Goal: Task Accomplishment & Management: Manage account settings

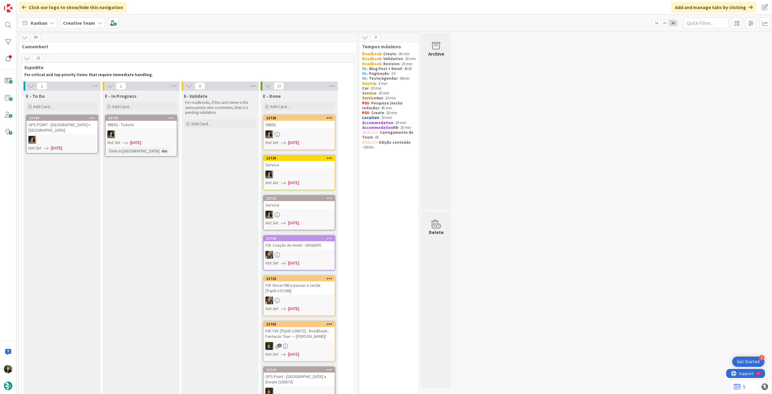
scroll to position [483, 0]
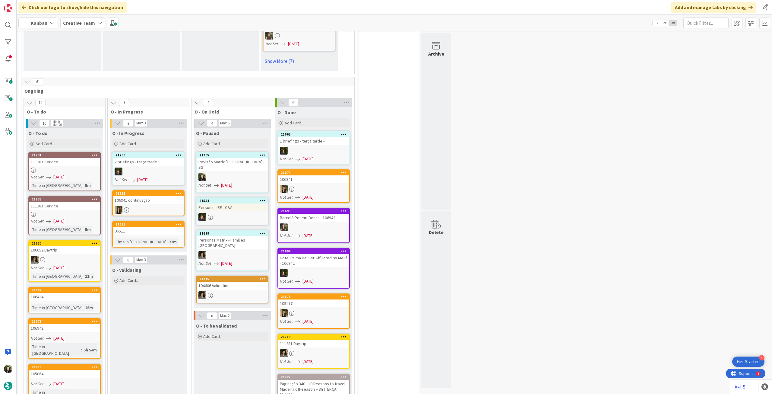
click at [76, 165] on link "21731 111281 Service Not Set [DATE] Time in [GEOGRAPHIC_DATA] : 5m" at bounding box center [64, 171] width 72 height 39
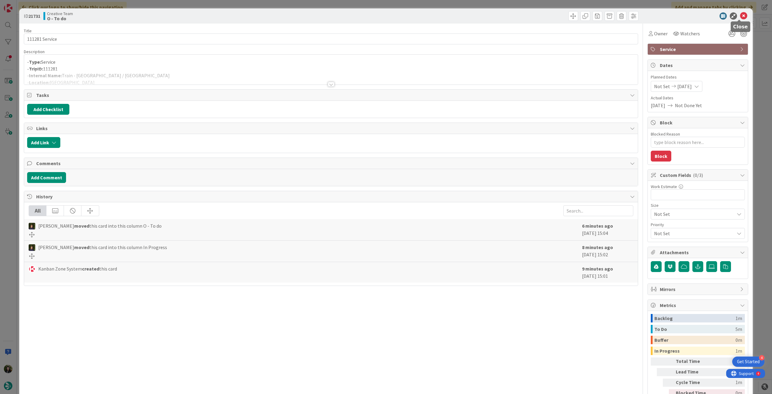
click at [740, 15] on icon at bounding box center [743, 15] width 7 height 7
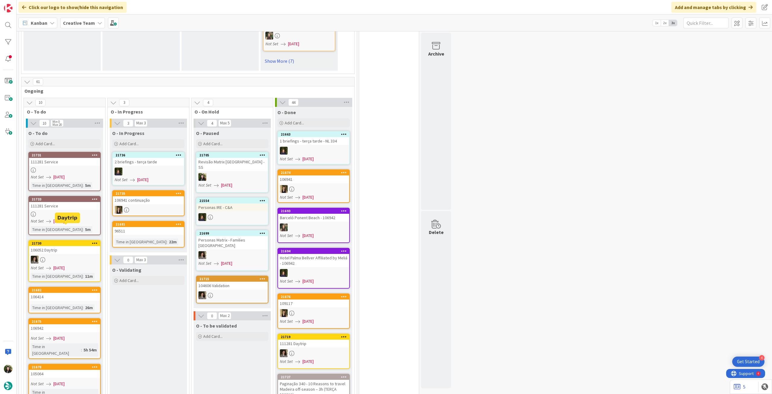
click at [75, 218] on div "Not Set [DATE]" at bounding box center [65, 221] width 69 height 6
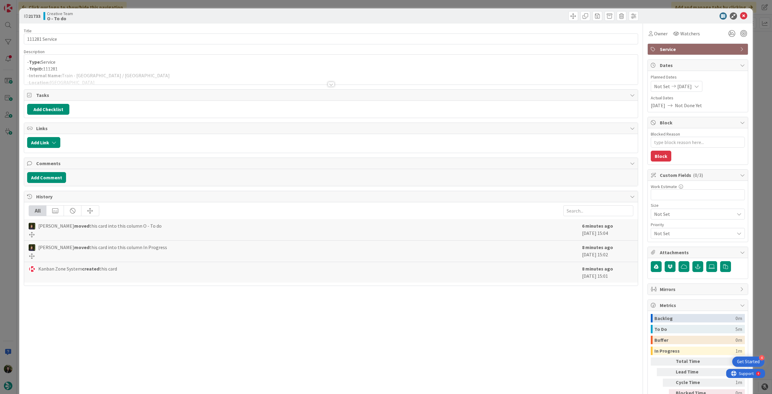
click at [251, 78] on div at bounding box center [331, 76] width 614 height 15
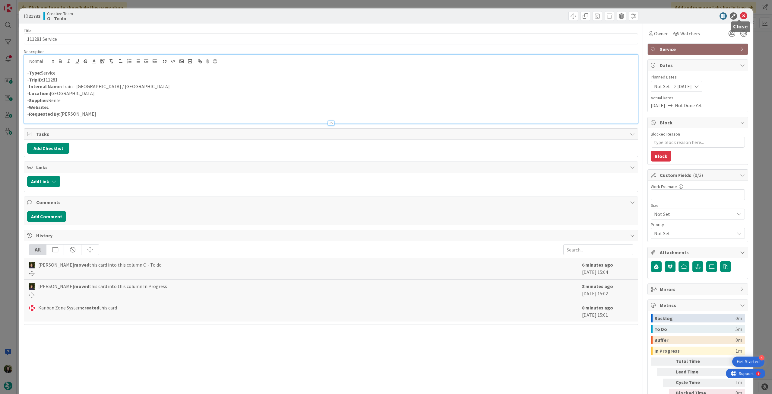
click at [740, 18] on icon at bounding box center [743, 15] width 7 height 7
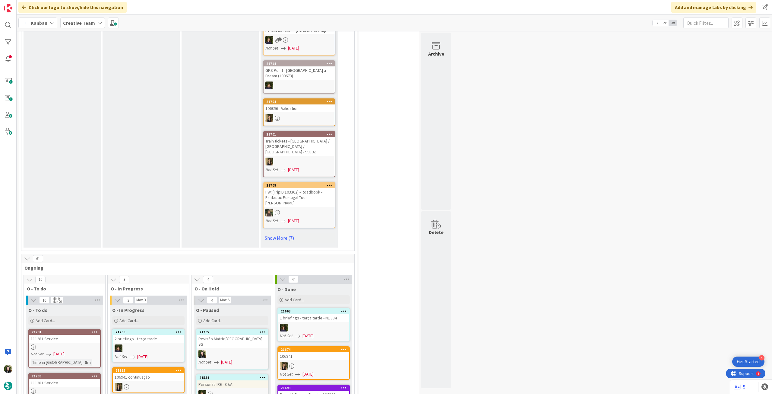
scroll to position [281, 0]
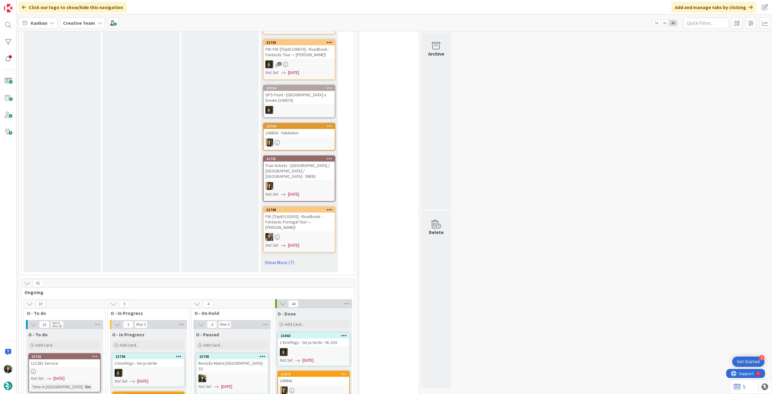
click at [75, 28] on div "Creative Team" at bounding box center [82, 22] width 45 height 11
click at [77, 84] on div "Creative Team - Análise" at bounding box center [111, 86] width 92 height 11
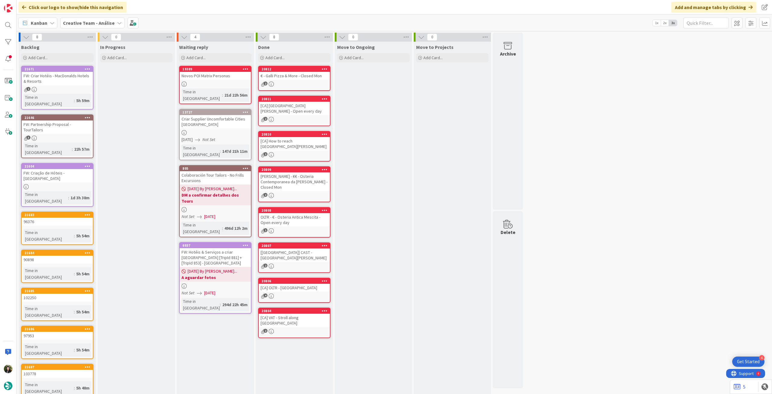
click at [87, 22] on b "Creative Team - Análise" at bounding box center [89, 23] width 52 height 6
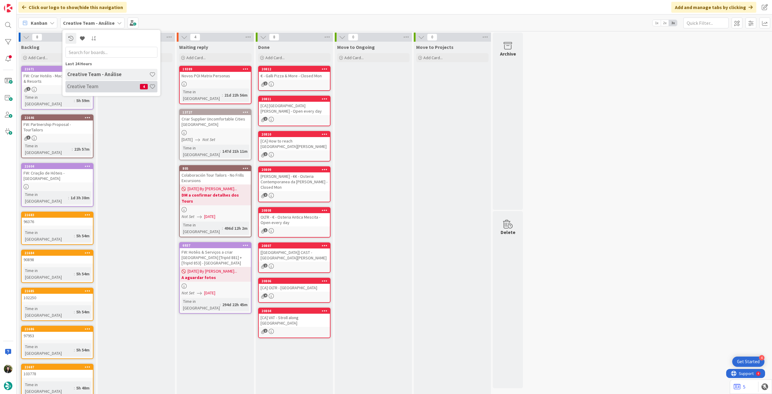
click at [101, 82] on div "Creative Team 4" at bounding box center [111, 86] width 92 height 11
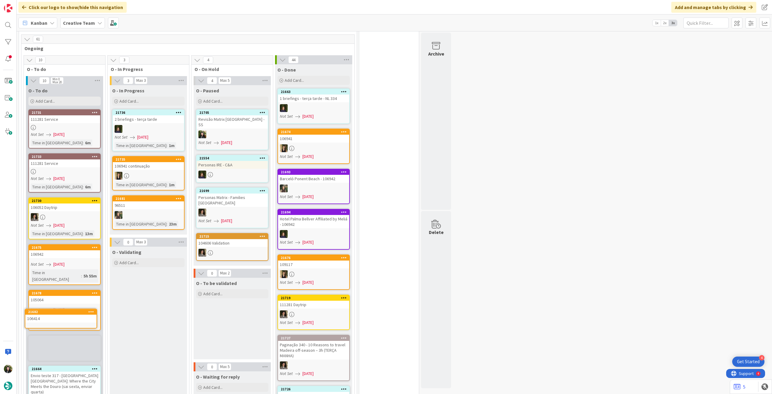
scroll to position [526, 0]
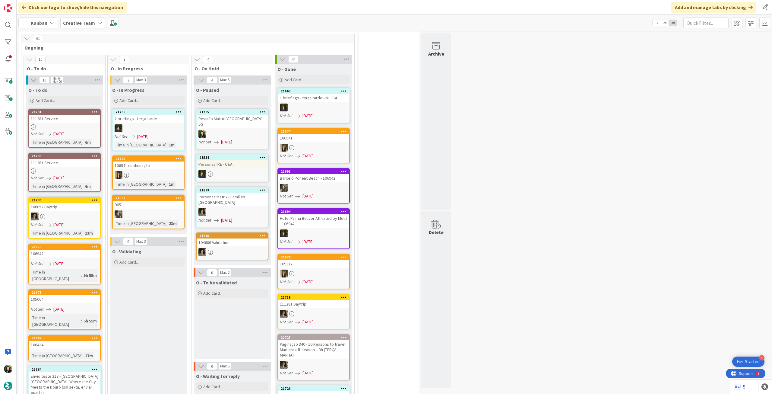
click at [86, 341] on div "106414" at bounding box center [64, 345] width 71 height 8
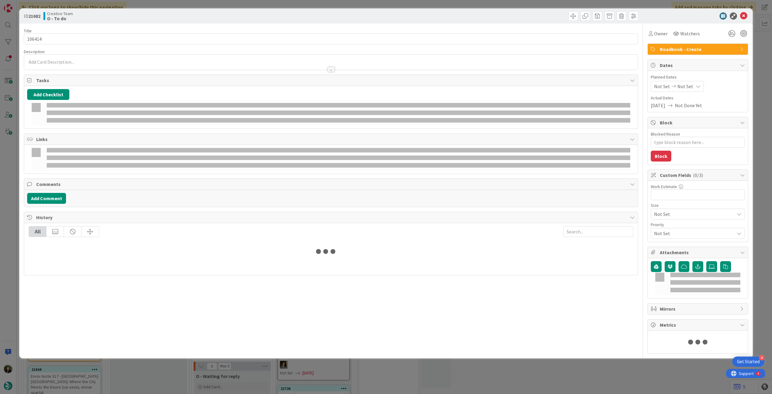
type textarea "x"
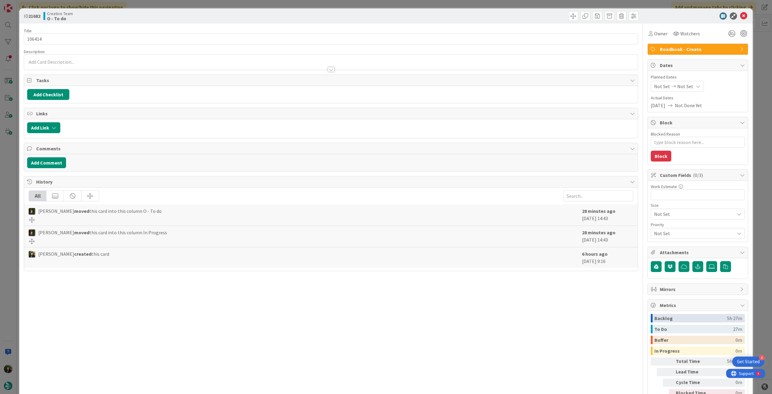
click at [687, 86] on div "Not Set Not Set" at bounding box center [677, 86] width 53 height 11
click at [657, 229] on icon at bounding box center [661, 227] width 9 height 7
type input "[DATE]"
click at [742, 14] on icon at bounding box center [743, 15] width 7 height 7
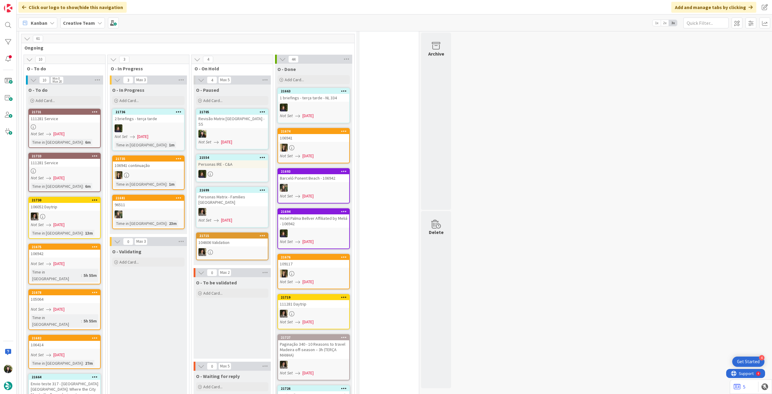
click at [168, 210] on div at bounding box center [148, 214] width 71 height 8
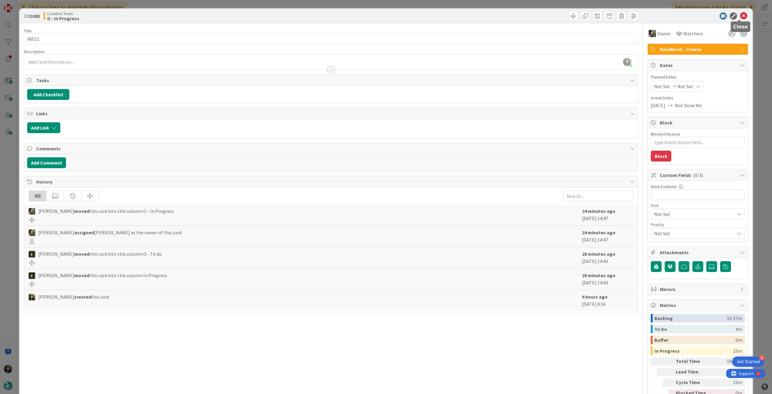
click at [742, 17] on icon at bounding box center [743, 15] width 7 height 7
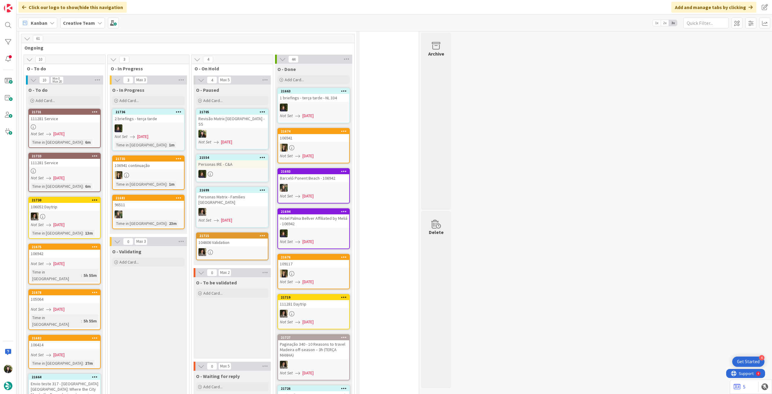
click at [163, 181] on div "Time in Column : 1m" at bounding box center [149, 184] width 68 height 7
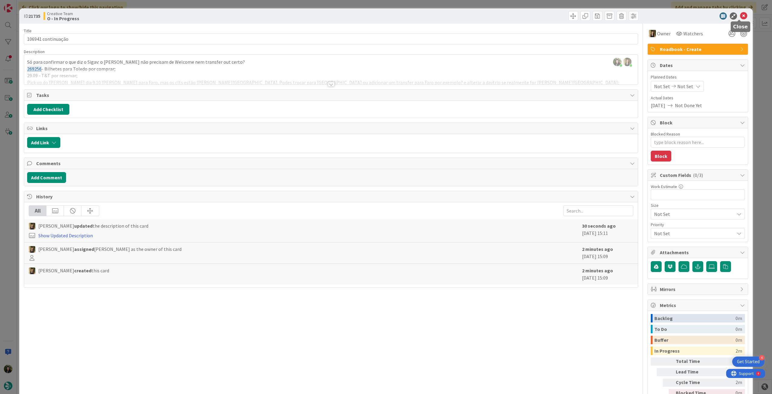
click at [742, 17] on icon at bounding box center [743, 15] width 7 height 7
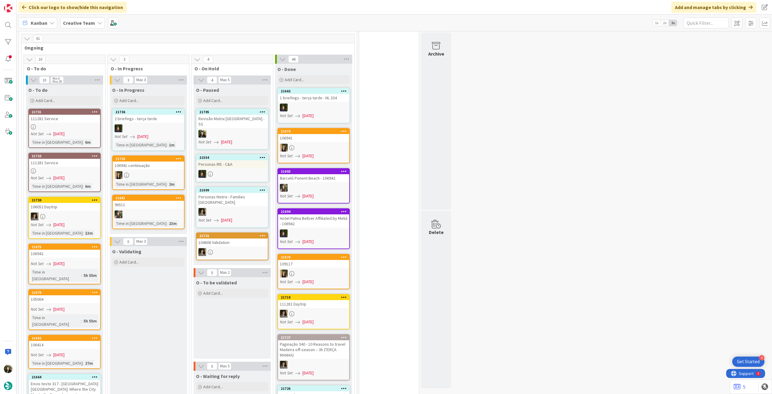
click at [308, 134] on div "106941" at bounding box center [313, 138] width 71 height 8
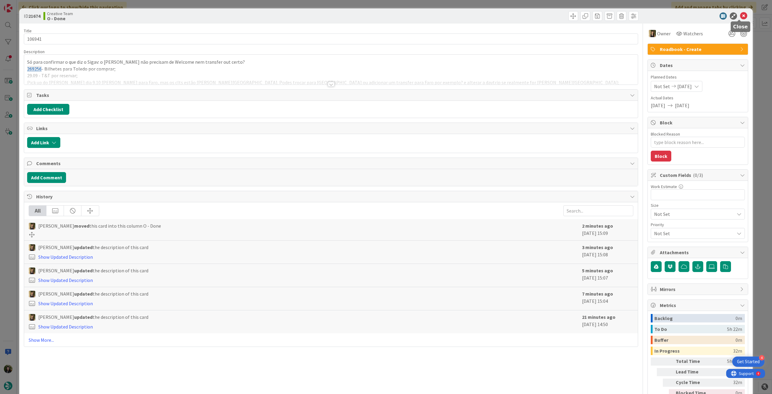
click at [740, 15] on icon at bounding box center [743, 15] width 7 height 7
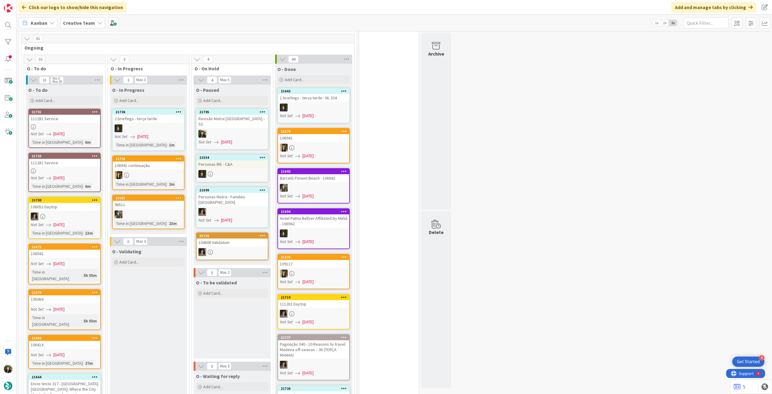
click at [160, 210] on div at bounding box center [148, 214] width 71 height 8
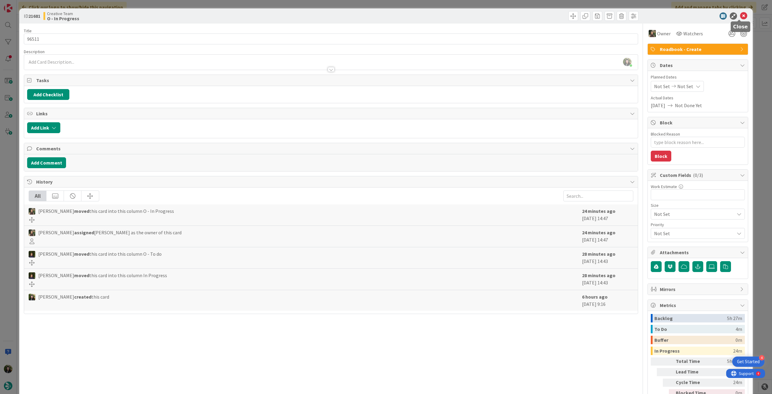
click at [740, 17] on icon at bounding box center [743, 15] width 7 height 7
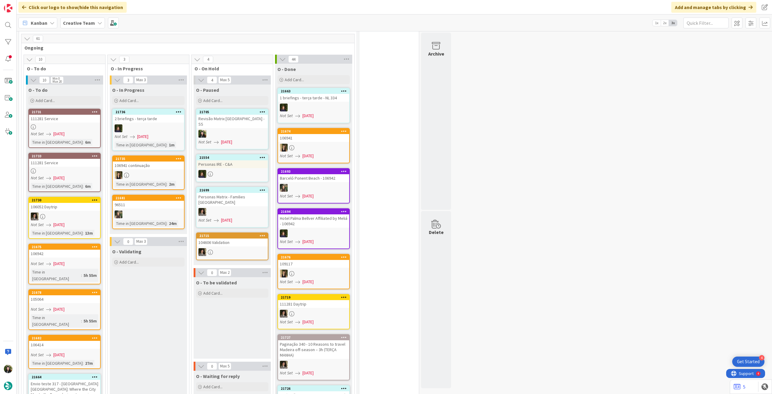
click at [91, 28] on div "Creative Team" at bounding box center [82, 22] width 45 height 11
click at [92, 84] on h4 "Creative Team - Análise" at bounding box center [108, 86] width 82 height 6
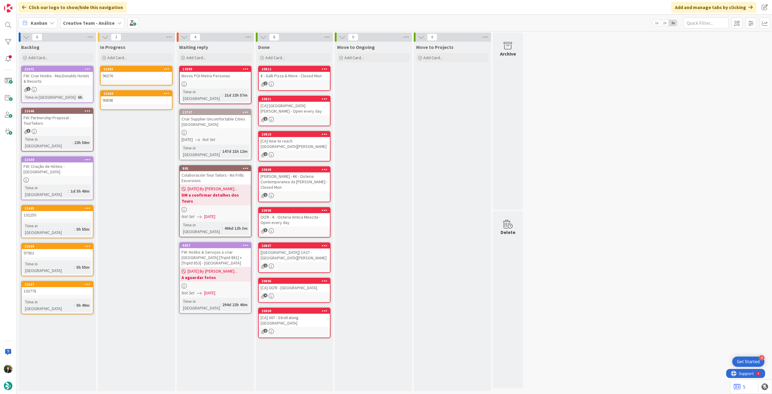
click at [132, 84] on link "21683 96376" at bounding box center [136, 76] width 72 height 20
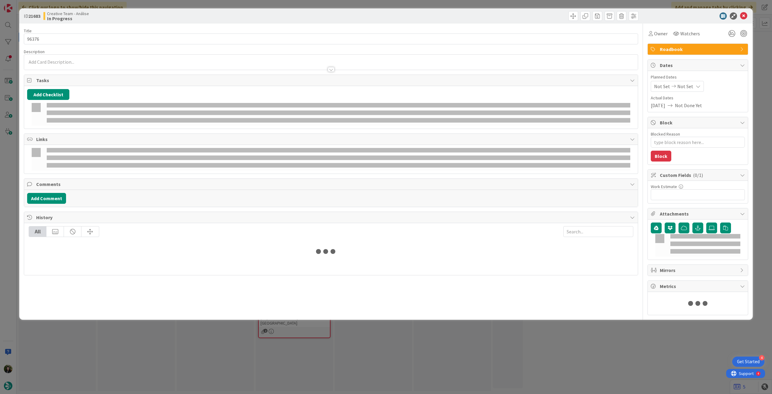
type textarea "x"
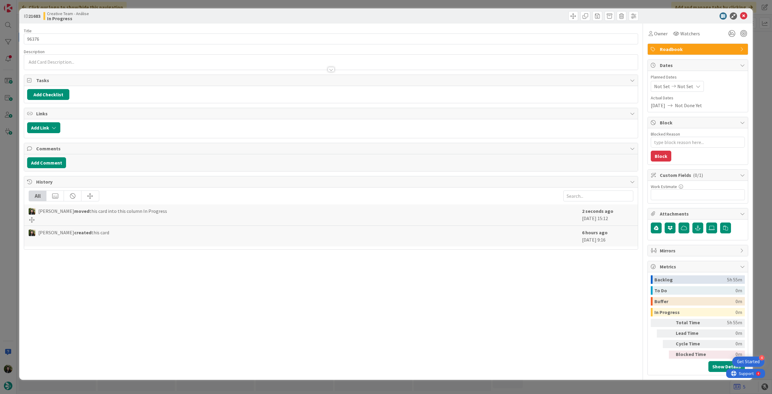
click at [678, 87] on span "Not Set" at bounding box center [685, 86] width 16 height 7
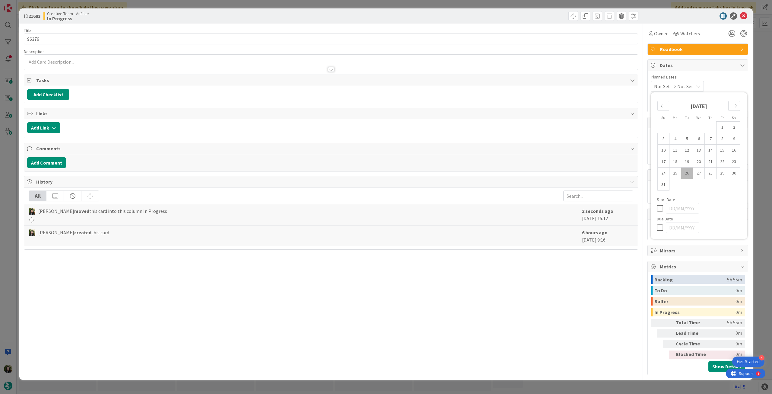
click at [658, 225] on icon at bounding box center [661, 227] width 9 height 7
type input "[DATE]"
click at [743, 12] on div "ID 21683 Creative Team - Análise In Progress" at bounding box center [386, 15] width 734 height 15
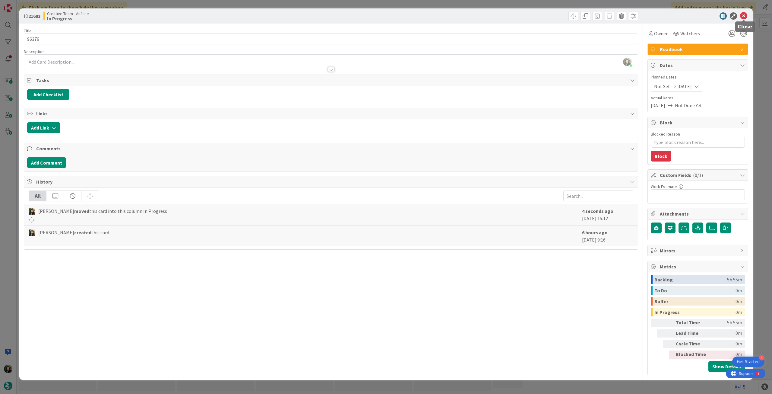
click at [743, 18] on icon at bounding box center [743, 15] width 7 height 7
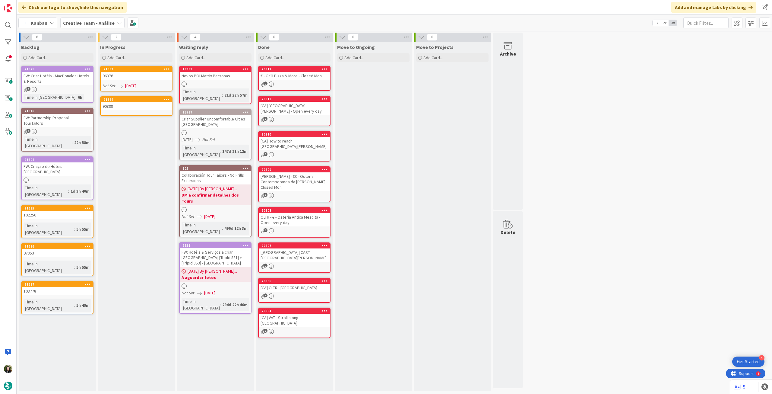
click at [151, 107] on div "90898" at bounding box center [136, 106] width 71 height 8
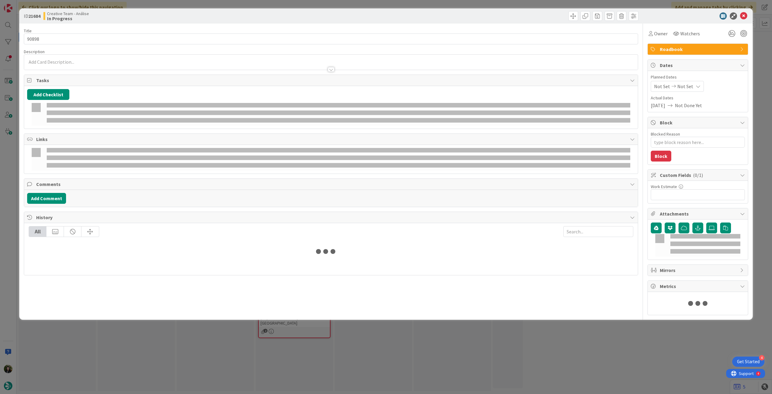
type textarea "x"
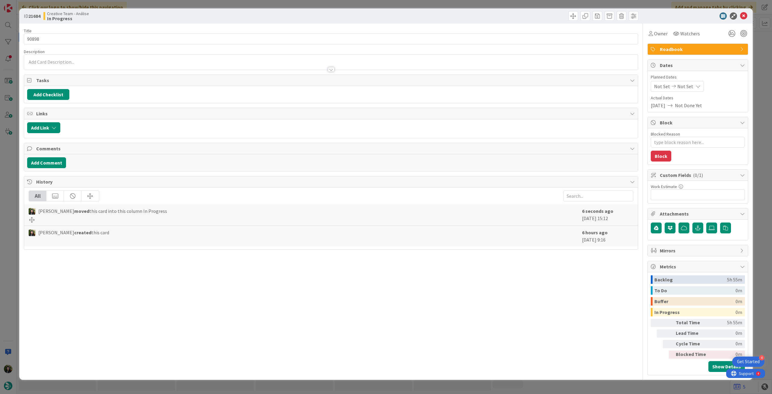
click at [686, 83] on span "Not Set" at bounding box center [685, 86] width 16 height 7
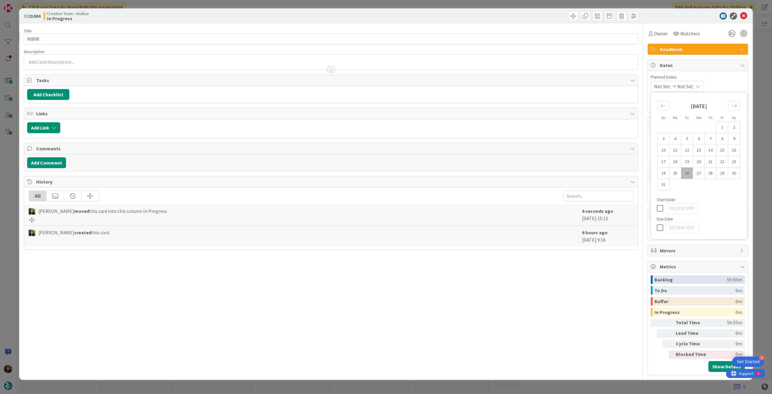
click at [659, 228] on icon at bounding box center [661, 227] width 9 height 7
type input "[DATE]"
type textarea "x"
click at [746, 15] on icon at bounding box center [743, 15] width 7 height 7
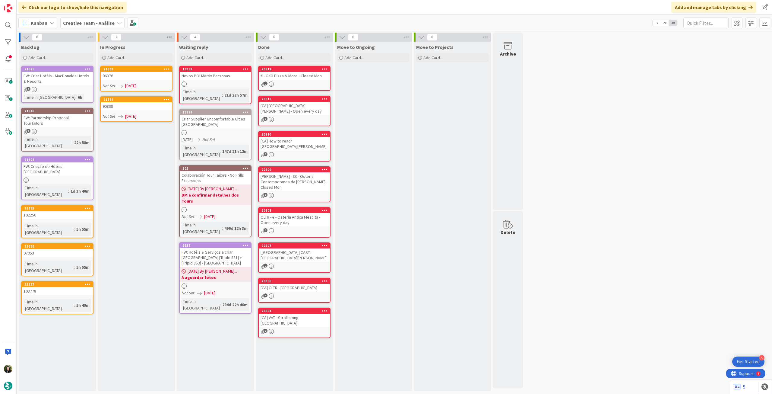
click at [172, 38] on icon at bounding box center [169, 37] width 8 height 9
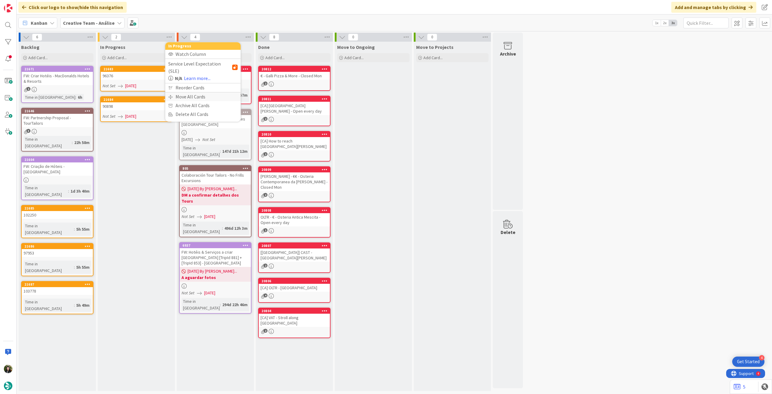
click at [179, 92] on div "Move All Cards" at bounding box center [202, 96] width 75 height 9
click at [189, 69] on span "Creative Team - Análise" at bounding box center [198, 66] width 52 height 8
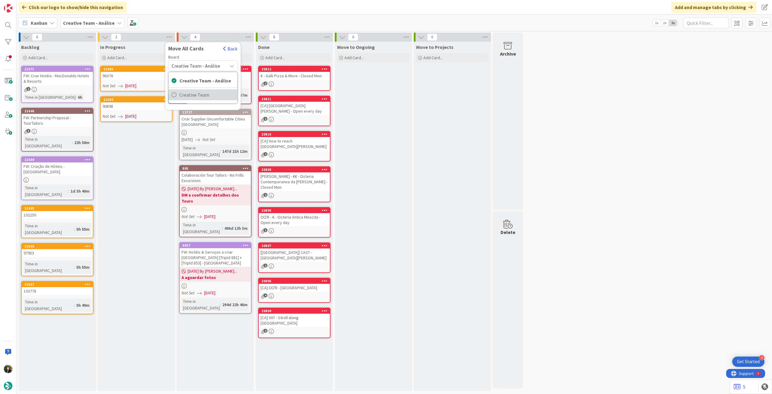
drag, startPoint x: 190, startPoint y: 95, endPoint x: 190, endPoint y: 90, distance: 4.5
click at [189, 95] on span "Creative Team" at bounding box center [206, 94] width 55 height 9
click at [192, 85] on span "Select a Column..." at bounding box center [192, 85] width 40 height 8
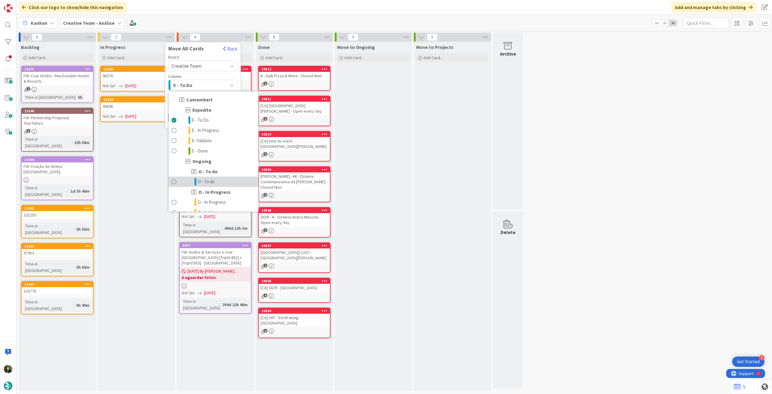
drag, startPoint x: 197, startPoint y: 178, endPoint x: 196, endPoint y: 167, distance: 11.2
click at [196, 178] on link "O - To do" at bounding box center [214, 181] width 90 height 10
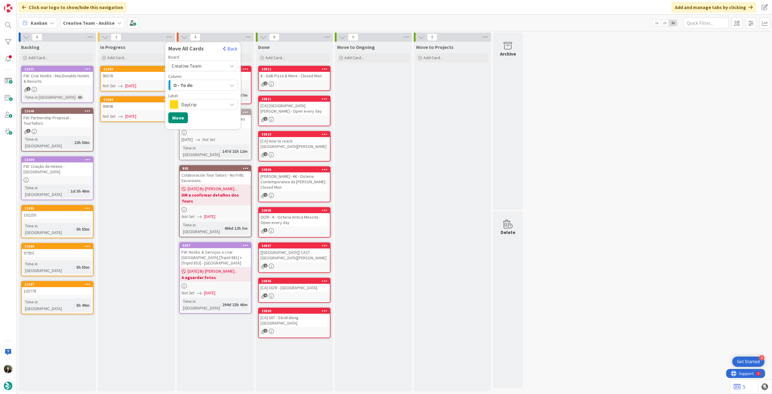
click at [207, 101] on span "Daytrip" at bounding box center [202, 104] width 43 height 8
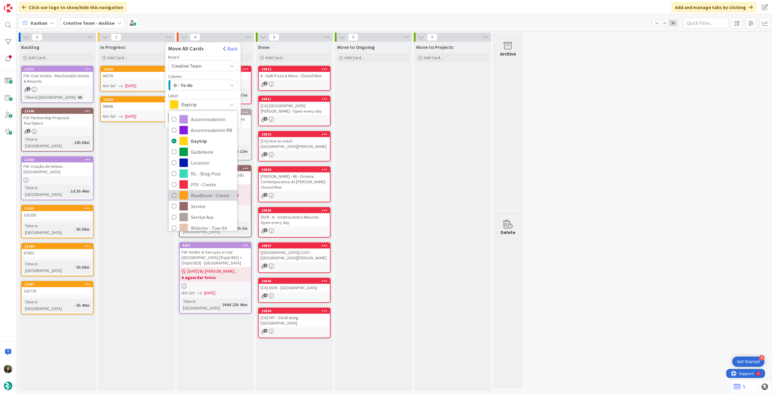
drag, startPoint x: 209, startPoint y: 193, endPoint x: 189, endPoint y: 168, distance: 31.9
click at [208, 193] on span "Roadbook - Create" at bounding box center [212, 195] width 43 height 9
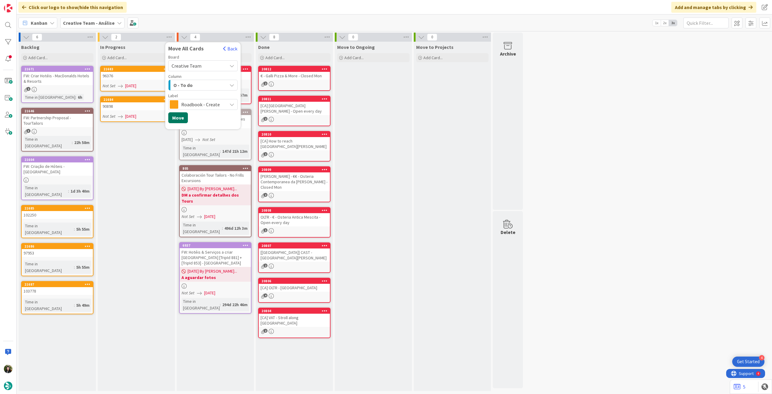
click at [181, 120] on button "Move" at bounding box center [178, 117] width 20 height 11
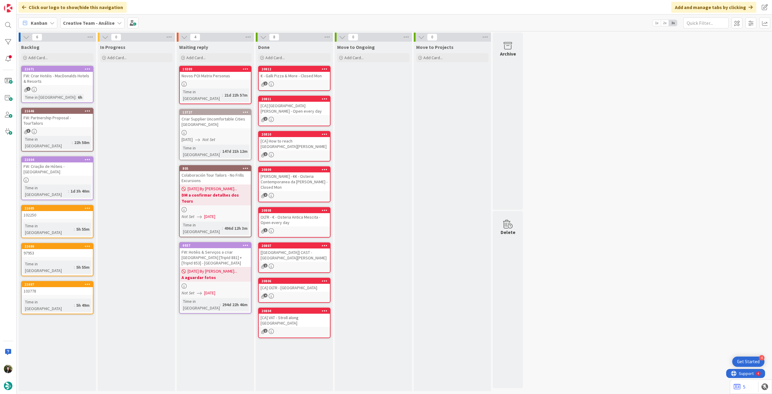
drag, startPoint x: 84, startPoint y: 23, endPoint x: 85, endPoint y: 31, distance: 8.3
click at [84, 24] on b "Creative Team - Análise" at bounding box center [89, 23] width 52 height 6
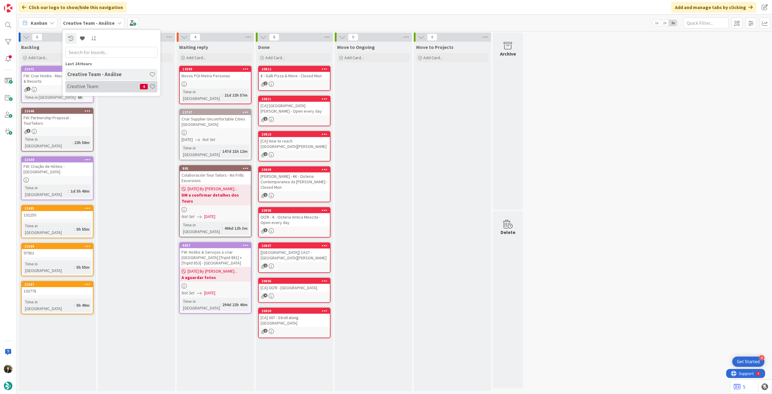
click at [94, 84] on h4 "Creative Team" at bounding box center [103, 86] width 73 height 6
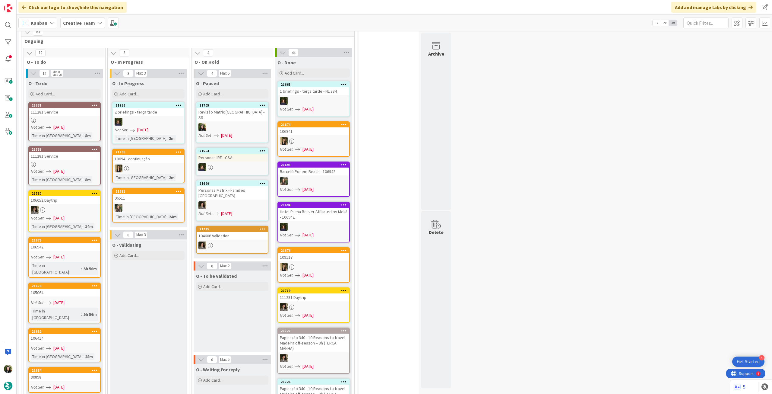
scroll to position [521, 0]
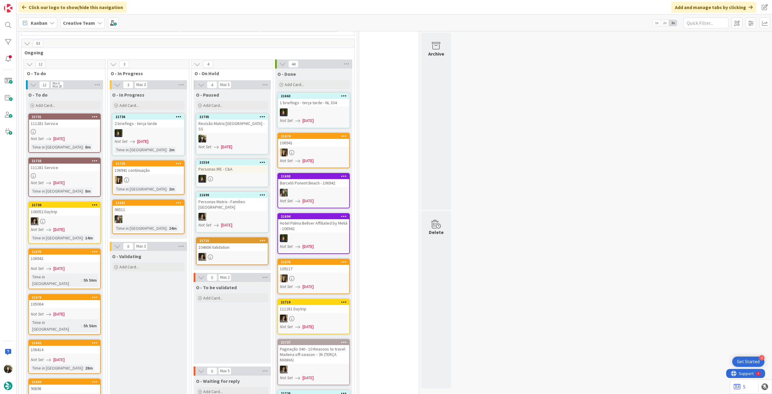
click at [91, 30] on div "Kanban Creative Team 1x 2x 3x" at bounding box center [395, 22] width 756 height 17
click at [90, 26] on b "Creative Team" at bounding box center [79, 23] width 32 height 6
click at [98, 83] on h4 "Creative Team - Análise" at bounding box center [108, 86] width 82 height 6
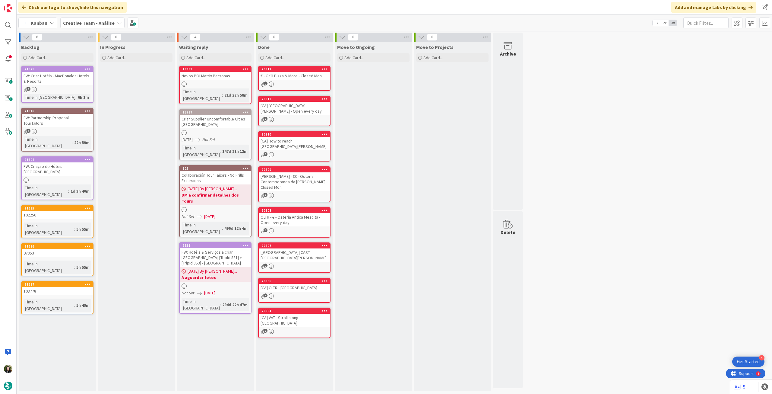
drag, startPoint x: 71, startPoint y: 25, endPoint x: 71, endPoint y: 30, distance: 5.1
click at [71, 25] on b "Creative Team - Análise" at bounding box center [89, 23] width 52 height 6
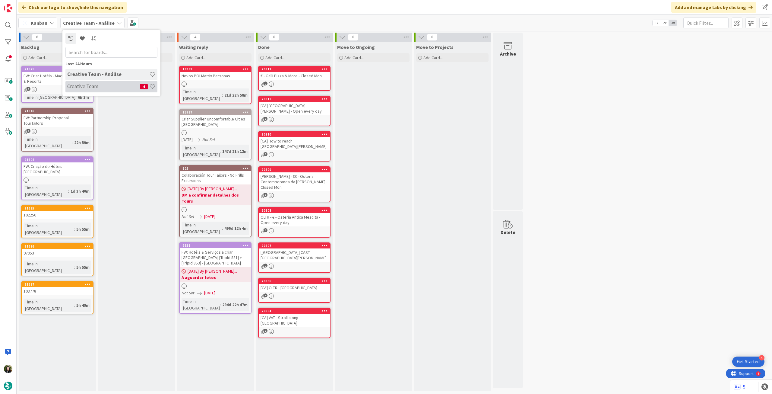
click at [81, 87] on h4 "Creative Team" at bounding box center [103, 86] width 73 height 6
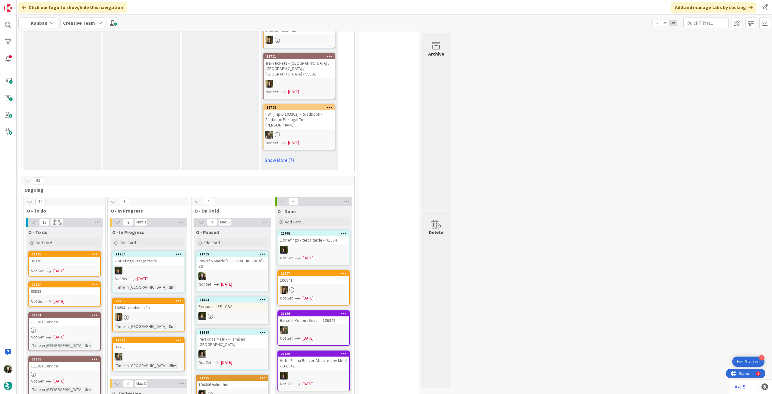
scroll to position [443, 0]
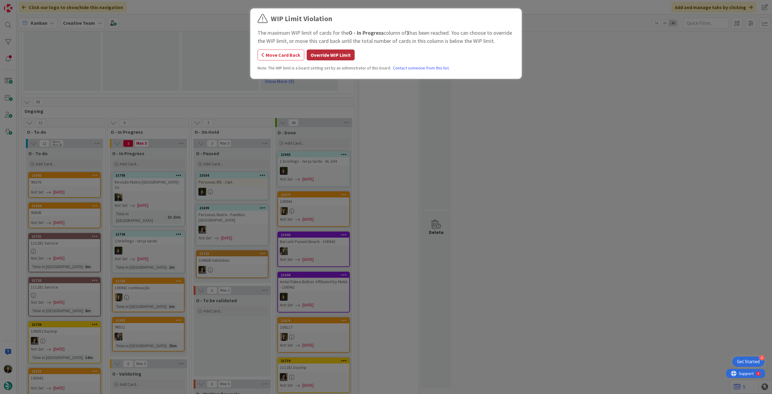
click at [317, 52] on button "Override WIP Limit" at bounding box center [331, 54] width 48 height 11
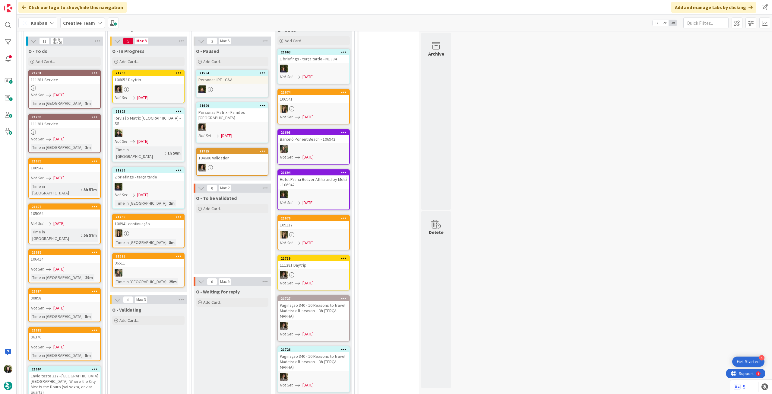
scroll to position [547, 0]
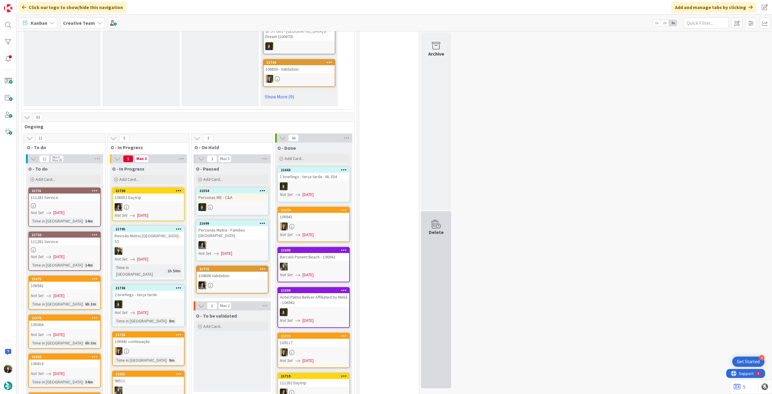
scroll to position [443, 0]
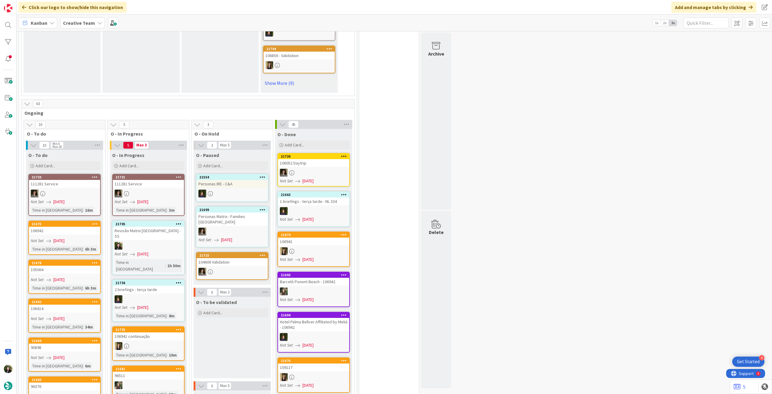
click at [78, 24] on b "Creative Team" at bounding box center [79, 23] width 32 height 6
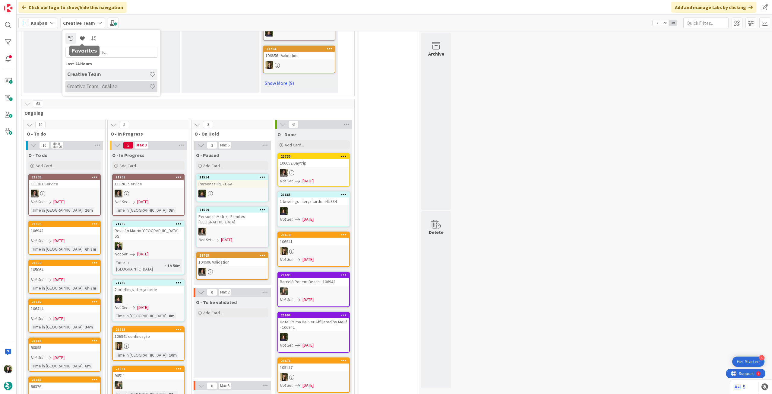
click at [76, 84] on h4 "Creative Team - Análise" at bounding box center [108, 86] width 82 height 6
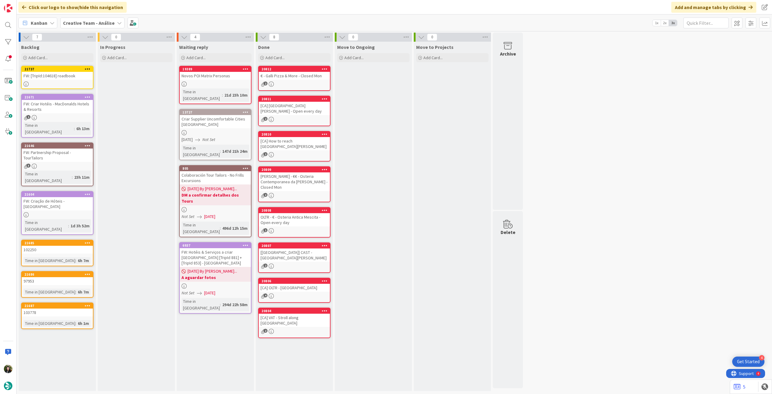
click at [73, 84] on div at bounding box center [57, 83] width 71 height 5
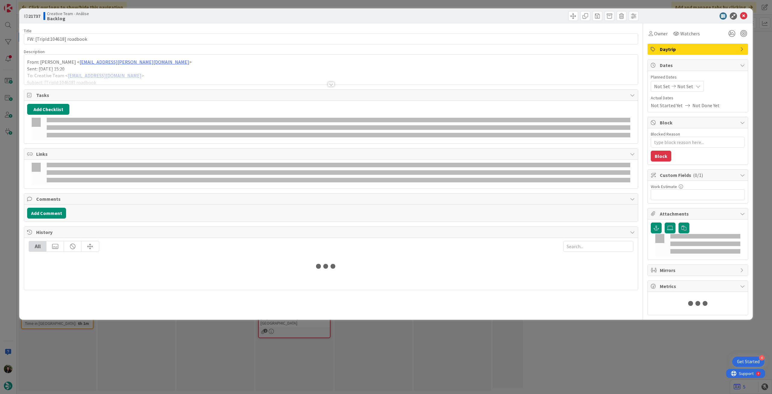
type textarea "x"
drag, startPoint x: 63, startPoint y: 75, endPoint x: 52, endPoint y: 75, distance: 10.9
click at [61, 75] on div at bounding box center [331, 76] width 614 height 15
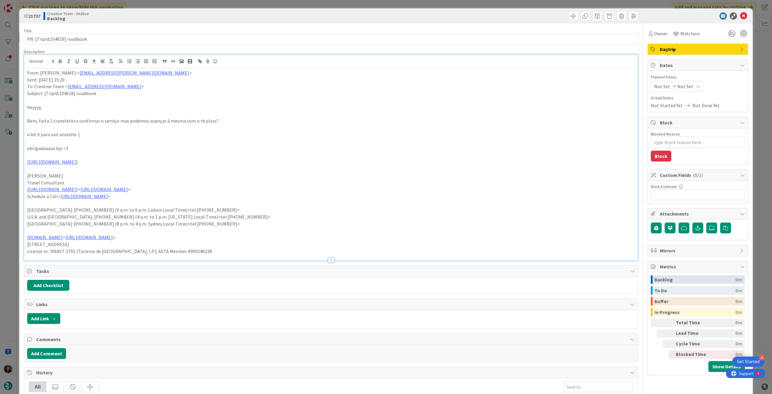
click at [27, 71] on div "From: Catarina Dâmaso < catarina.damaso@tourtailors.com > Sent: Tuesday, August…" at bounding box center [331, 164] width 614 height 192
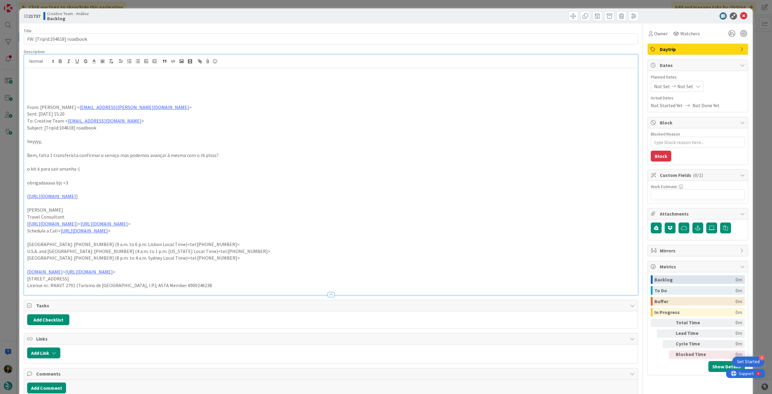
click at [44, 80] on p at bounding box center [331, 79] width 608 height 7
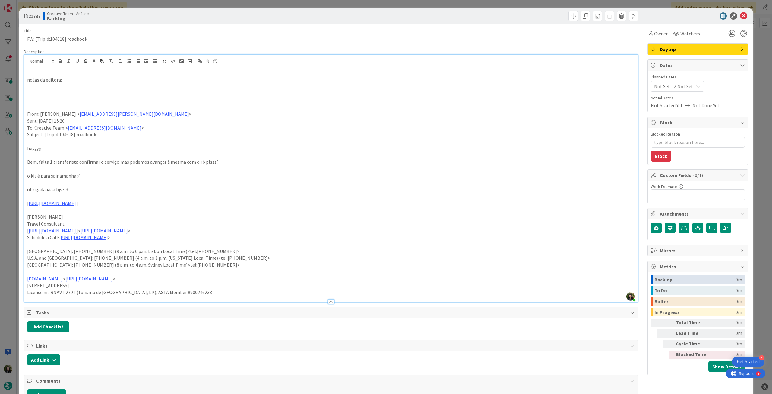
drag, startPoint x: 88, startPoint y: 88, endPoint x: 90, endPoint y: 91, distance: 3.6
click at [87, 88] on p at bounding box center [331, 86] width 608 height 7
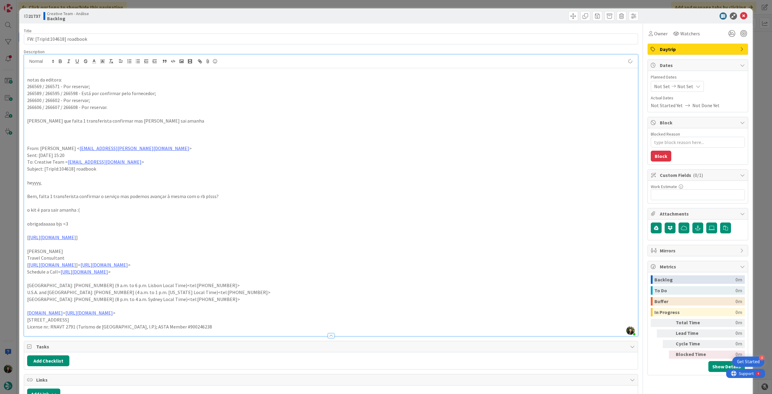
click at [119, 120] on p "Catarina diz que falta 1 transferista confirmar mas kit sai amanha" at bounding box center [331, 120] width 608 height 7
drag, startPoint x: 119, startPoint y: 120, endPoint x: 80, endPoint y: 67, distance: 66.6
click at [119, 120] on p "Catarina diz que falta 1 transferista confirmar mas kit sai amanha" at bounding box center [331, 120] width 608 height 7
click at [62, 60] on icon "button" at bounding box center [60, 61] width 5 height 5
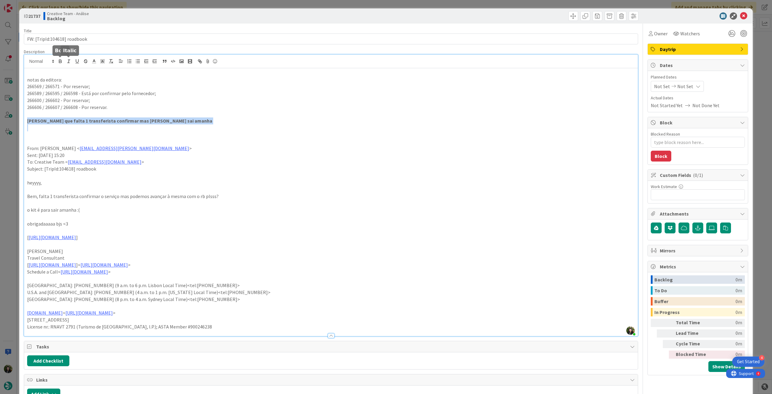
click at [209, 122] on p "Catarina diz que falta 1 transferista confirmar mas kit sai amanha" at bounding box center [331, 120] width 608 height 7
click at [682, 89] on span "Not Set" at bounding box center [685, 86] width 16 height 7
type textarea "x"
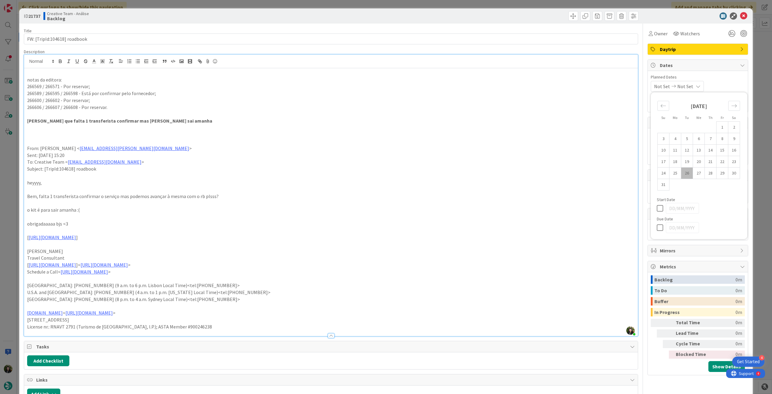
click at [657, 229] on icon at bounding box center [661, 227] width 9 height 7
type input "[DATE]"
drag, startPoint x: 741, startPoint y: 15, endPoint x: 460, endPoint y: 82, distance: 289.0
click at [741, 14] on icon at bounding box center [743, 15] width 7 height 7
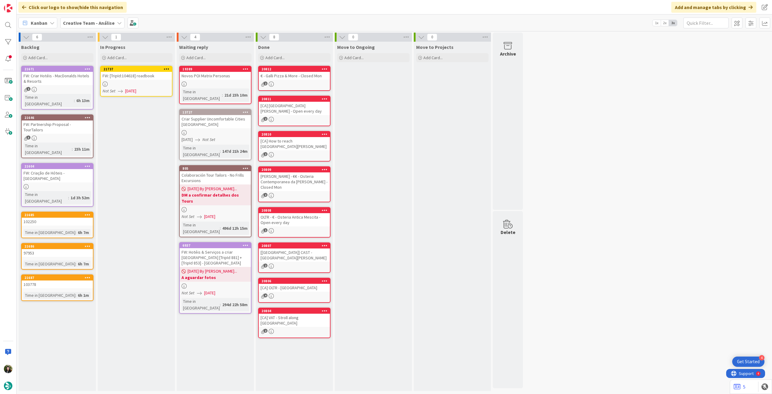
click at [168, 71] on icon at bounding box center [167, 69] width 6 height 4
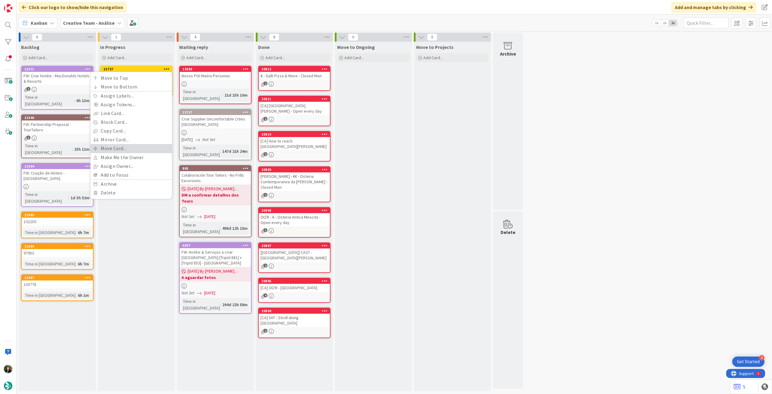
click at [121, 145] on link "Move Card..." at bounding box center [130, 148] width 81 height 9
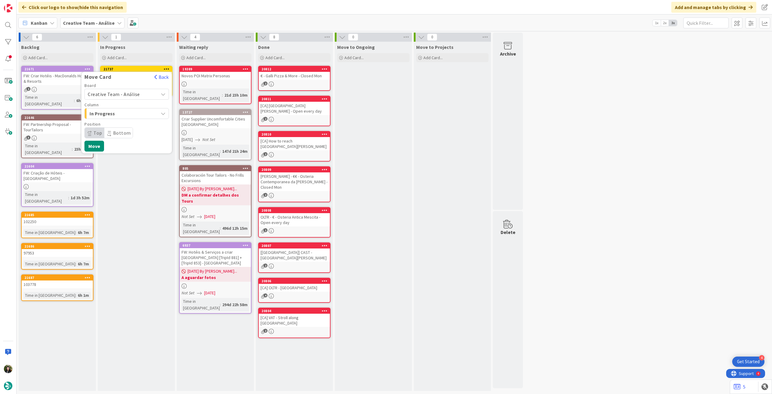
click at [125, 94] on span "Creative Team - Análise" at bounding box center [114, 94] width 52 height 6
drag, startPoint x: 119, startPoint y: 122, endPoint x: 124, endPoint y: 118, distance: 5.6
click at [119, 122] on span "Creative Team" at bounding box center [131, 122] width 70 height 9
click at [128, 117] on span "Select a Column..." at bounding box center [110, 113] width 45 height 8
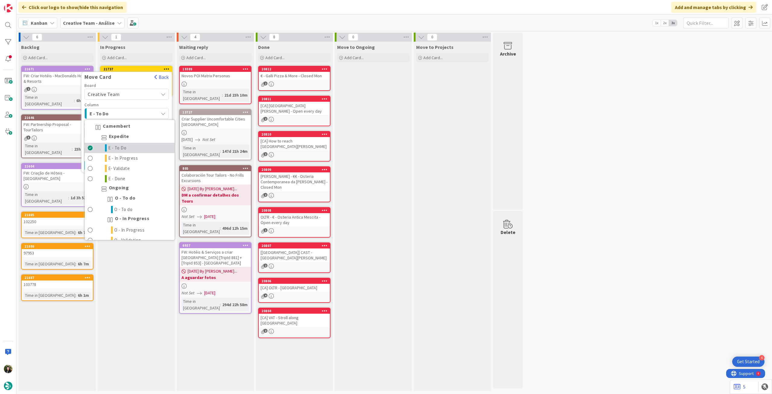
drag, startPoint x: 122, startPoint y: 145, endPoint x: 124, endPoint y: 134, distance: 11.4
click at [122, 145] on span "E - To Do" at bounding box center [117, 147] width 18 height 7
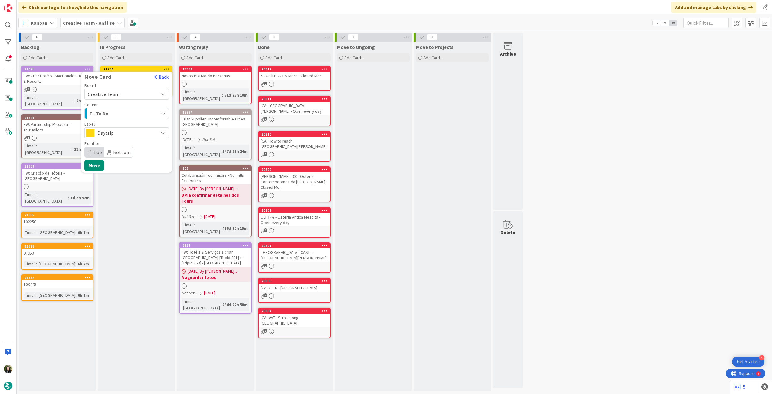
click at [124, 133] on span "Daytrip" at bounding box center [126, 133] width 58 height 8
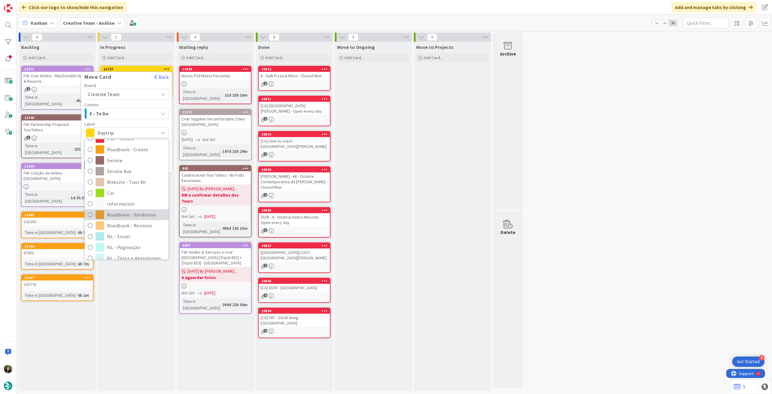
scroll to position [81, 0]
drag, startPoint x: 111, startPoint y: 221, endPoint x: 107, endPoint y: 194, distance: 27.2
click at [111, 221] on span "Roadbook - Revision" at bounding box center [136, 218] width 59 height 9
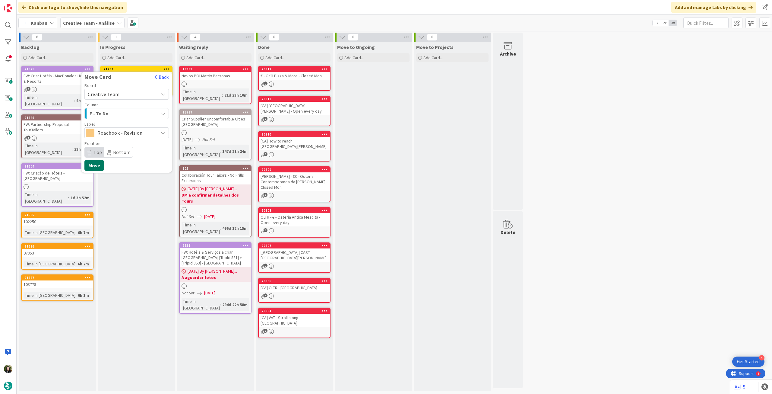
click at [97, 167] on button "Move" at bounding box center [94, 165] width 20 height 11
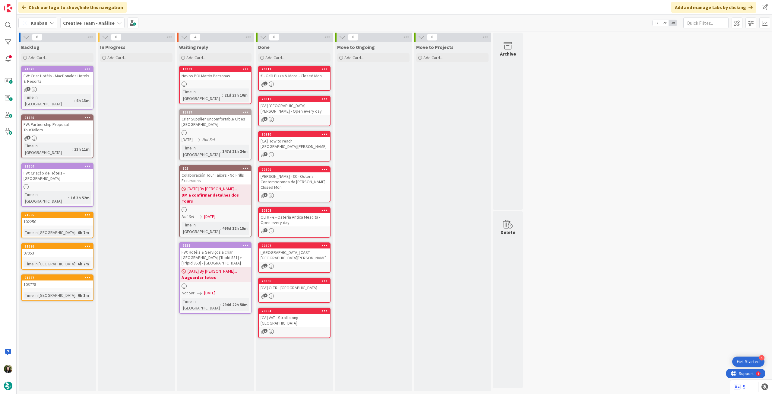
drag, startPoint x: 86, startPoint y: 25, endPoint x: 90, endPoint y: 32, distance: 7.7
click at [87, 26] on span "Creative Team - Análise" at bounding box center [89, 22] width 52 height 7
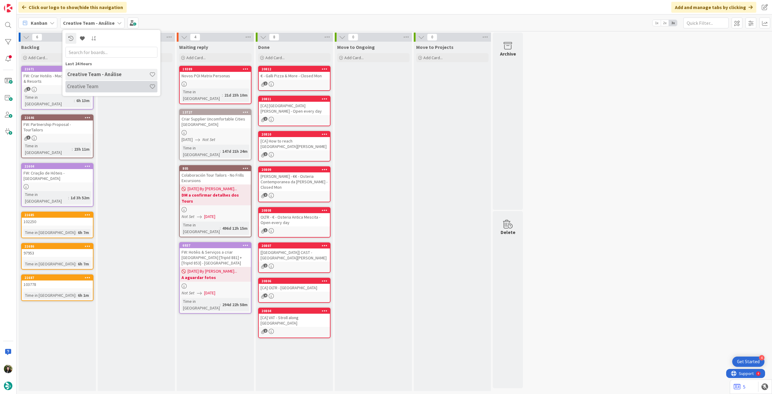
click at [101, 86] on h4 "Creative Team" at bounding box center [108, 86] width 82 height 6
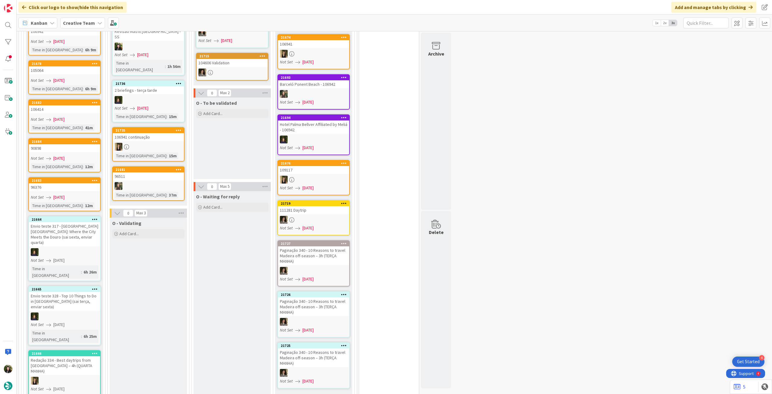
scroll to position [523, 0]
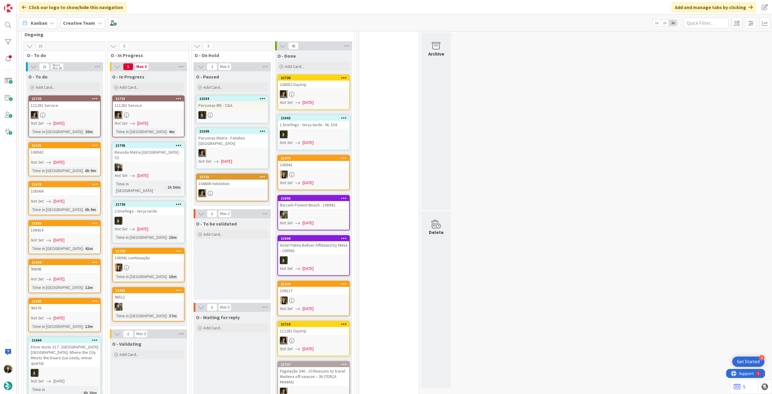
click at [146, 112] on div at bounding box center [148, 115] width 71 height 8
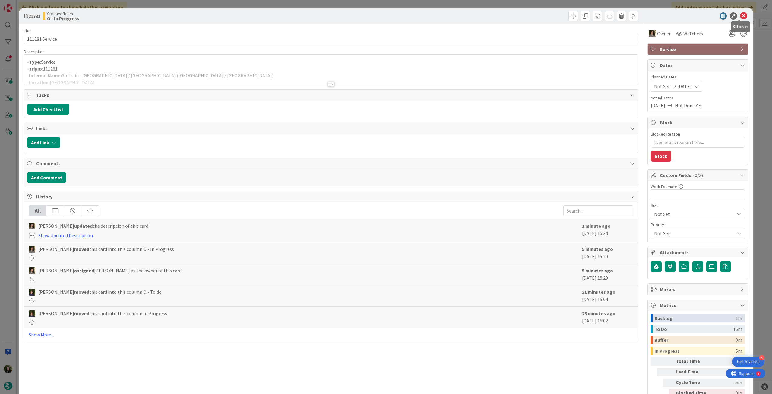
click at [740, 18] on icon at bounding box center [743, 15] width 7 height 7
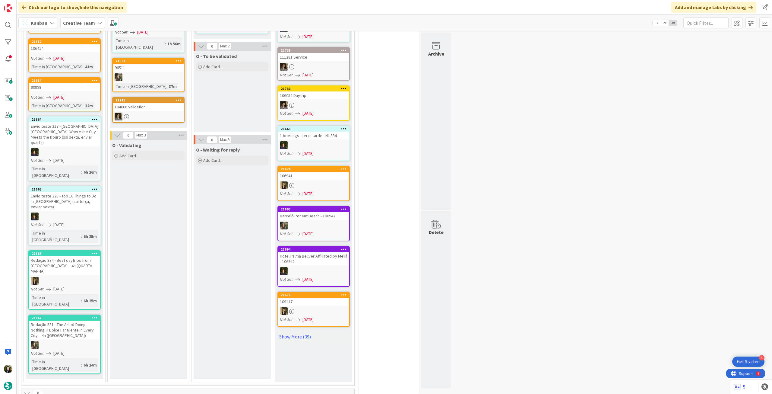
scroll to position [764, 0]
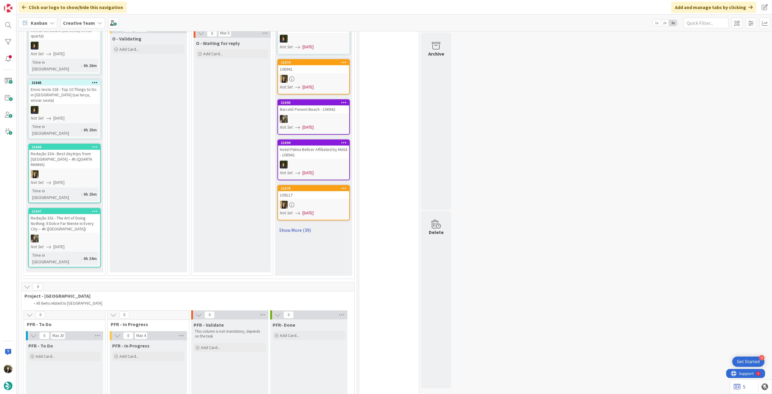
click at [296, 226] on link "Show More (39)" at bounding box center [314, 230] width 72 height 10
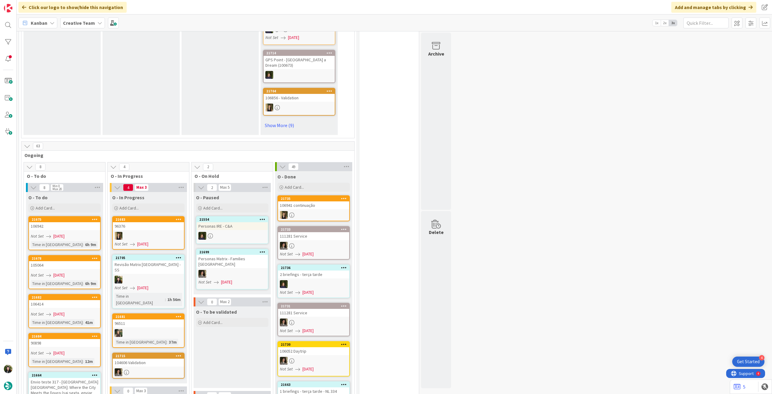
scroll to position [483, 0]
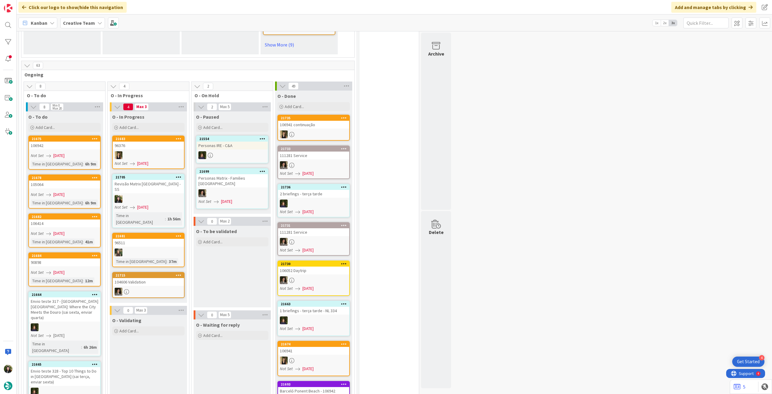
drag, startPoint x: 87, startPoint y: 30, endPoint x: 88, endPoint y: 26, distance: 4.3
click at [87, 30] on div "Kanban Creative Team 1x 2x 3x" at bounding box center [395, 22] width 756 height 17
drag, startPoint x: 88, startPoint y: 23, endPoint x: 90, endPoint y: 31, distance: 8.0
click at [88, 24] on b "Creative Team" at bounding box center [79, 23] width 32 height 6
click at [92, 94] on div "Last 24 Hours Creative Team Creative Team - Análise" at bounding box center [111, 63] width 98 height 66
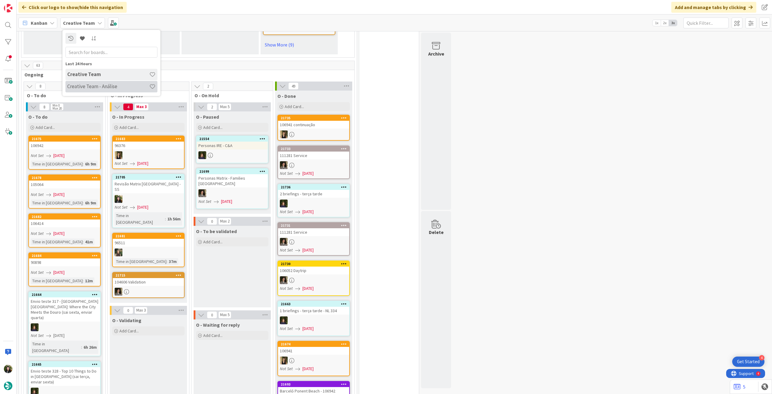
click at [95, 89] on h4 "Creative Team - Análise" at bounding box center [108, 86] width 82 height 6
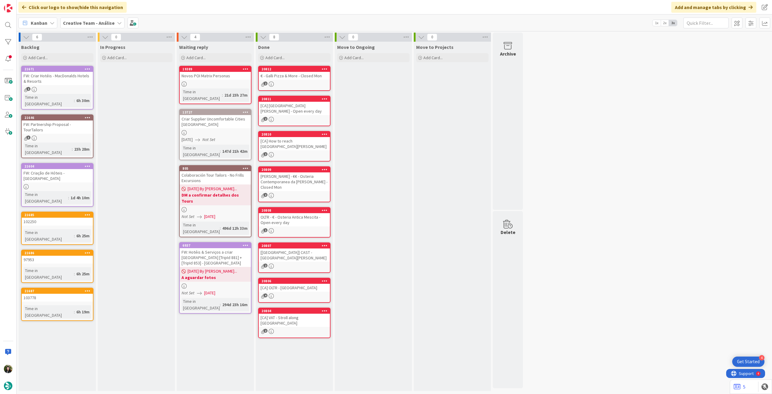
click at [97, 22] on b "Creative Team - Análise" at bounding box center [89, 23] width 52 height 6
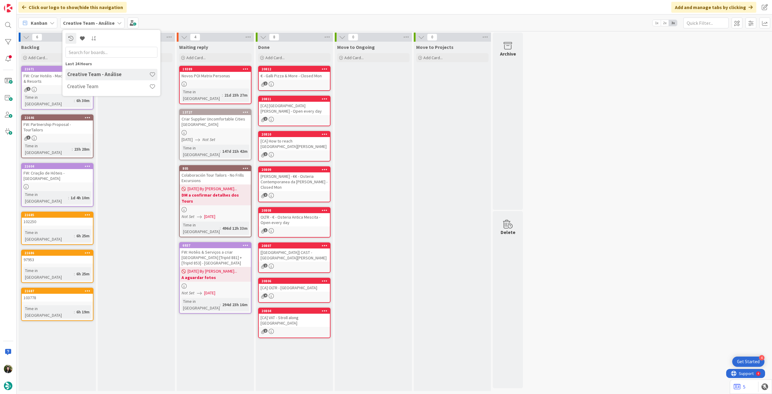
click at [100, 87] on h4 "Creative Team" at bounding box center [108, 86] width 82 height 6
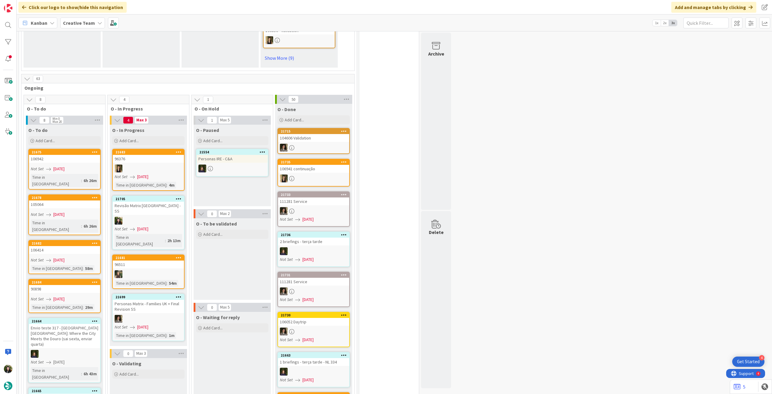
scroll to position [483, 0]
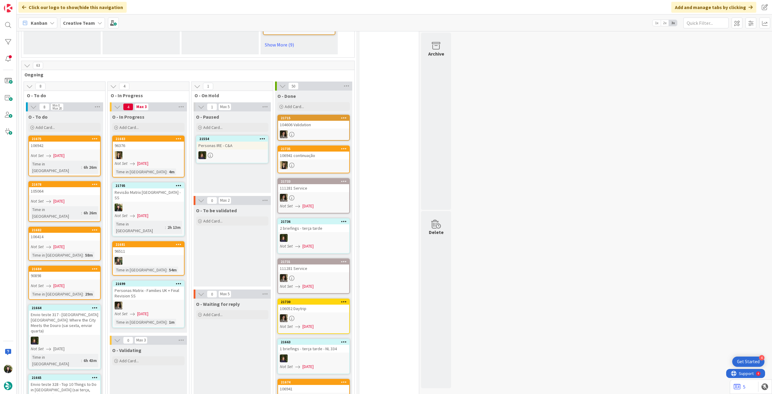
click at [166, 203] on div at bounding box center [148, 207] width 71 height 8
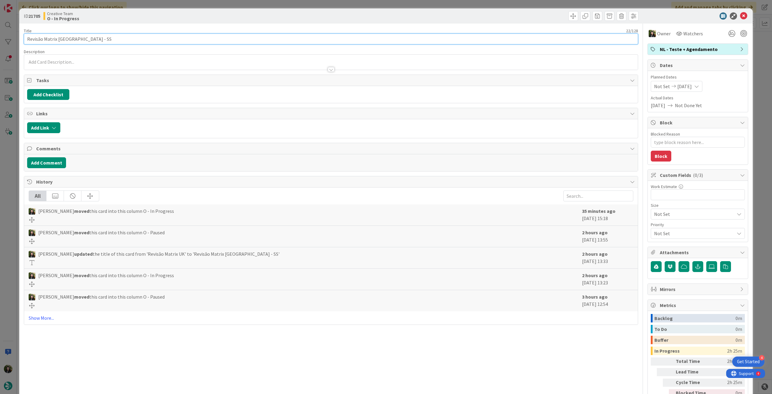
drag, startPoint x: 82, startPoint y: 37, endPoint x: 21, endPoint y: 36, distance: 61.2
click at [21, 36] on div "ID 21705 Creative Team O - In Progress Title 22 / 128 Revisão Matrix UK - SS De…" at bounding box center [386, 213] width 734 height 410
click at [740, 15] on icon at bounding box center [743, 15] width 7 height 7
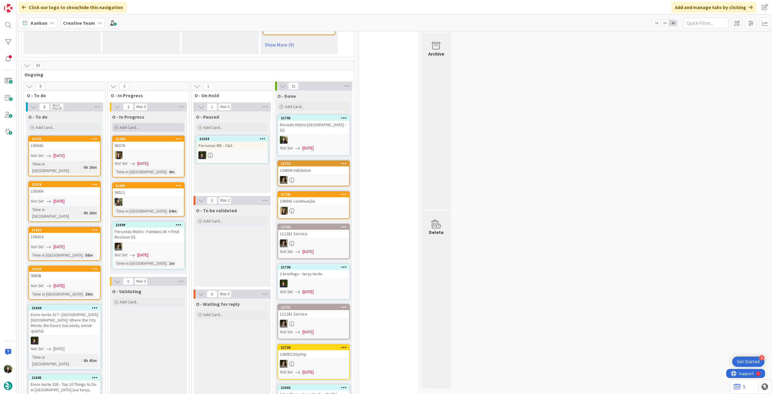
click at [169, 124] on div "Add Card..." at bounding box center [148, 127] width 72 height 9
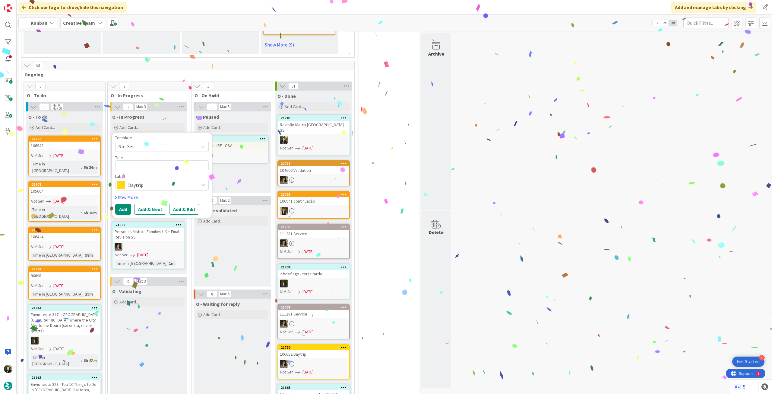
click at [163, 181] on span "Daytrip" at bounding box center [161, 185] width 67 height 8
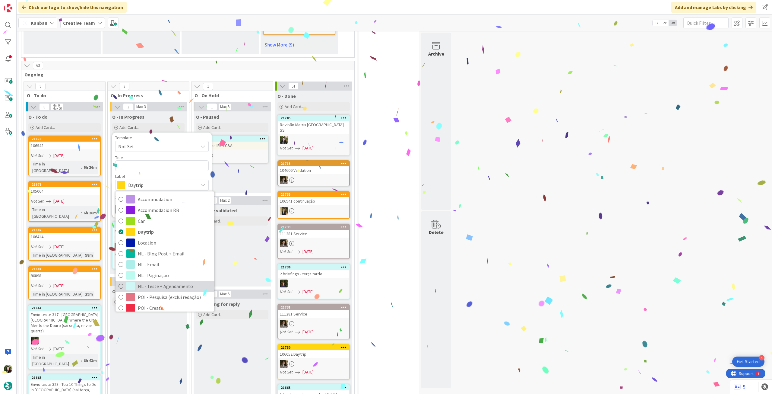
click at [171, 281] on span "NL - Teste + Agendamento" at bounding box center [175, 285] width 74 height 9
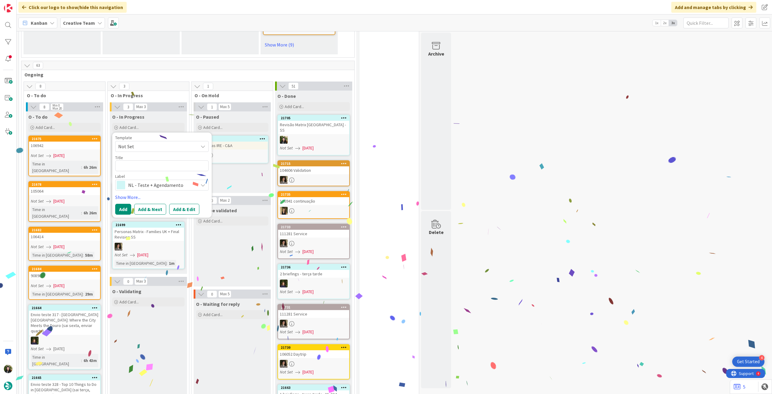
click at [170, 155] on div "Title 0 / 128" at bounding box center [162, 157] width 94 height 5
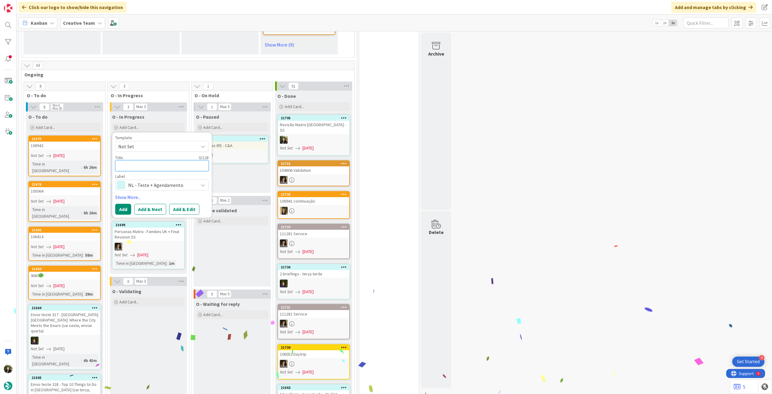
click at [147, 164] on textarea at bounding box center [162, 165] width 94 height 11
paste textarea "Revisão Matrix [GEOGRAPHIC_DATA] - SS"
type textarea "x"
type textarea "Revisão Matrix [GEOGRAPHIC_DATA] - SS"
click at [124, 204] on button "Add" at bounding box center [123, 209] width 16 height 11
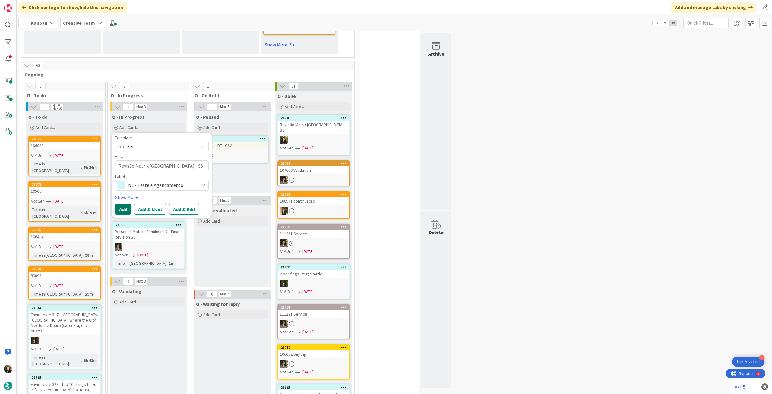
type textarea "x"
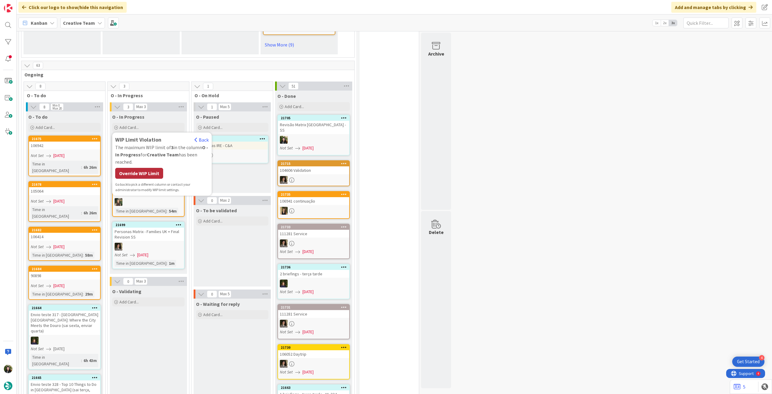
drag, startPoint x: 154, startPoint y: 168, endPoint x: 154, endPoint y: 156, distance: 12.4
click at [153, 168] on div "Override WIP Limit" at bounding box center [139, 173] width 48 height 11
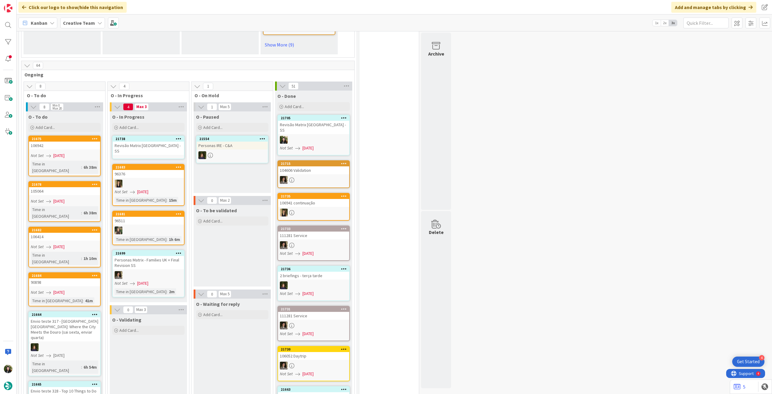
click at [159, 142] on div "Revisão Matrix [GEOGRAPHIC_DATA] - SS" at bounding box center [148, 147] width 71 height 13
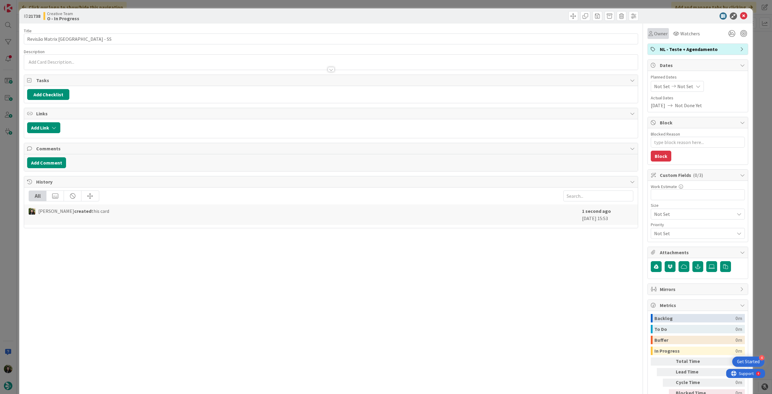
click at [659, 37] on div "Owner" at bounding box center [658, 33] width 21 height 11
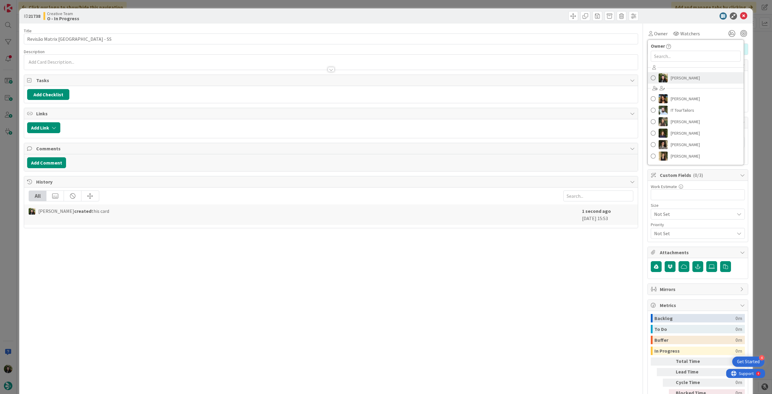
click at [665, 77] on link "[PERSON_NAME]" at bounding box center [696, 77] width 96 height 11
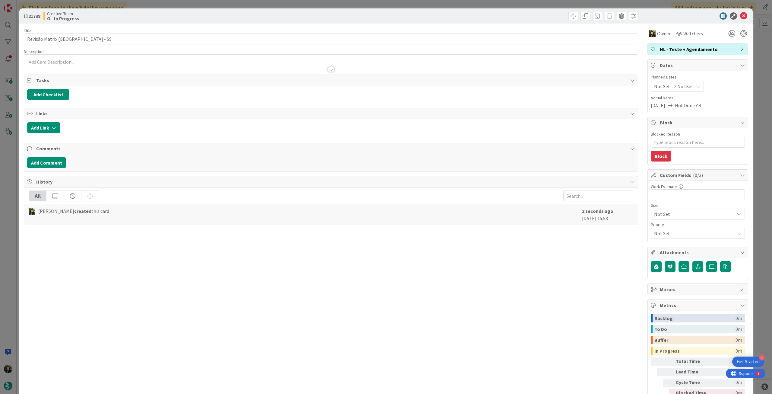
type textarea "x"
click at [677, 81] on div "Not Set Not Set" at bounding box center [677, 86] width 53 height 11
click at [657, 227] on icon at bounding box center [661, 227] width 9 height 7
type input "[DATE]"
click at [740, 13] on icon at bounding box center [743, 15] width 7 height 7
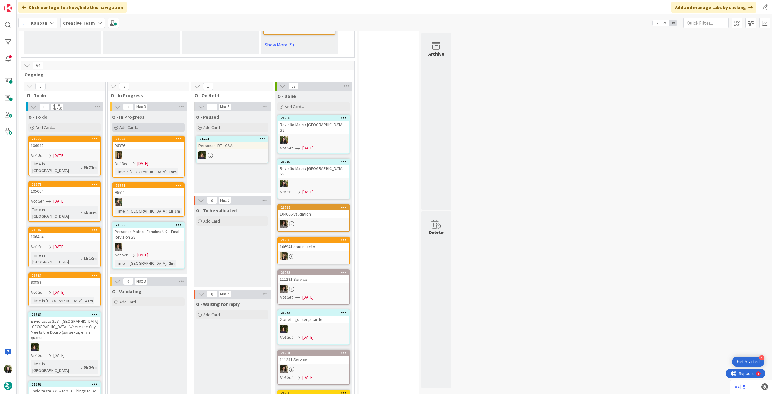
click at [165, 123] on div "Add Card..." at bounding box center [148, 127] width 72 height 9
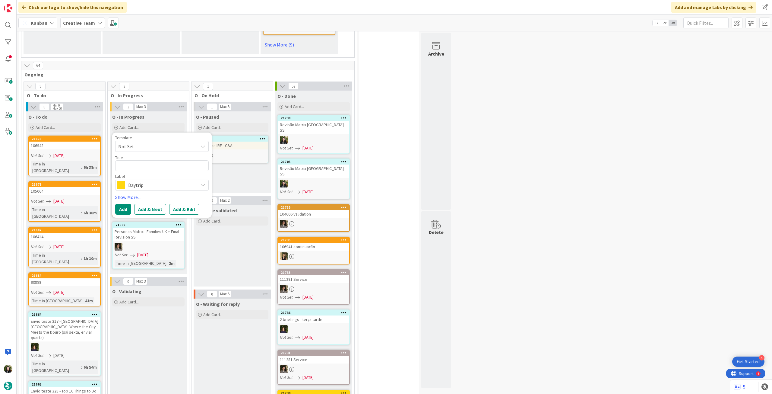
click at [152, 181] on span "Daytrip" at bounding box center [161, 185] width 67 height 8
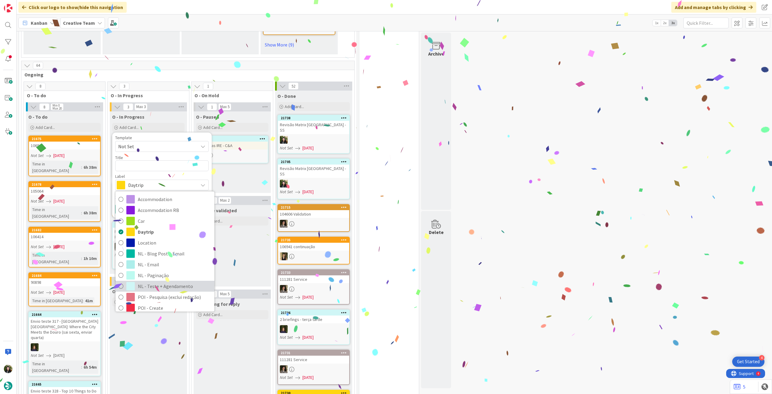
click at [154, 281] on span "NL - Teste + Agendamento" at bounding box center [175, 285] width 74 height 9
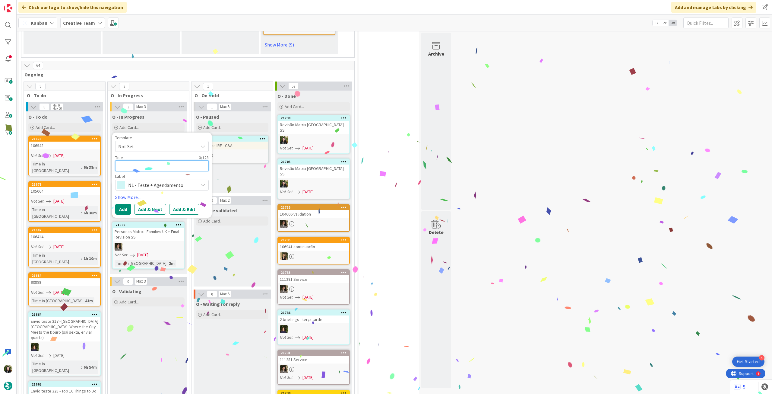
click at [159, 160] on textarea at bounding box center [162, 165] width 94 height 11
paste textarea "Revisão Matrix [GEOGRAPHIC_DATA] - SS"
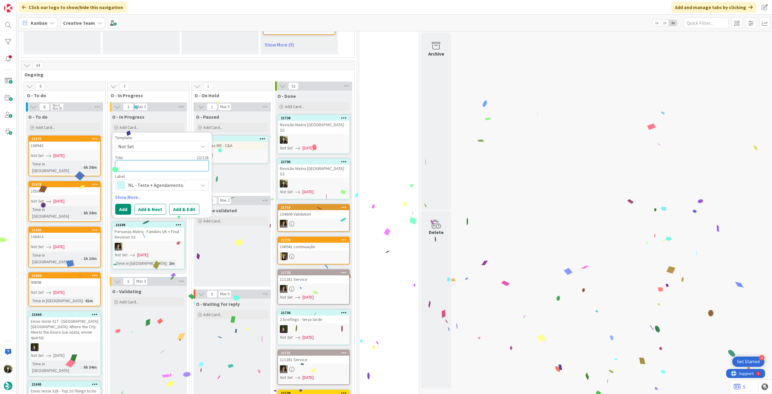
type textarea "x"
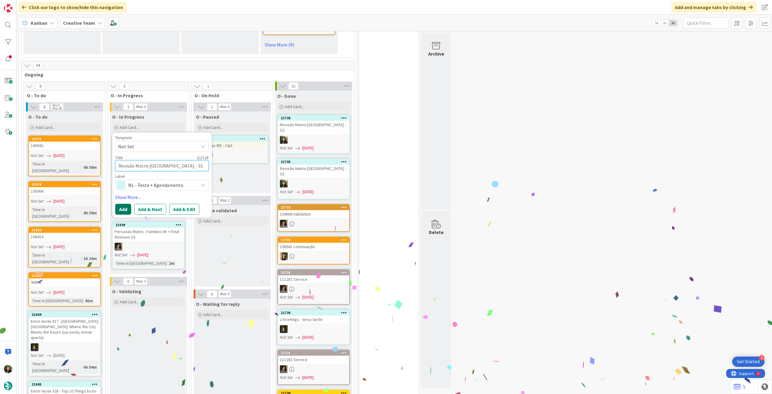
type textarea "Revisão Matrix [GEOGRAPHIC_DATA] - SS"
drag, startPoint x: 122, startPoint y: 205, endPoint x: 122, endPoint y: 200, distance: 4.5
click at [122, 205] on button "Add" at bounding box center [123, 209] width 16 height 11
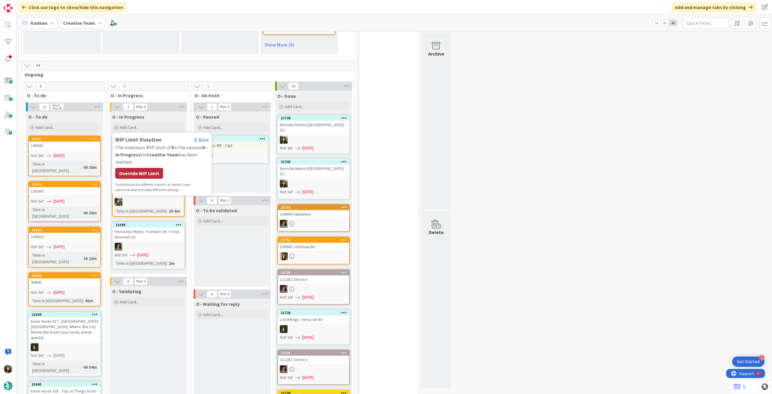
click at [144, 168] on div "Override WIP Limit" at bounding box center [139, 173] width 48 height 11
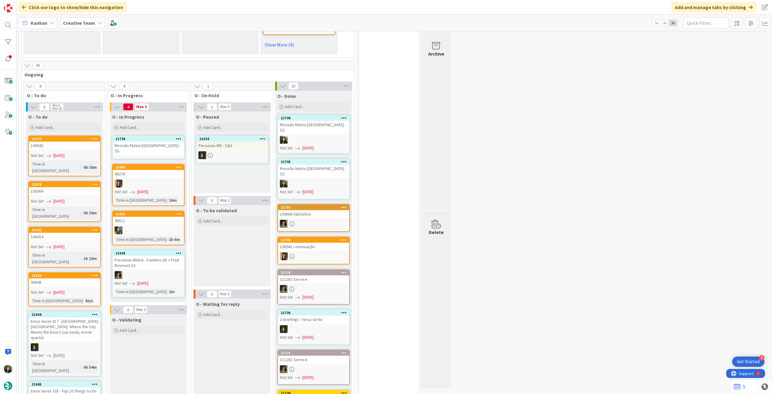
drag, startPoint x: 152, startPoint y: 151, endPoint x: 158, endPoint y: 144, distance: 9.2
click at [158, 144] on link "21739 Revisão Matrix UK - SS" at bounding box center [148, 147] width 72 height 24
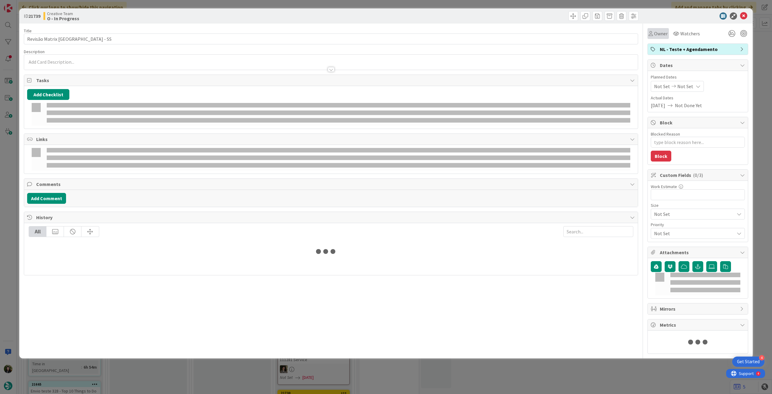
click at [658, 34] on span "Owner" at bounding box center [661, 33] width 14 height 7
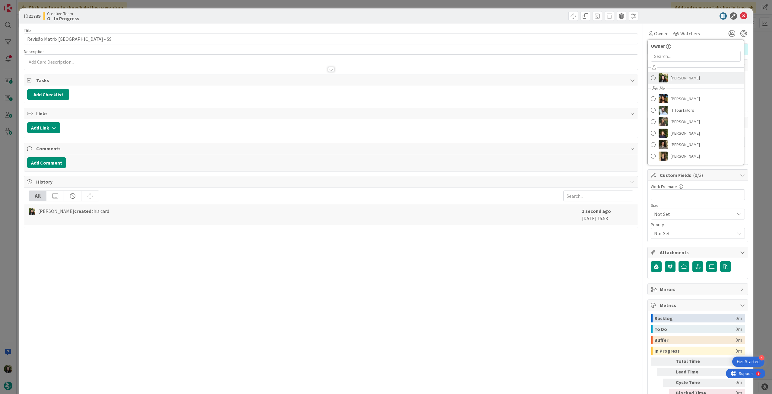
click at [671, 77] on span "[PERSON_NAME]" at bounding box center [685, 77] width 29 height 9
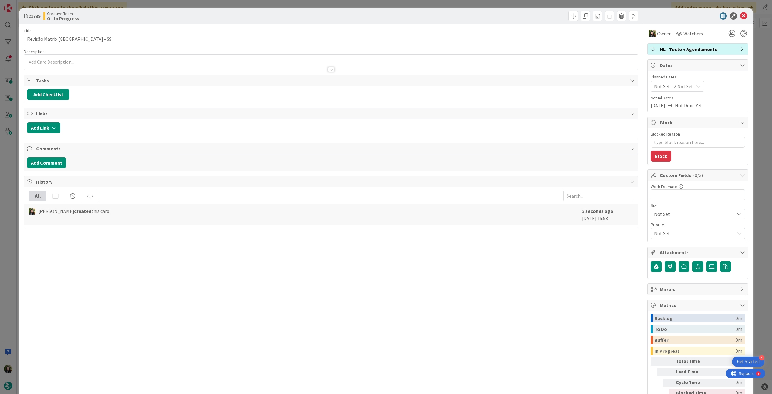
type textarea "x"
drag, startPoint x: 676, startPoint y: 82, endPoint x: 677, endPoint y: 86, distance: 4.6
click at [677, 82] on div "Not Set Not Set" at bounding box center [677, 86] width 53 height 11
drag, startPoint x: 655, startPoint y: 227, endPoint x: 658, endPoint y: 218, distance: 9.7
click at [657, 227] on icon at bounding box center [661, 227] width 9 height 7
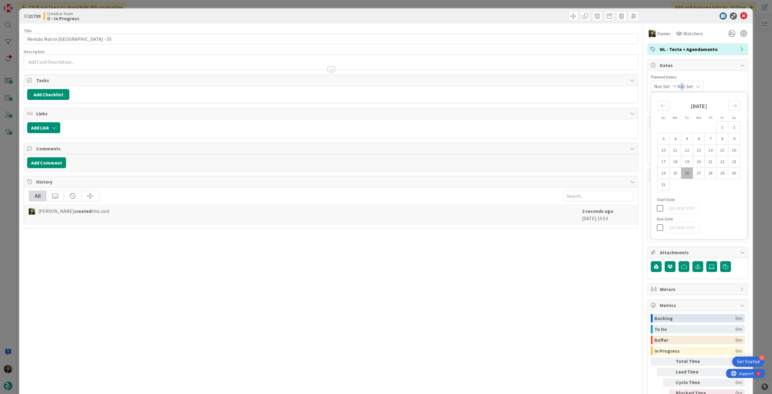
type input "[DATE]"
drag, startPoint x: 741, startPoint y: 17, endPoint x: 678, endPoint y: 39, distance: 66.6
click at [740, 17] on icon at bounding box center [743, 15] width 7 height 7
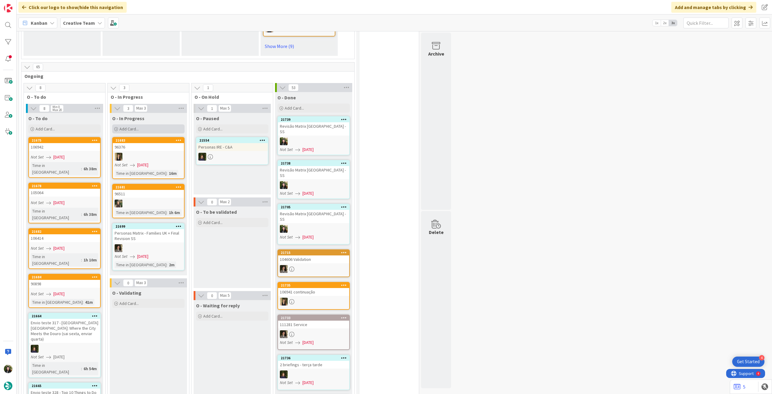
click at [164, 125] on div "Add Card..." at bounding box center [148, 128] width 72 height 9
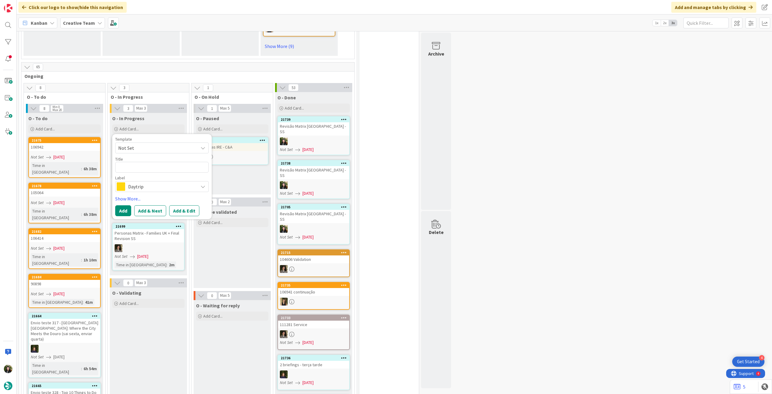
click at [145, 182] on span "Daytrip" at bounding box center [161, 186] width 67 height 8
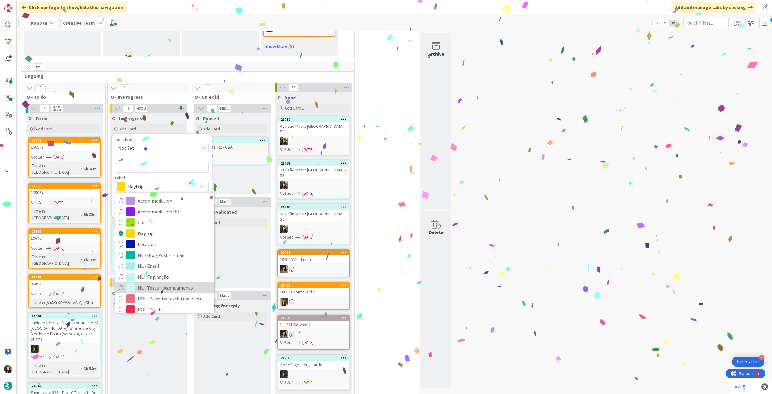
drag, startPoint x: 164, startPoint y: 284, endPoint x: 164, endPoint y: 280, distance: 4.2
click at [164, 284] on span "NL - Teste + Agendamento" at bounding box center [175, 287] width 74 height 9
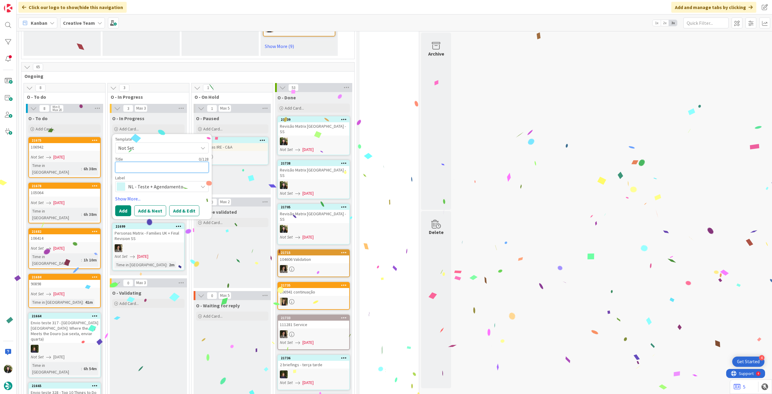
click at [153, 162] on textarea at bounding box center [162, 167] width 94 height 11
paste textarea "Revisão Matrix [GEOGRAPHIC_DATA] - SS"
type textarea "x"
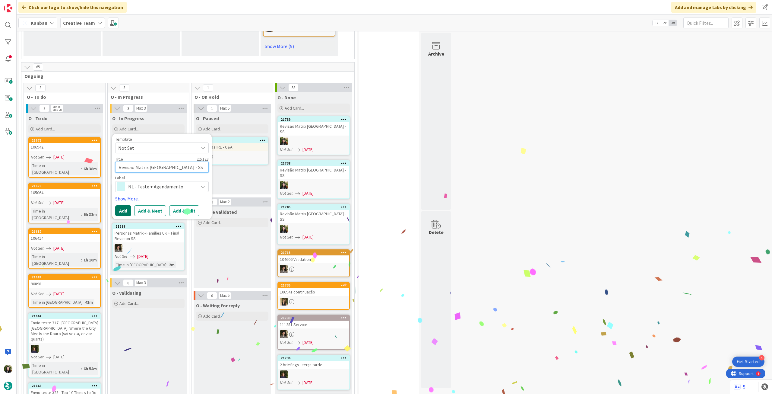
type textarea "Revisão Matrix [GEOGRAPHIC_DATA] - SS"
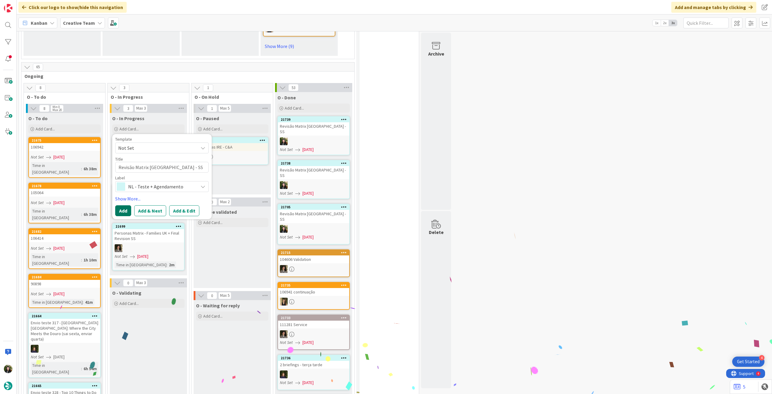
click at [123, 205] on button "Add" at bounding box center [123, 210] width 16 height 11
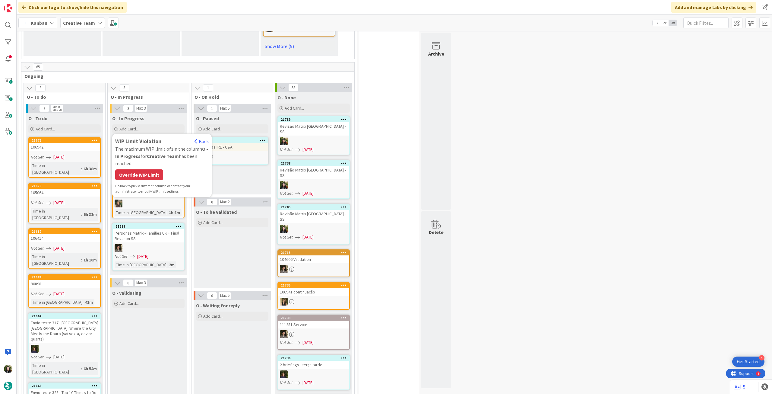
click at [141, 169] on div "Override WIP Limit" at bounding box center [139, 174] width 48 height 11
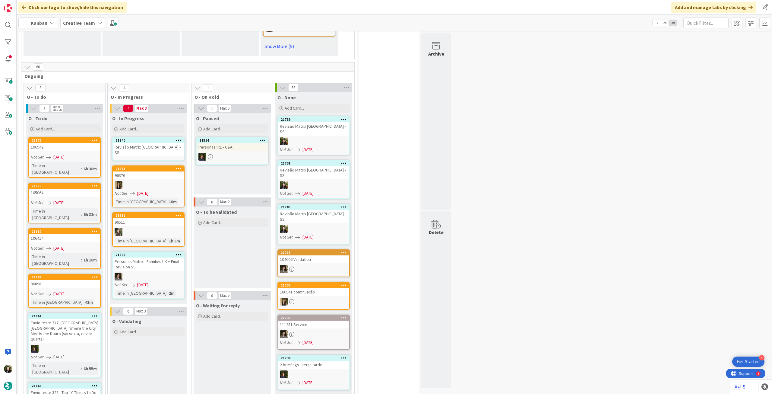
click at [156, 145] on div "Revisão Matrix [GEOGRAPHIC_DATA] - SS" at bounding box center [148, 149] width 71 height 13
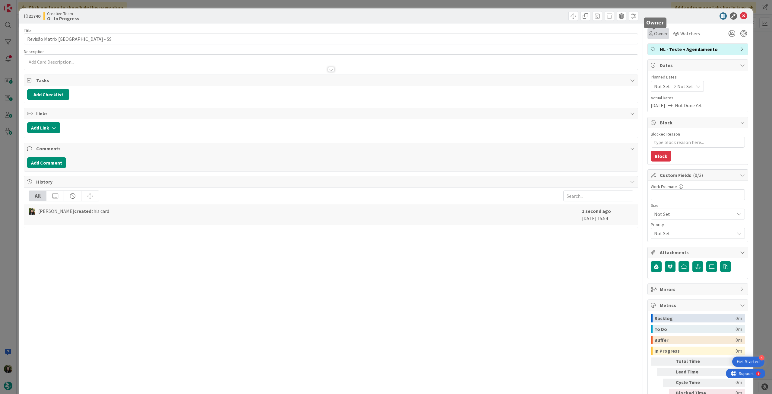
click at [658, 33] on span "Owner" at bounding box center [661, 33] width 14 height 7
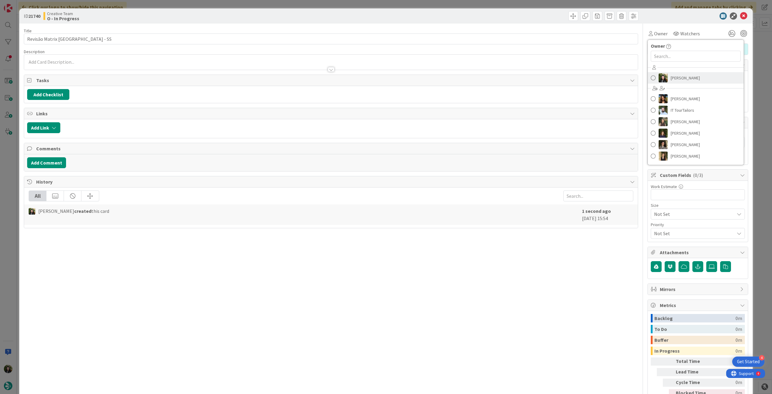
click at [671, 76] on span "[PERSON_NAME]" at bounding box center [685, 77] width 29 height 9
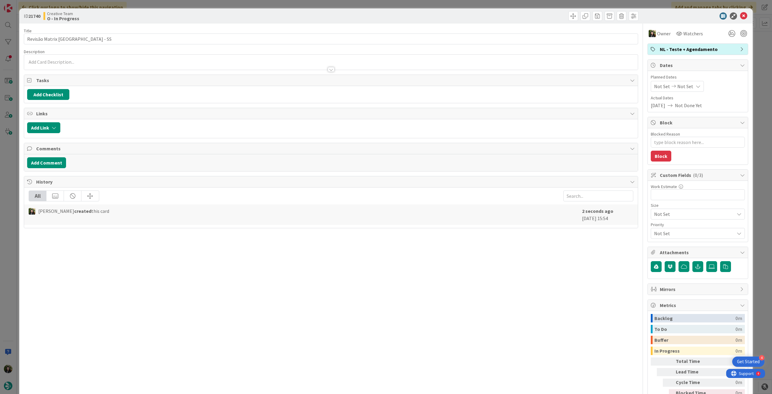
type textarea "x"
click at [681, 84] on span "Not Set" at bounding box center [685, 86] width 16 height 7
click at [657, 226] on icon at bounding box center [661, 227] width 9 height 7
type input "[DATE]"
click at [740, 15] on icon at bounding box center [743, 15] width 7 height 7
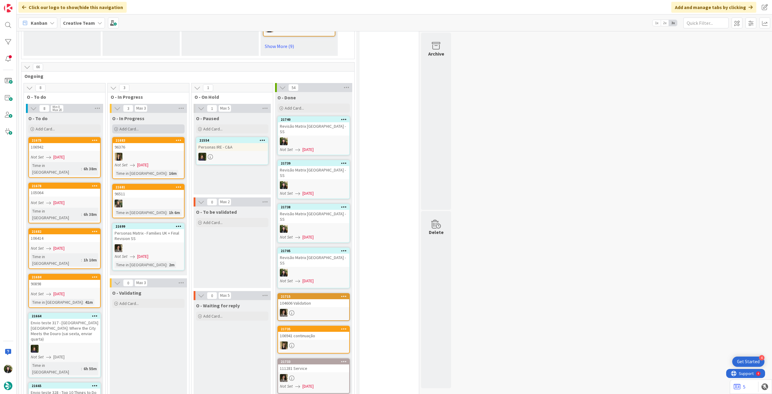
click at [139, 124] on div "Add Card..." at bounding box center [148, 128] width 72 height 9
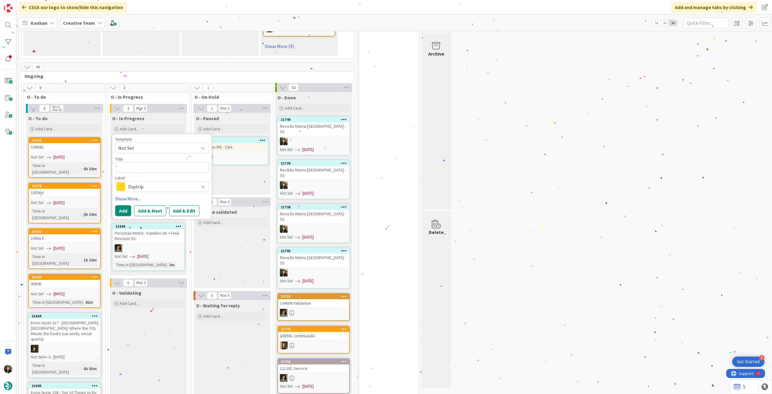
click at [148, 182] on span "Daytrip" at bounding box center [161, 186] width 67 height 8
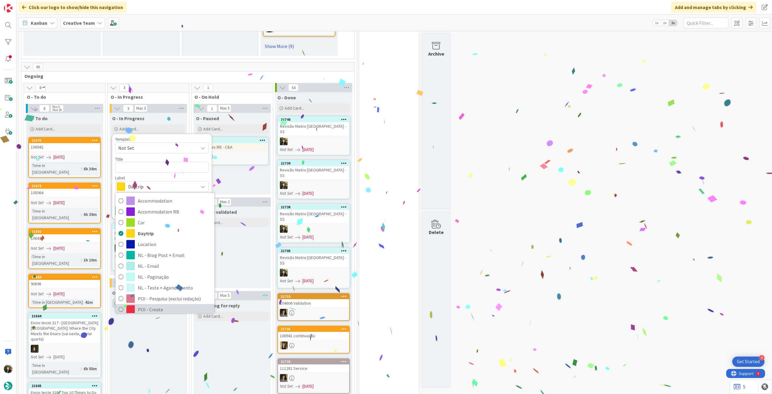
click at [145, 305] on span "POI - Create" at bounding box center [175, 309] width 74 height 9
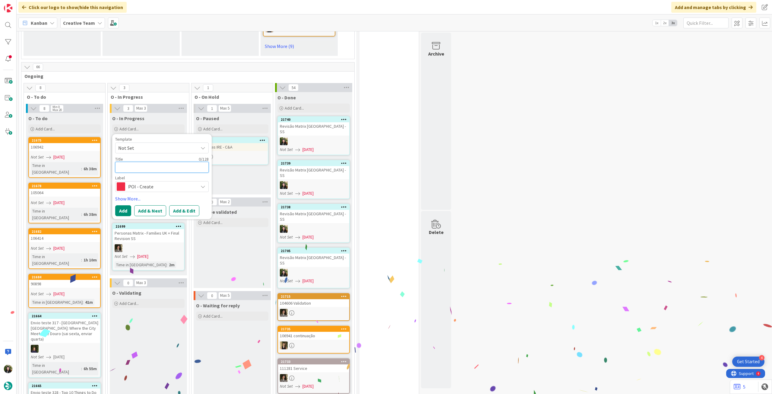
drag, startPoint x: 153, startPoint y: 163, endPoint x: 146, endPoint y: 171, distance: 10.0
click at [153, 163] on textarea at bounding box center [162, 167] width 94 height 11
paste textarea "Revisão Matrix [GEOGRAPHIC_DATA] - SS"
type textarea "x"
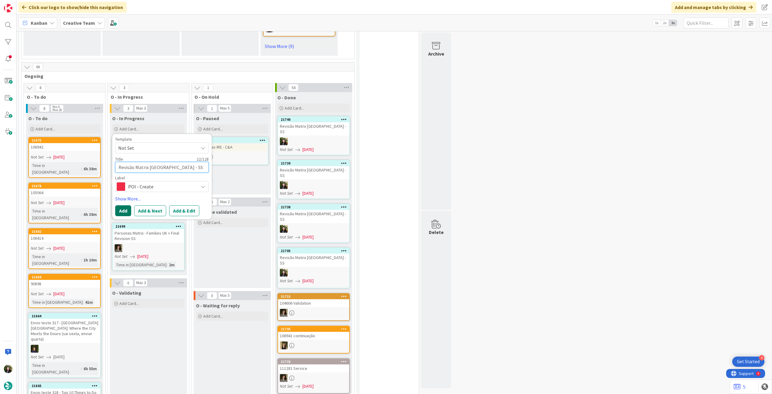
type textarea "Revisão Matrix [GEOGRAPHIC_DATA] - SS"
drag, startPoint x: 122, startPoint y: 204, endPoint x: 125, endPoint y: 194, distance: 10.3
click at [122, 205] on button "Add" at bounding box center [123, 210] width 16 height 11
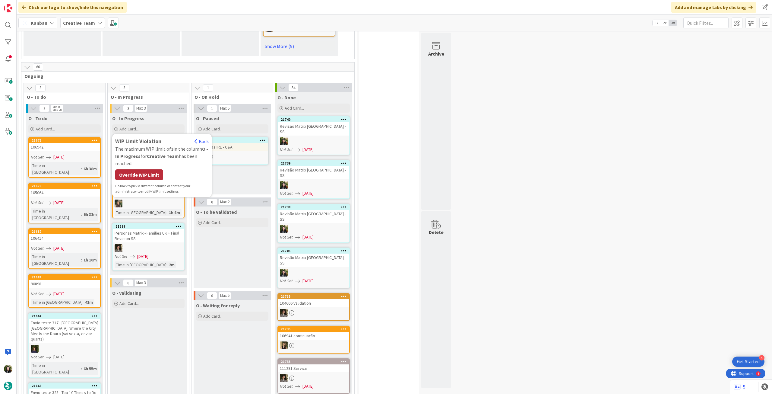
drag, startPoint x: 147, startPoint y: 167, endPoint x: 152, endPoint y: 156, distance: 12.3
click at [147, 169] on div "Override WIP Limit" at bounding box center [139, 174] width 48 height 11
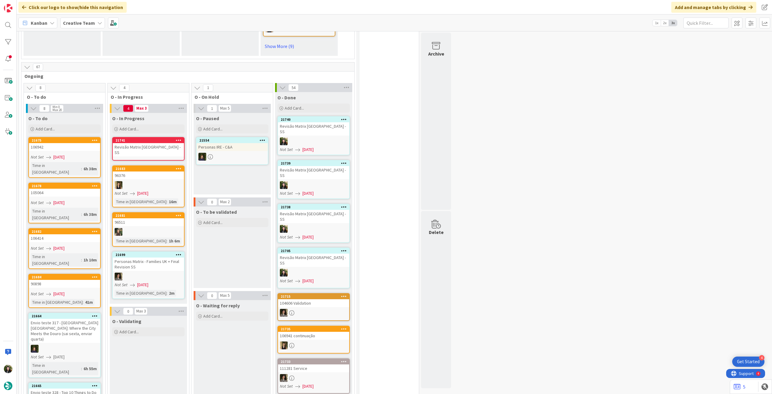
click at [164, 143] on div "Revisão Matrix [GEOGRAPHIC_DATA] - SS" at bounding box center [148, 149] width 71 height 13
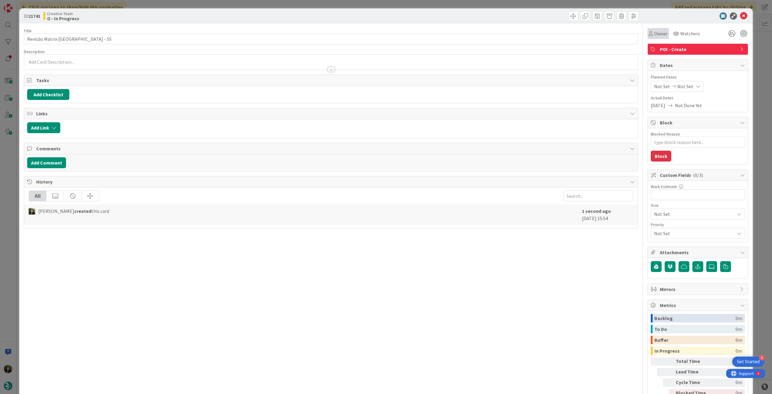
click at [658, 37] on span "Owner" at bounding box center [661, 33] width 14 height 7
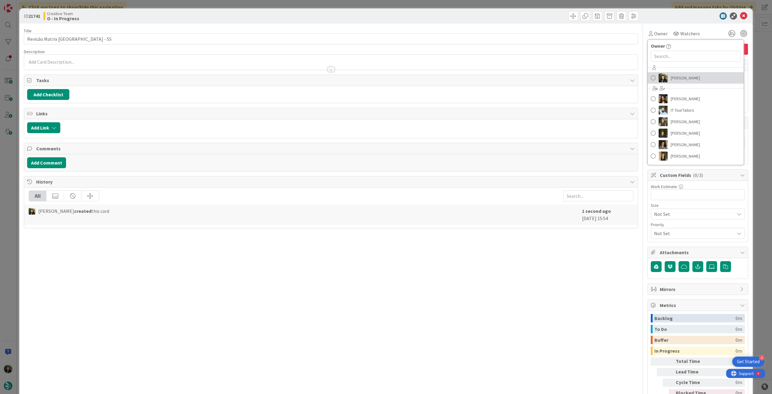
drag, startPoint x: 684, startPoint y: 78, endPoint x: 684, endPoint y: 87, distance: 8.5
click at [684, 78] on span "[PERSON_NAME]" at bounding box center [685, 77] width 29 height 9
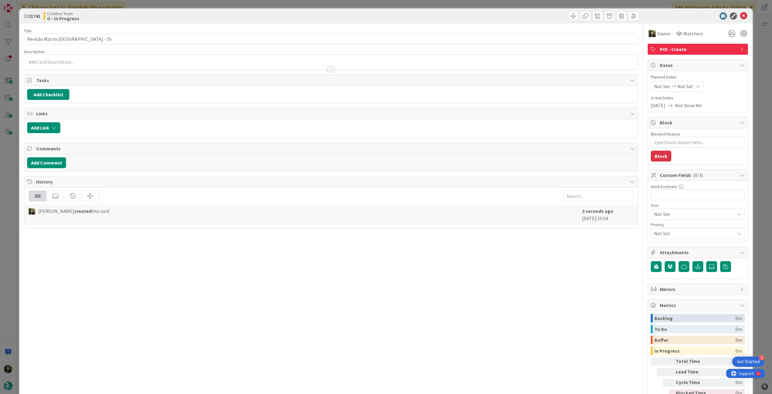
type textarea "x"
click at [684, 91] on div "Not Set Not Set" at bounding box center [677, 86] width 53 height 11
click at [657, 229] on icon at bounding box center [661, 227] width 9 height 7
type input "[DATE]"
click at [740, 14] on icon at bounding box center [743, 15] width 7 height 7
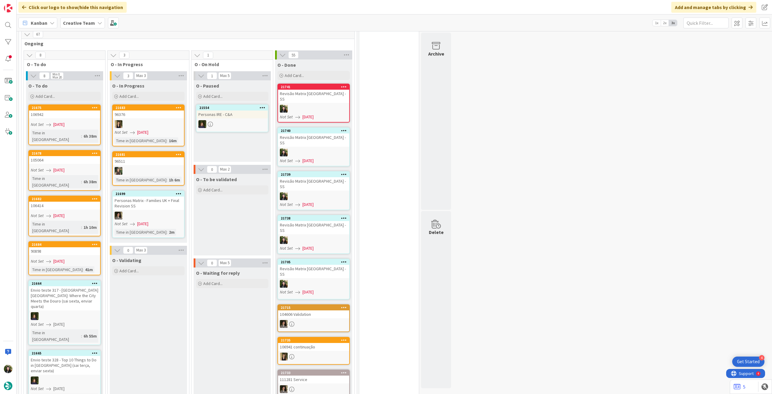
scroll to position [481, 0]
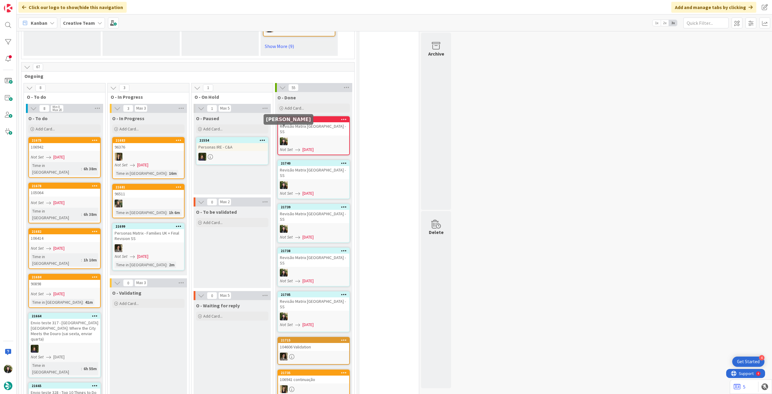
click at [309, 137] on div at bounding box center [313, 141] width 71 height 8
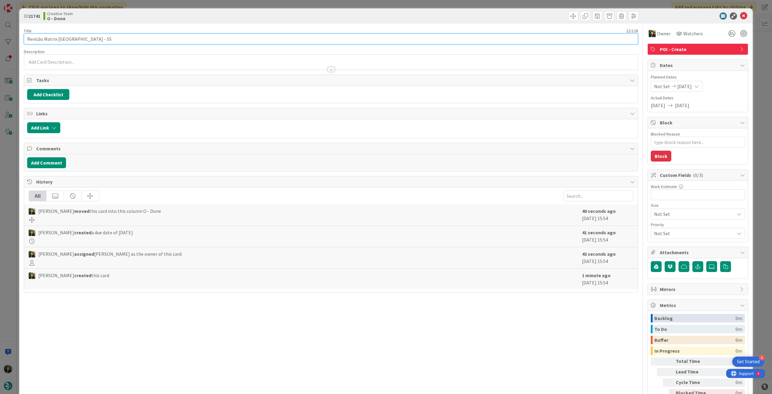
drag, startPoint x: 35, startPoint y: 39, endPoint x: 22, endPoint y: 36, distance: 13.5
click at [22, 36] on div "ID 21741 Creative Team O - Done Title 22 / 128 Revisão Matrix UK - SS Descripti…" at bounding box center [386, 213] width 734 height 410
click at [740, 14] on icon at bounding box center [743, 15] width 7 height 7
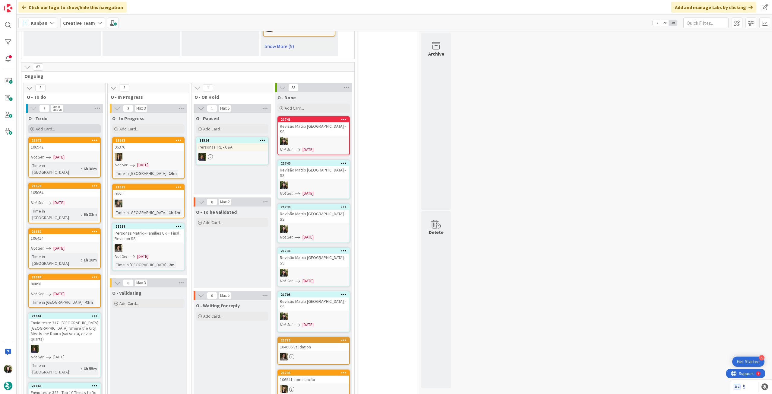
click at [72, 125] on div "Add Card..." at bounding box center [64, 128] width 72 height 9
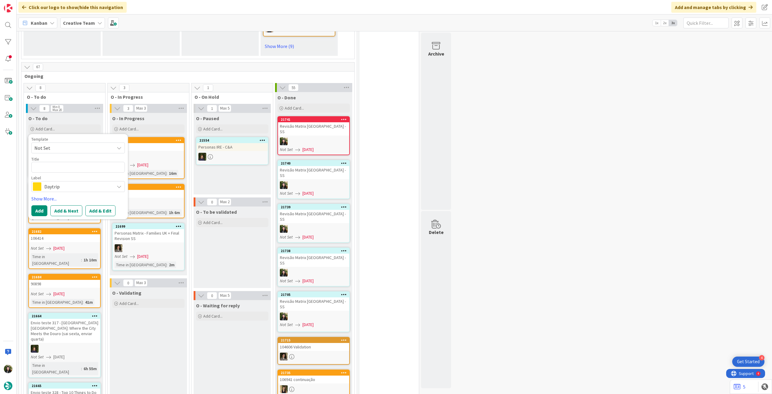
click at [61, 183] on span "Daytrip" at bounding box center [77, 186] width 67 height 8
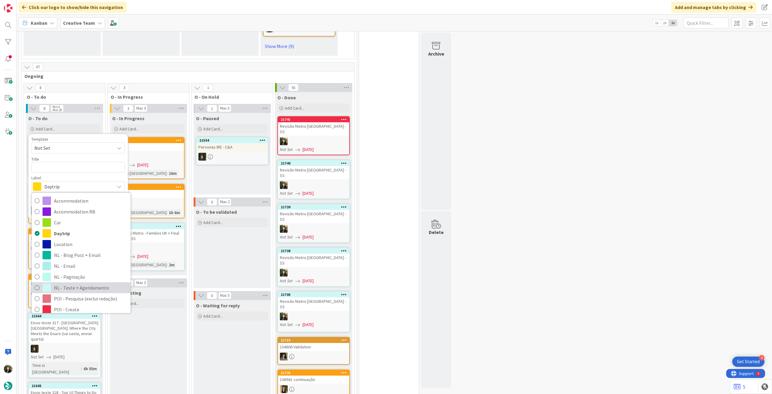
click at [105, 283] on span "NL - Teste + Agendamento" at bounding box center [91, 287] width 74 height 9
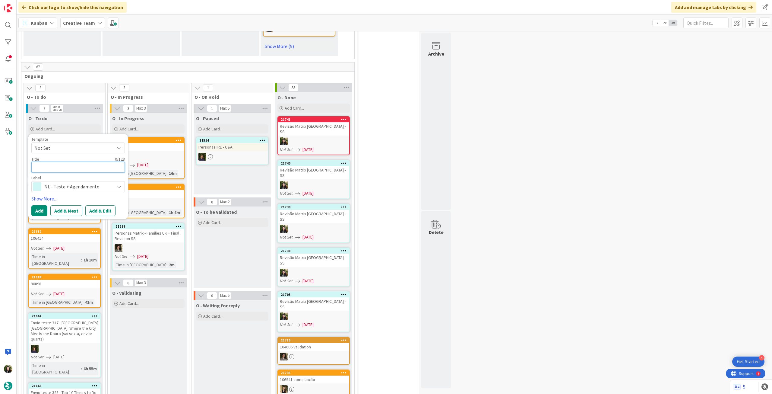
drag, startPoint x: 87, startPoint y: 157, endPoint x: 54, endPoint y: 185, distance: 42.9
click at [87, 162] on textarea at bounding box center [78, 167] width 94 height 11
paste textarea "Revisão Matrix [GEOGRAPHIC_DATA] - SS"
type textarea "x"
type textarea "Revisão Matrix [GEOGRAPHIC_DATA] - SS"
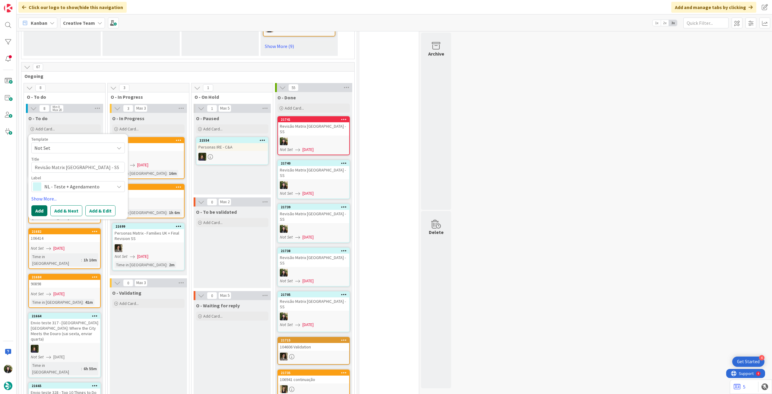
drag, startPoint x: 44, startPoint y: 205, endPoint x: 46, endPoint y: 192, distance: 12.2
click at [44, 205] on button "Add" at bounding box center [39, 210] width 16 height 11
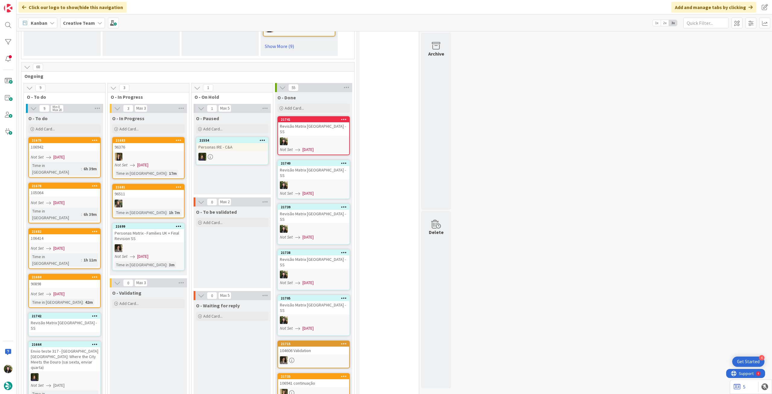
click at [69, 319] on div "Revisão Matrix [GEOGRAPHIC_DATA] - SS" at bounding box center [64, 325] width 71 height 13
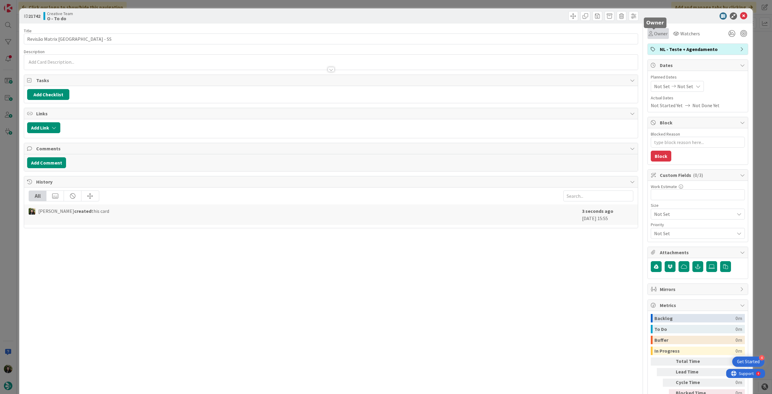
click at [654, 30] on div "Owner" at bounding box center [658, 33] width 21 height 11
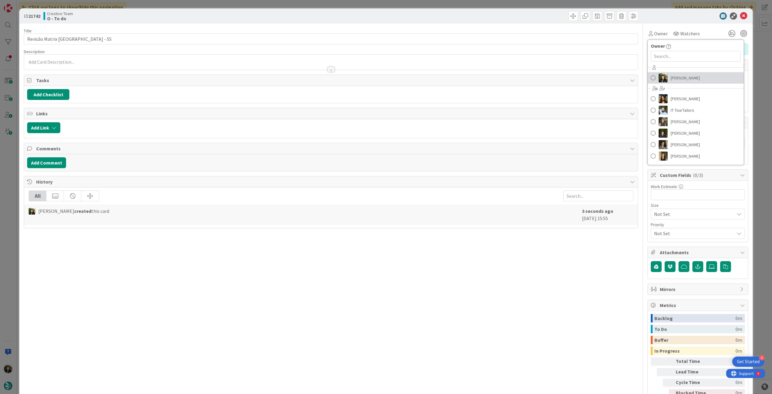
click at [671, 78] on span "[PERSON_NAME]" at bounding box center [685, 77] width 29 height 9
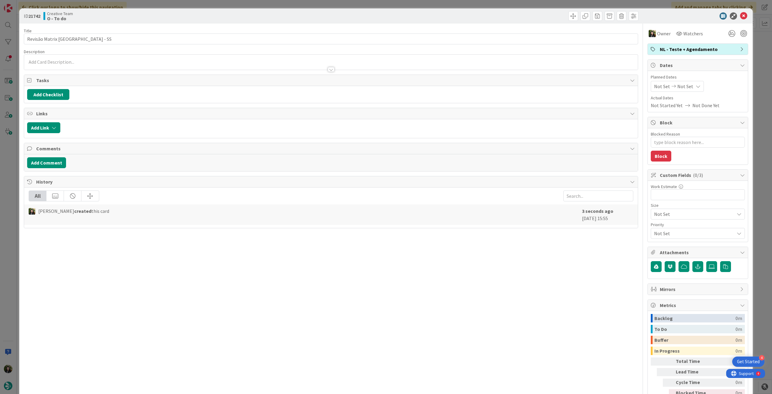
type textarea "x"
click at [216, 40] on input "Revisão Matrix [GEOGRAPHIC_DATA] - SS" at bounding box center [331, 38] width 614 height 11
type input "Revisão Matrix UK - SS (ireland)"
type textarea "x"
type input "Revisão Matrix UK - SS (ireland)"
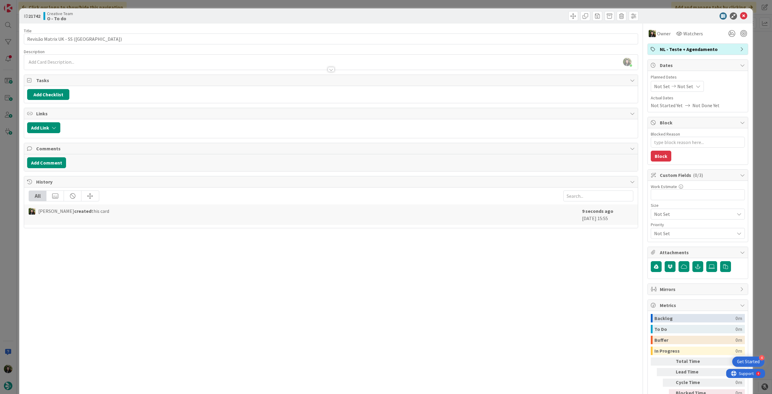
click at [677, 86] on span "Not Set" at bounding box center [685, 86] width 16 height 7
click at [660, 227] on icon at bounding box center [661, 227] width 9 height 7
type input "[DATE]"
type textarea "x"
click at [684, 172] on td "26" at bounding box center [687, 172] width 12 height 11
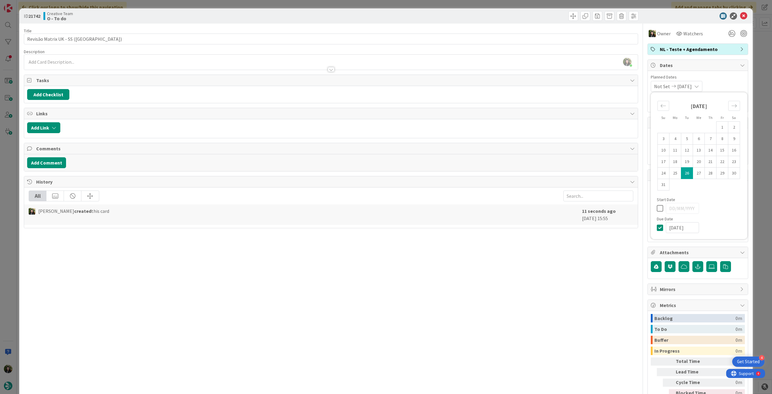
type input "[DATE]"
click at [693, 173] on td "27" at bounding box center [699, 172] width 12 height 11
type input "[DATE]"
type textarea "x"
click at [657, 208] on icon at bounding box center [661, 208] width 9 height 7
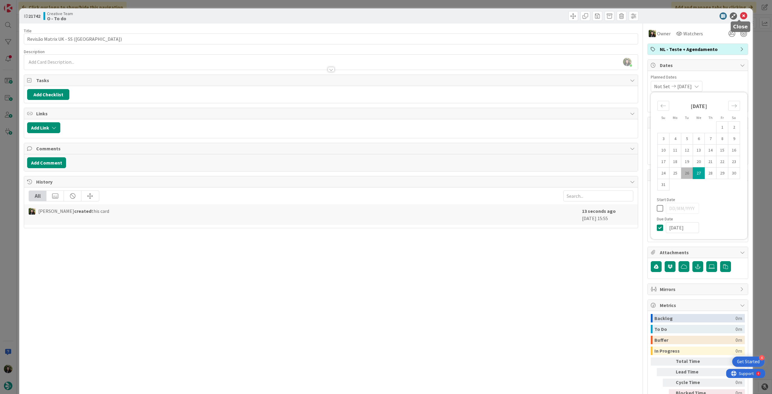
drag, startPoint x: 738, startPoint y: 17, endPoint x: 625, endPoint y: 71, distance: 125.6
click at [740, 17] on icon at bounding box center [743, 15] width 7 height 7
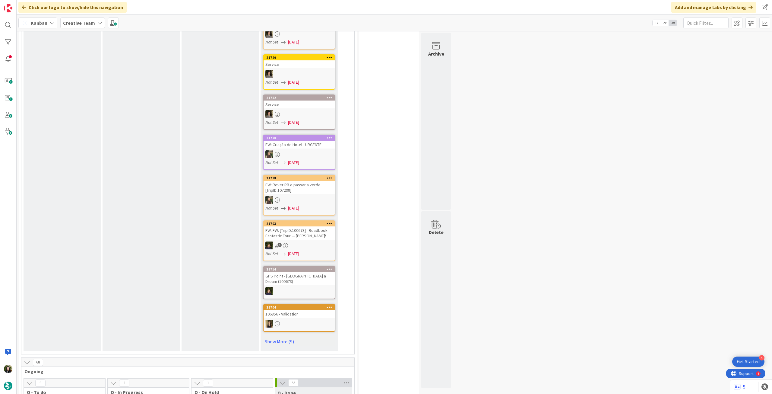
scroll to position [159, 0]
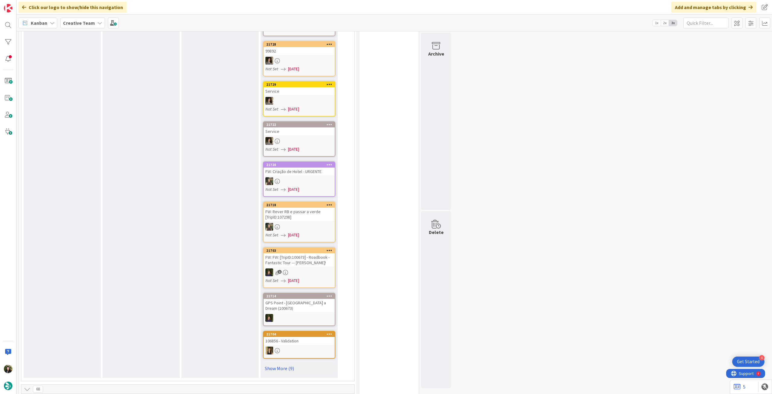
click at [94, 23] on div "Creative Team" at bounding box center [82, 22] width 45 height 11
click at [92, 86] on h4 "Creative Team - Análise" at bounding box center [108, 86] width 82 height 6
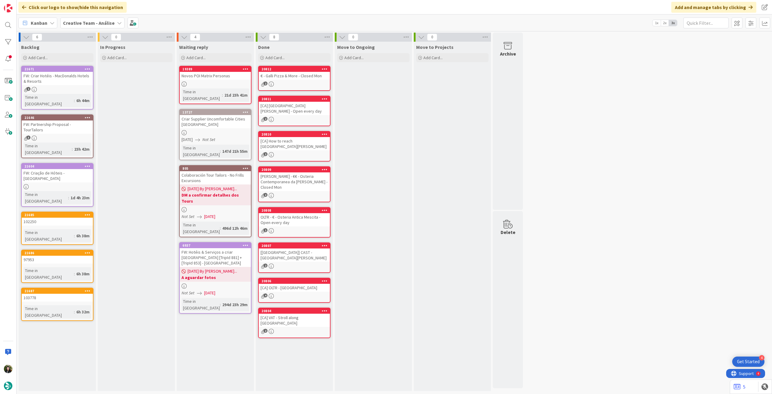
click at [90, 22] on b "Creative Team - Análise" at bounding box center [89, 23] width 52 height 6
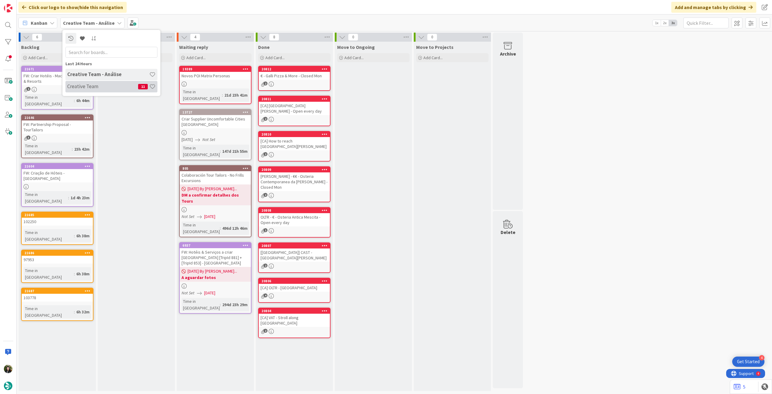
click at [91, 84] on h4 "Creative Team" at bounding box center [102, 86] width 71 height 6
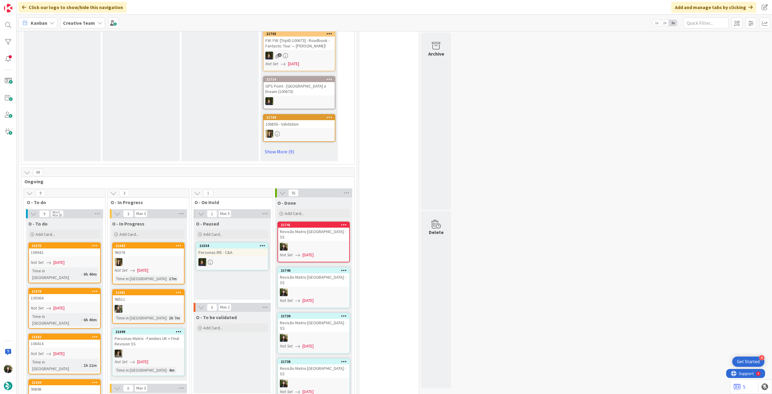
scroll to position [443, 0]
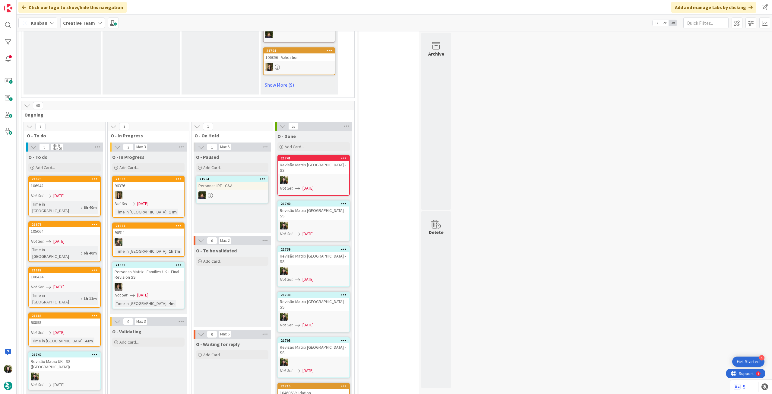
click at [85, 20] on span "Creative Team" at bounding box center [79, 22] width 32 height 7
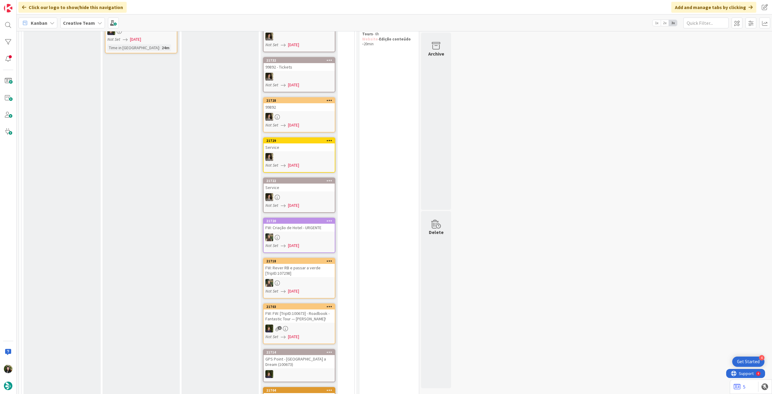
scroll to position [161, 0]
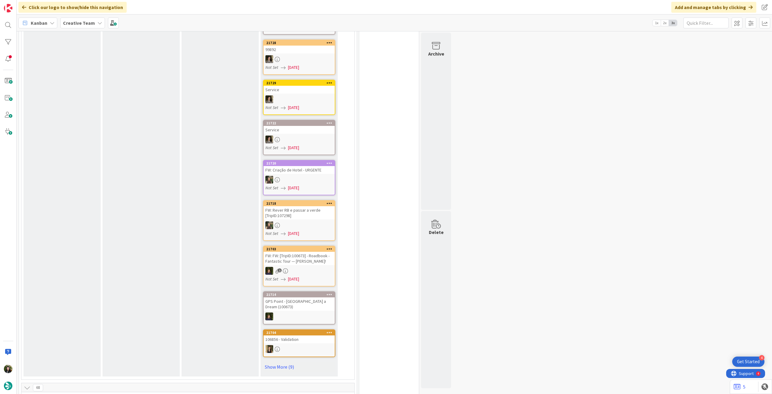
drag, startPoint x: 287, startPoint y: 364, endPoint x: 263, endPoint y: 349, distance: 29.0
click at [287, 364] on link "Show More (9)" at bounding box center [299, 367] width 72 height 10
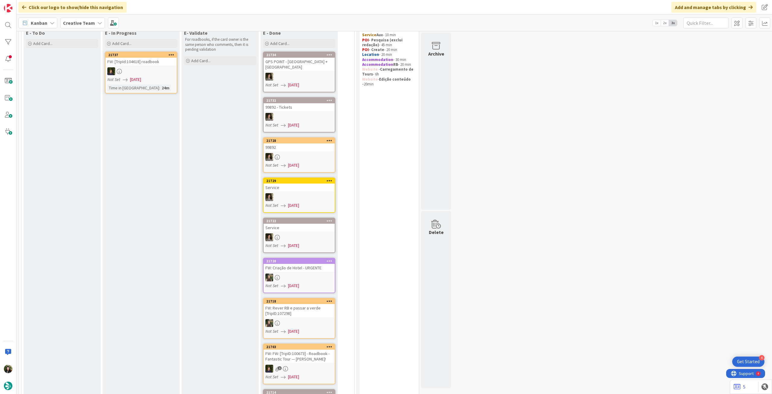
scroll to position [0, 0]
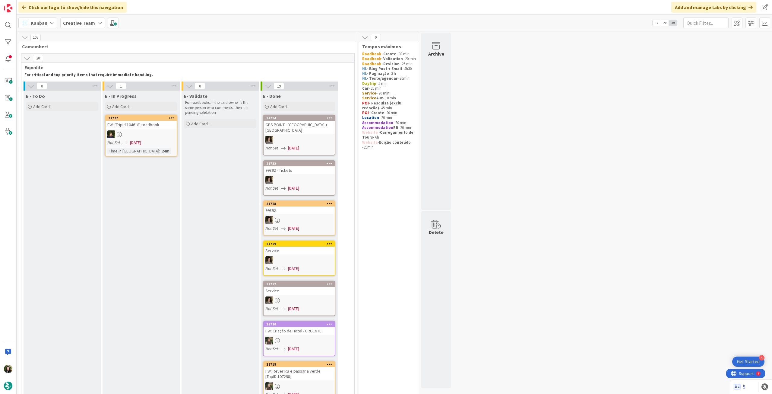
click at [295, 231] on span "[DATE]" at bounding box center [293, 228] width 11 height 6
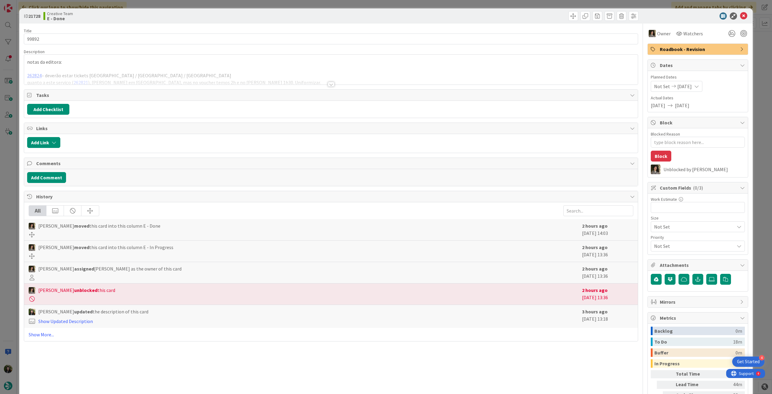
click at [289, 80] on div at bounding box center [331, 76] width 614 height 15
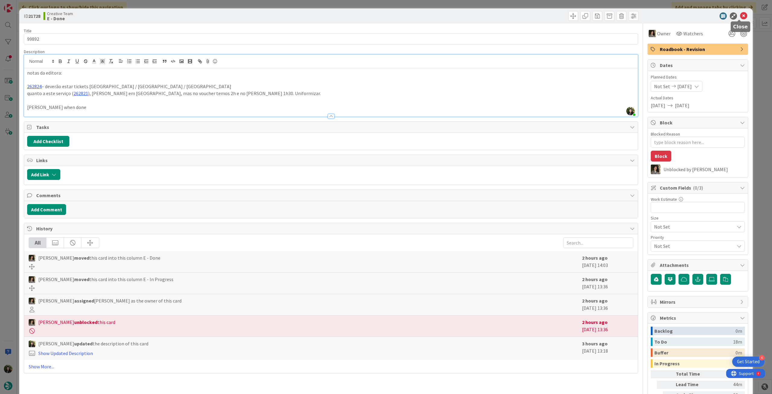
click at [740, 19] on icon at bounding box center [743, 15] width 7 height 7
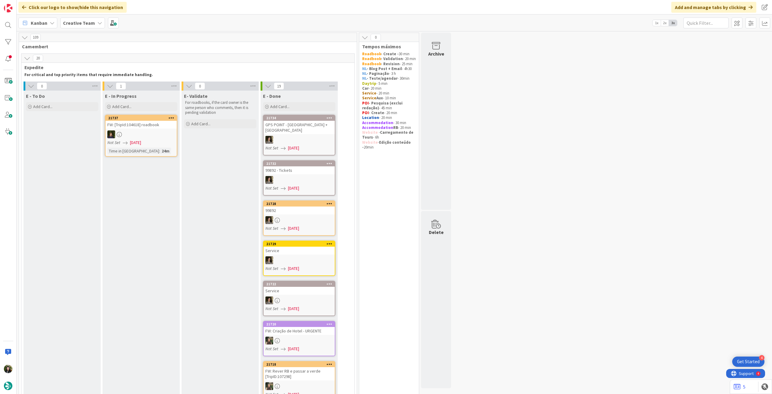
drag, startPoint x: 75, startPoint y: 21, endPoint x: 74, endPoint y: 27, distance: 6.4
click at [75, 21] on b "Creative Team" at bounding box center [79, 23] width 32 height 6
click at [87, 86] on h4 "Creative Team - Análise" at bounding box center [108, 86] width 82 height 6
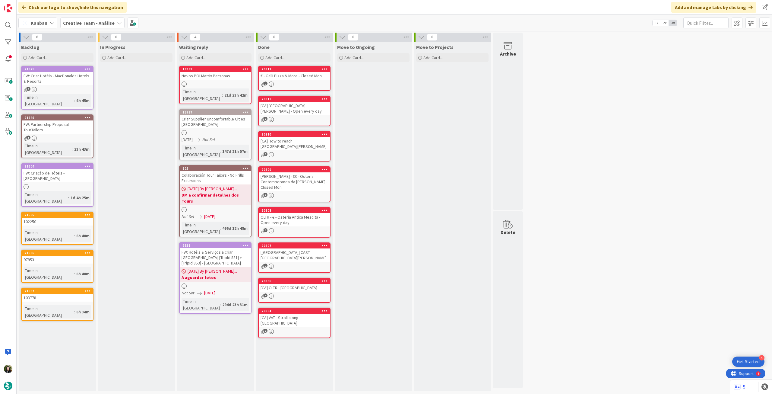
click at [84, 27] on div "Creative Team - Análise" at bounding box center [92, 22] width 64 height 11
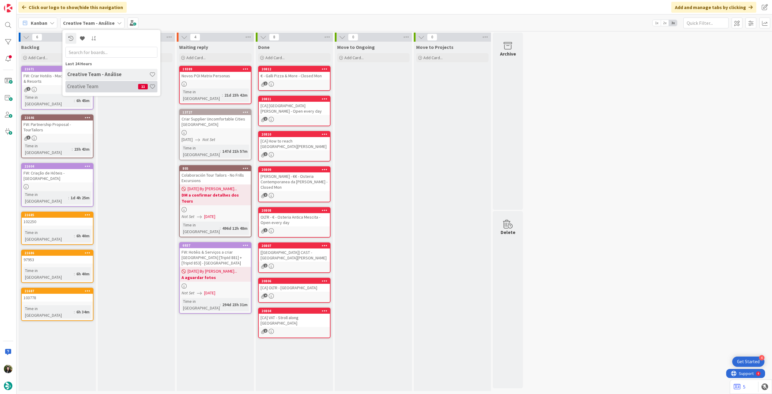
click at [91, 87] on h4 "Creative Team" at bounding box center [102, 86] width 71 height 6
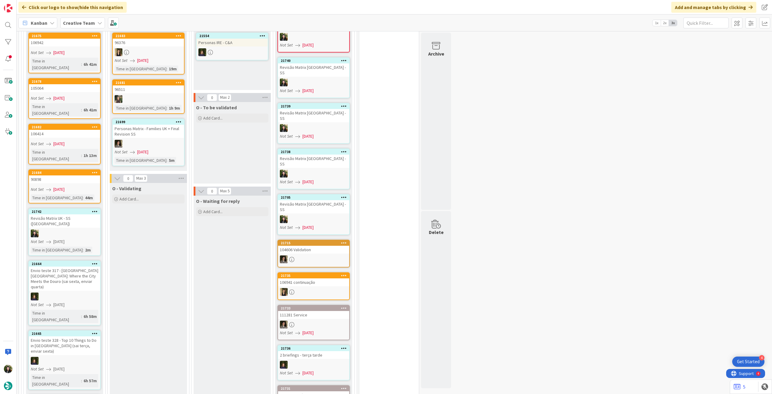
scroll to position [483, 0]
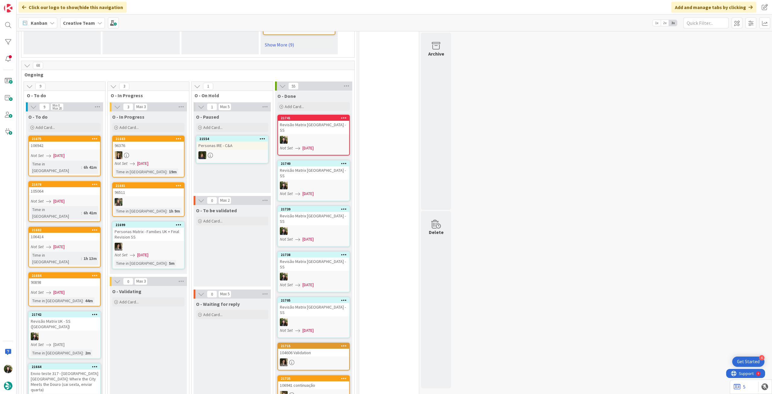
drag, startPoint x: 92, startPoint y: 26, endPoint x: 92, endPoint y: 32, distance: 5.7
click at [93, 27] on div "Creative Team" at bounding box center [82, 22] width 45 height 11
click at [100, 94] on div "Last 24 Hours Creative Team 11 Creative Team - Análise" at bounding box center [111, 63] width 98 height 66
click at [99, 93] on div "Last 24 Hours Creative Team 11 Creative Team - Análise" at bounding box center [111, 63] width 98 height 66
drag, startPoint x: 99, startPoint y: 92, endPoint x: 96, endPoint y: 90, distance: 3.5
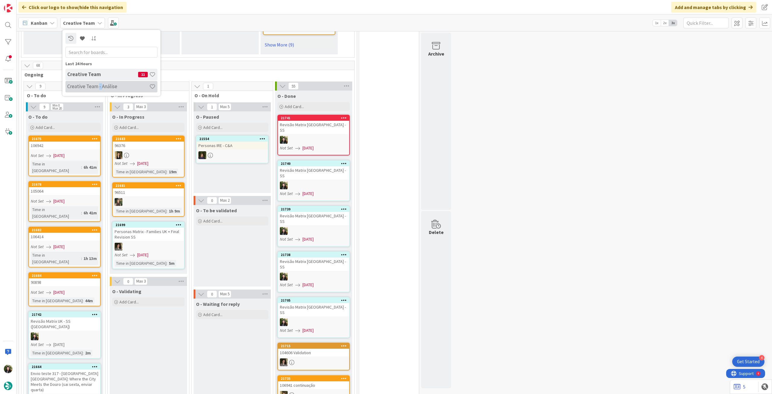
click at [97, 91] on div "Creative Team 11 Creative Team - Análise" at bounding box center [111, 81] width 92 height 24
click at [96, 90] on div "Creative Team - Análise" at bounding box center [111, 86] width 92 height 11
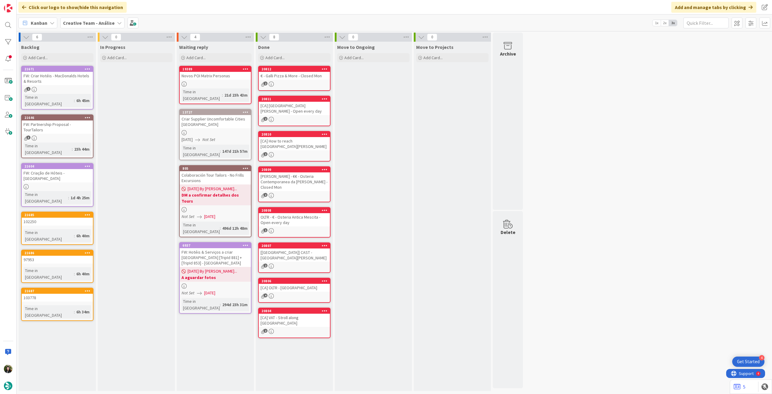
click at [85, 90] on div "1" at bounding box center [57, 89] width 71 height 5
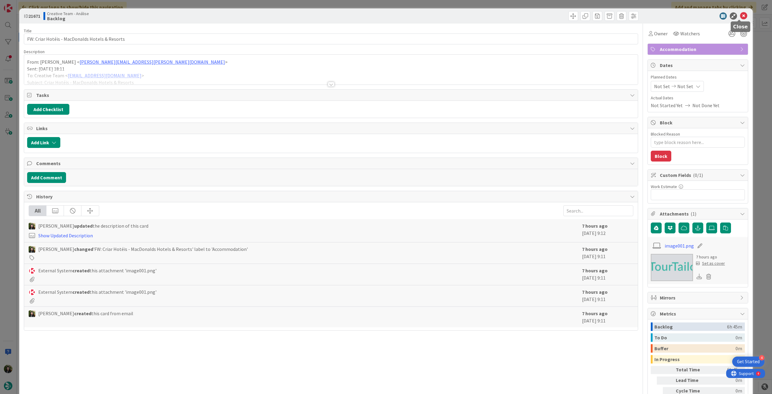
click at [740, 14] on icon at bounding box center [743, 15] width 7 height 7
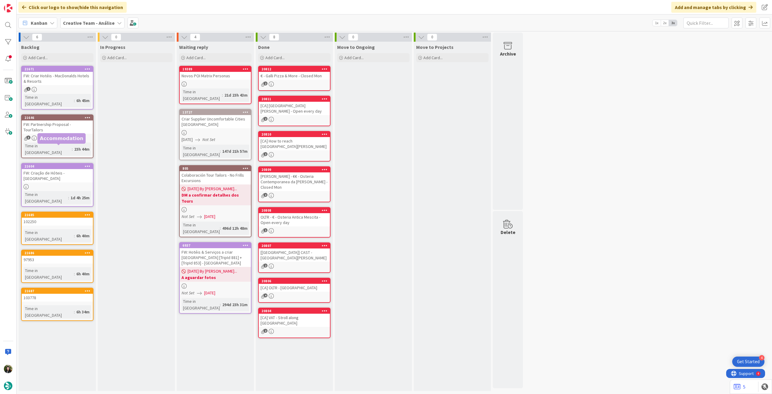
click at [76, 129] on link "21646 FW: Partnership Proposal - TourTailors 3 Time in Column : 23h 44m" at bounding box center [57, 136] width 72 height 44
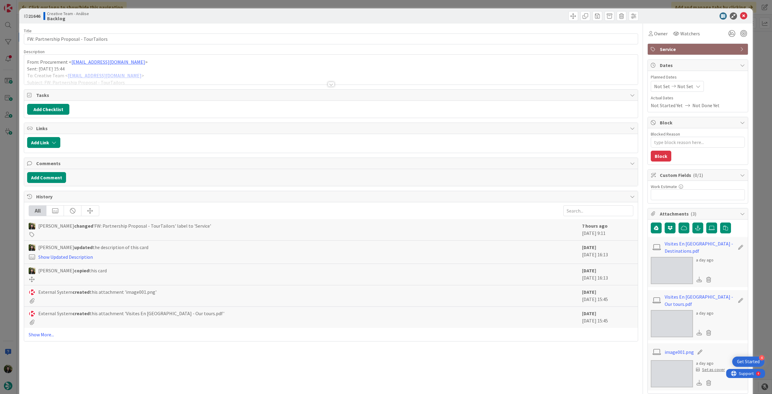
click at [109, 81] on div at bounding box center [331, 76] width 614 height 15
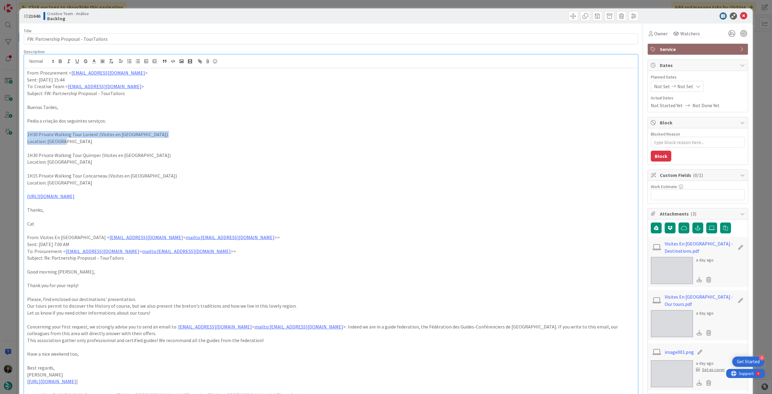
drag, startPoint x: 25, startPoint y: 135, endPoint x: 74, endPoint y: 143, distance: 48.9
copy div "1H30 Private Walking Tour Lorient (Visites en Bretagne) Location: Lorient"
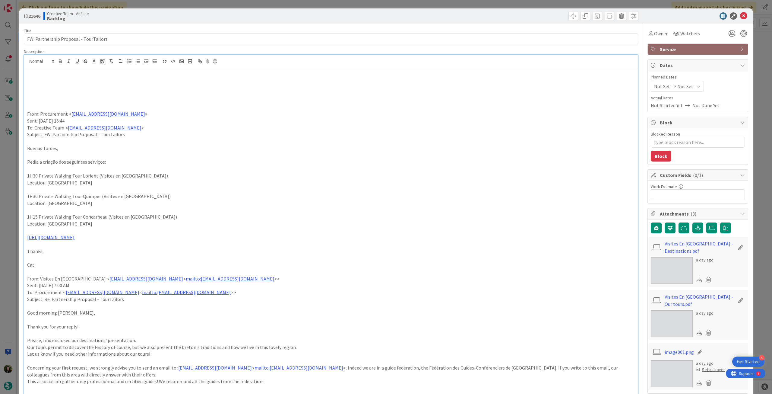
click at [42, 82] on p at bounding box center [331, 79] width 608 height 7
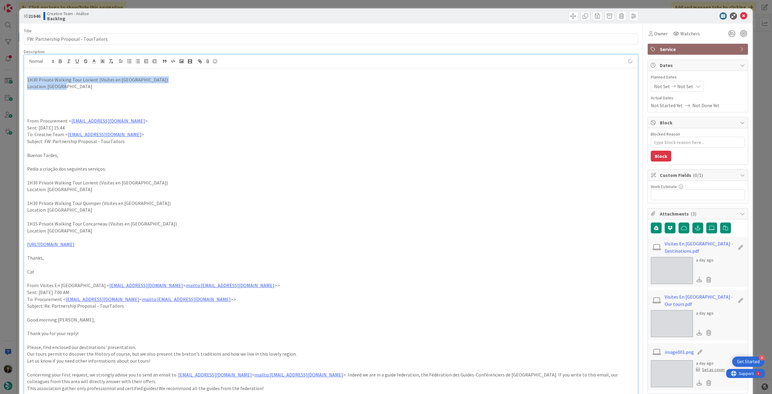
drag, startPoint x: 74, startPoint y: 87, endPoint x: 16, endPoint y: 78, distance: 58.2
click at [15, 80] on div "ID 21646 Creative Team - Análise Backlog Title 38 / 128 FW: Partnership Proposa…" at bounding box center [386, 197] width 772 height 394
click at [56, 61] on button "button" at bounding box center [60, 61] width 8 height 7
click at [34, 80] on strong "1H30 Private Walking Tour Lorient (Visites en Bretagne)" at bounding box center [100, 80] width 147 height 6
type textarea "x"
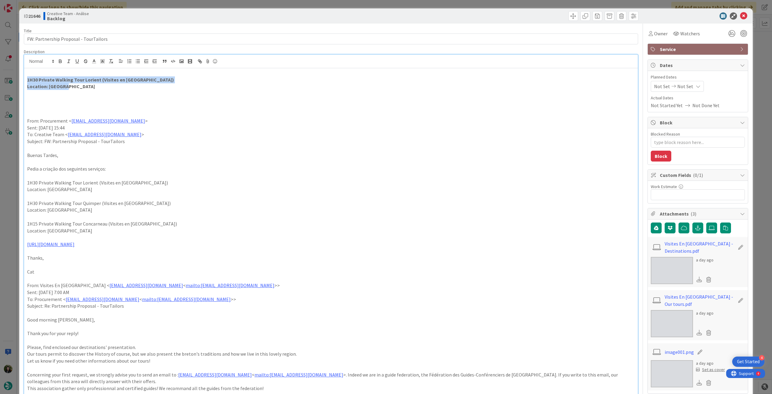
click at [47, 87] on strong "Location: Lorient" at bounding box center [61, 86] width 68 height 6
click at [33, 81] on strong "1H30 Private Walking Tour Lorient (Visites en Bretagne)" at bounding box center [100, 80] width 147 height 6
drag, startPoint x: 83, startPoint y: 80, endPoint x: 131, endPoint y: 71, distance: 48.9
click at [83, 80] on strong "1h30 Private Walking Tour Lorient (Visites en Bretagne)" at bounding box center [100, 80] width 146 height 6
drag, startPoint x: 69, startPoint y: 89, endPoint x: 48, endPoint y: 86, distance: 21.3
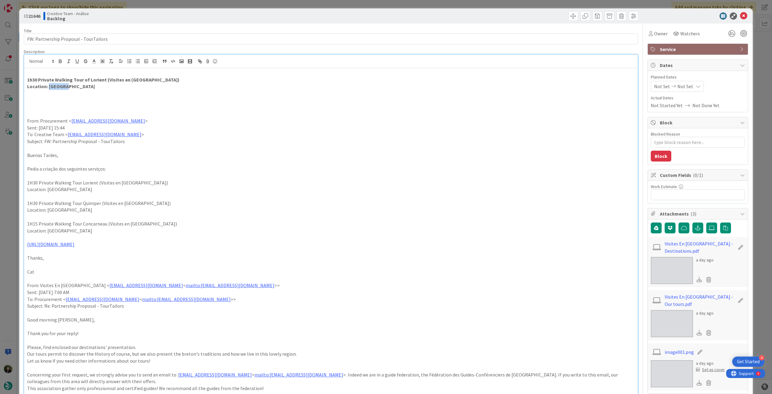
click at [48, 86] on p "Location: Lorient" at bounding box center [331, 86] width 608 height 7
copy strong "Lorient"
click at [164, 130] on p "Sent: Monday, August 25, 2025 15:44" at bounding box center [331, 127] width 608 height 7
drag, startPoint x: 44, startPoint y: 187, endPoint x: 23, endPoint y: 184, distance: 21.1
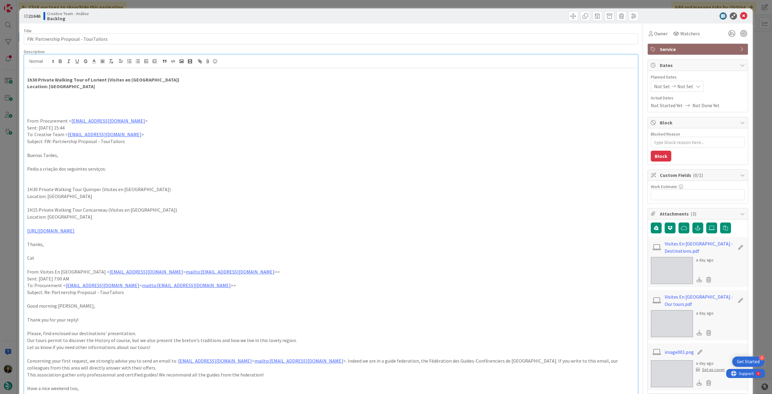
drag, startPoint x: 146, startPoint y: 229, endPoint x: 22, endPoint y: 233, distance: 123.7
copy link "https://sigav.tourtailors.com/#terceiro/view/115566"
click at [46, 94] on p at bounding box center [331, 93] width 608 height 7
click at [687, 77] on span "Planned Dates" at bounding box center [698, 77] width 94 height 6
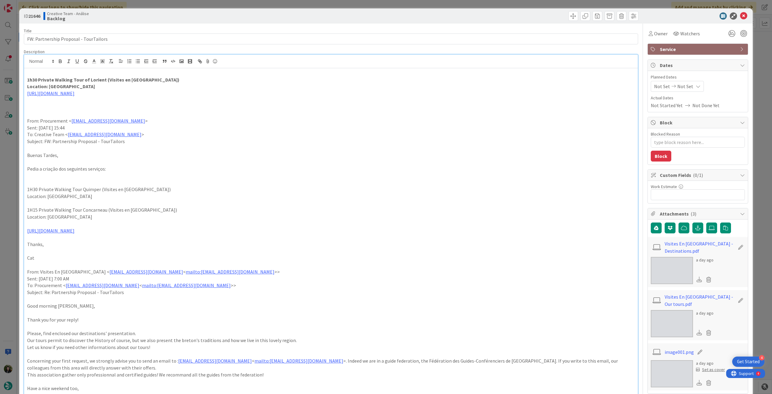
click at [686, 84] on span "Not Set" at bounding box center [685, 86] width 16 height 7
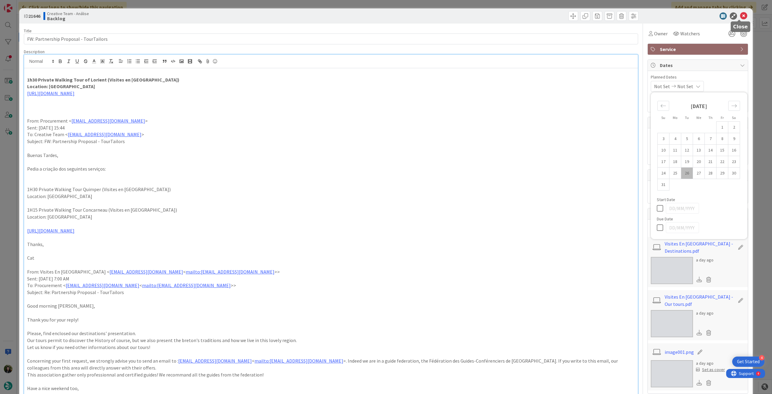
click at [740, 17] on icon at bounding box center [743, 15] width 7 height 7
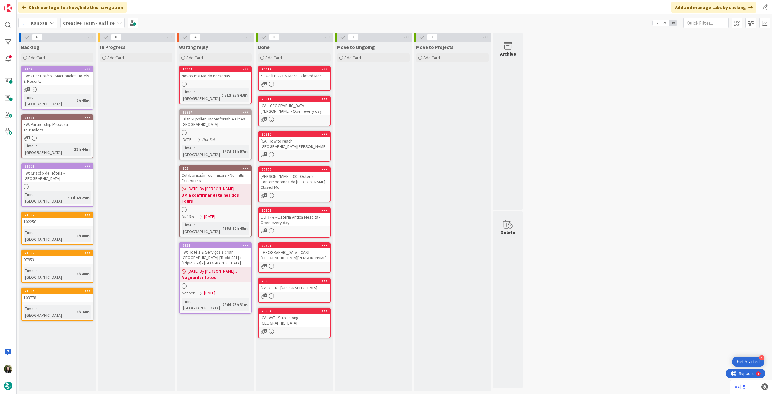
click at [90, 115] on icon at bounding box center [88, 117] width 6 height 4
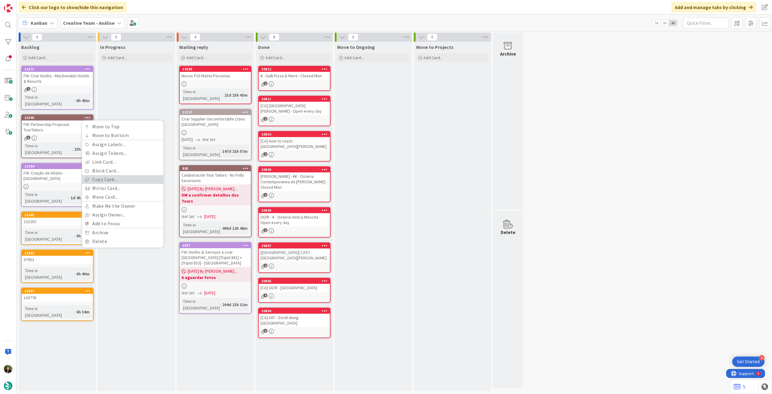
click at [99, 176] on link "Copy Card..." at bounding box center [122, 179] width 81 height 9
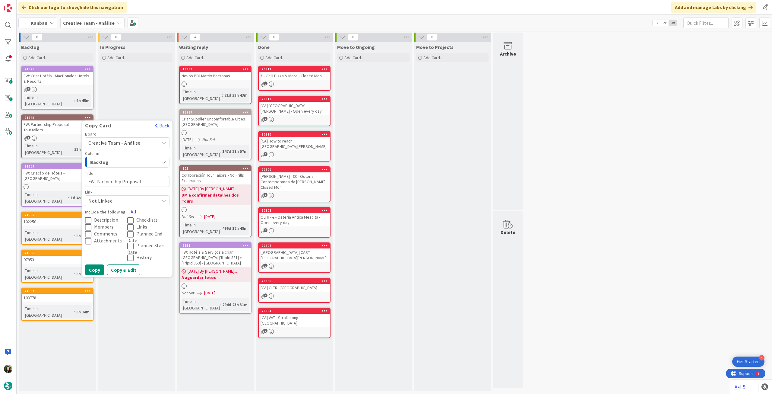
click at [135, 206] on button "All" at bounding box center [134, 211] width 14 height 11
click at [102, 264] on button "Copy" at bounding box center [94, 269] width 19 height 11
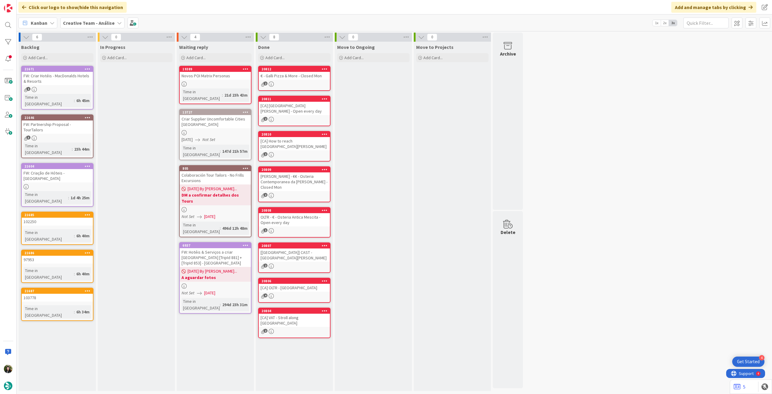
click at [88, 115] on icon at bounding box center [88, 117] width 6 height 4
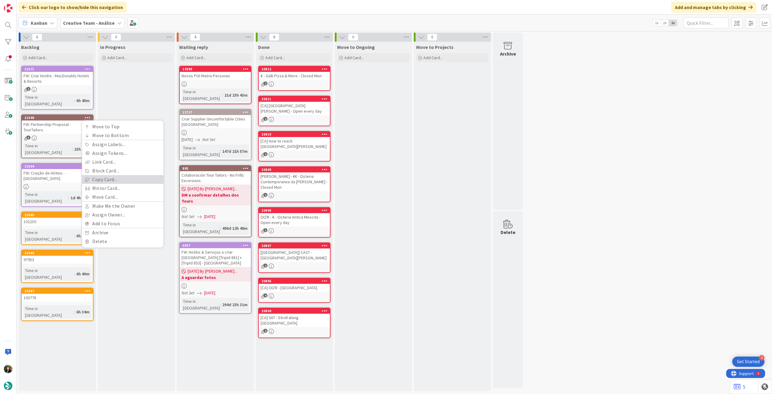
click at [100, 177] on link "Copy Card..." at bounding box center [122, 179] width 81 height 9
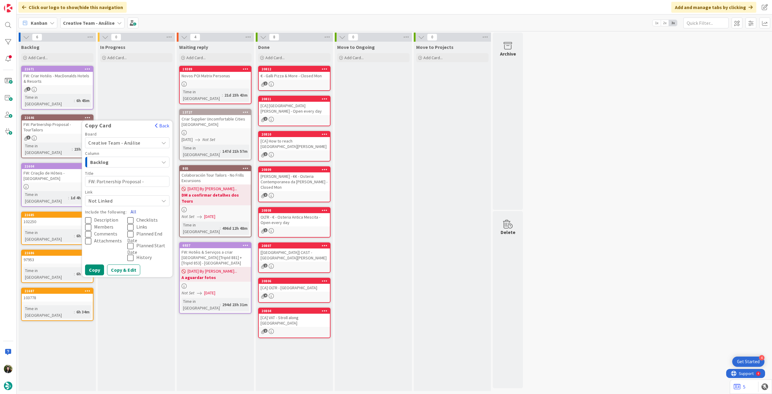
click at [132, 206] on button "All" at bounding box center [134, 211] width 14 height 11
click at [96, 265] on button "Copy" at bounding box center [94, 269] width 19 height 11
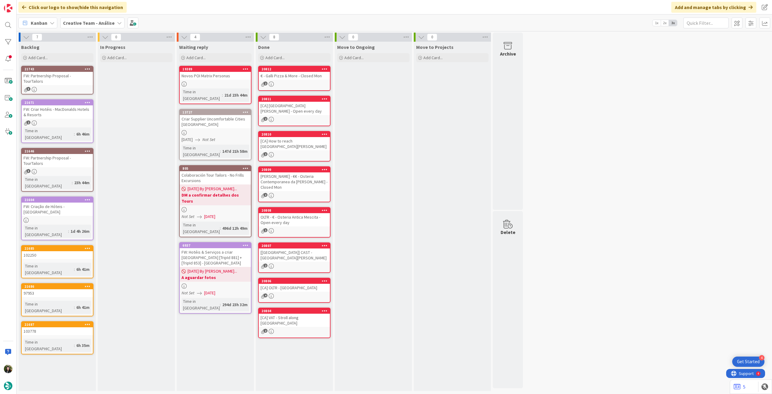
click at [70, 87] on div "3" at bounding box center [57, 89] width 71 height 5
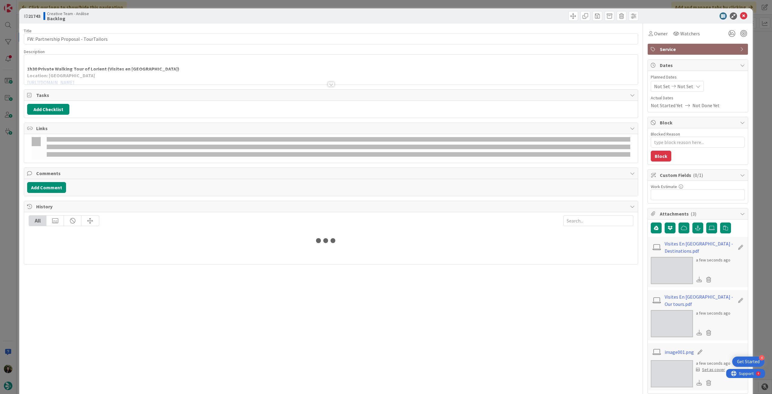
click at [92, 73] on div at bounding box center [331, 76] width 614 height 15
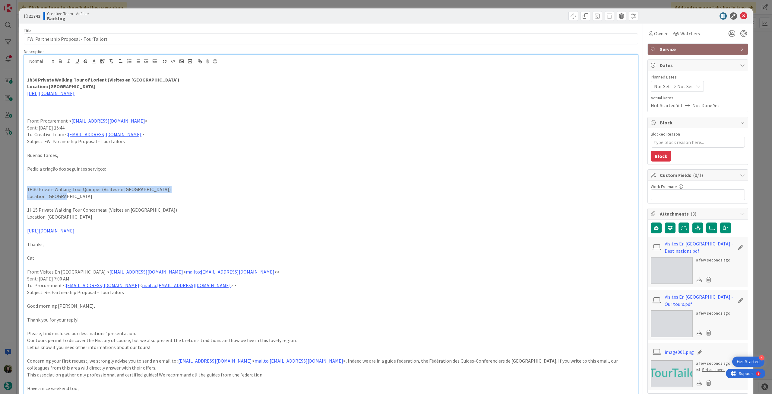
drag, startPoint x: 68, startPoint y: 196, endPoint x: 34, endPoint y: 160, distance: 49.7
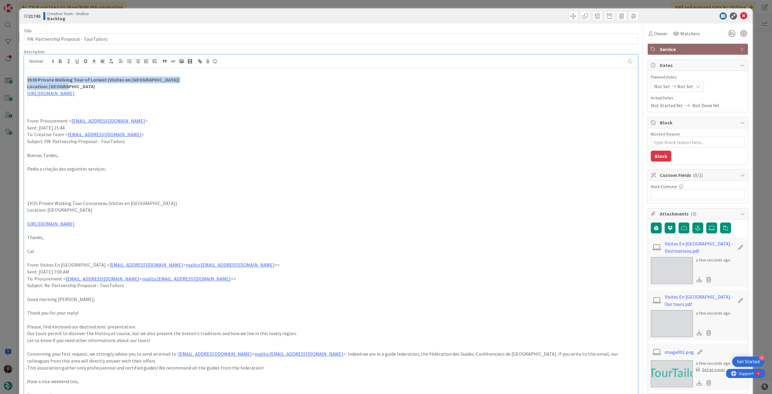
drag, startPoint x: 71, startPoint y: 84, endPoint x: 24, endPoint y: 81, distance: 47.5
paste div
type textarea "x"
click at [33, 82] on p "1H30 Private Walking Tour Quimper (Visites en Bretagne)" at bounding box center [331, 79] width 608 height 7
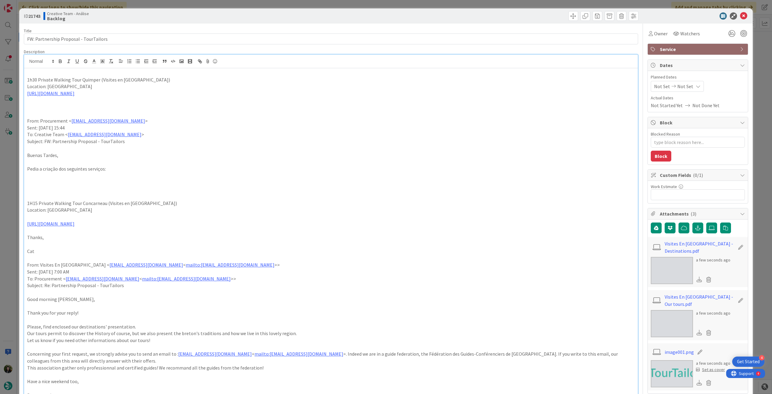
click at [80, 81] on p "1h30 Private Walking Tour Quimper (Visites en Bretagne)" at bounding box center [331, 79] width 608 height 7
drag, startPoint x: 143, startPoint y: 91, endPoint x: 20, endPoint y: 78, distance: 123.8
click at [14, 81] on div "ID 21743 Creative Team - Análise Backlog Title 38 / 128 FW: Partnership Proposa…" at bounding box center [386, 197] width 772 height 394
drag, startPoint x: 61, startPoint y: 61, endPoint x: 79, endPoint y: 67, distance: 19.5
click at [61, 61] on icon "button" at bounding box center [60, 61] width 2 height 2
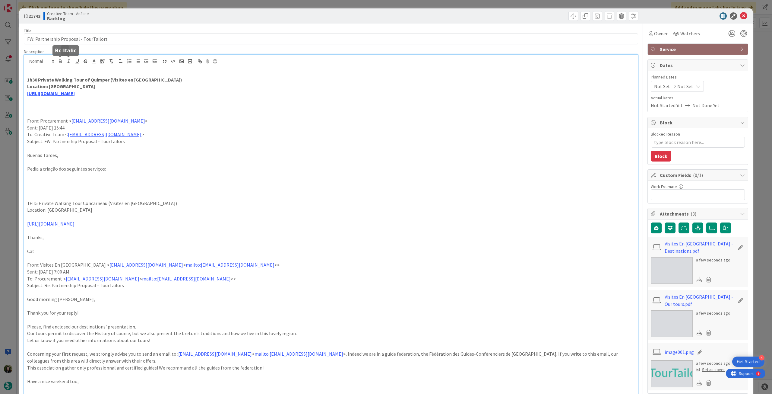
click at [214, 92] on p "https://sigav.tourtailors.com/#terceiro/view/115566" at bounding box center [331, 93] width 608 height 7
drag, startPoint x: 741, startPoint y: 18, endPoint x: 492, endPoint y: 82, distance: 257.0
click at [740, 18] on icon at bounding box center [743, 15] width 7 height 7
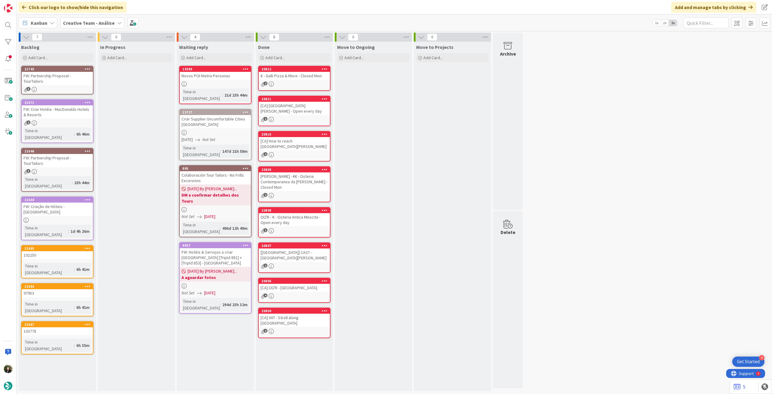
click at [87, 68] on icon at bounding box center [88, 69] width 6 height 4
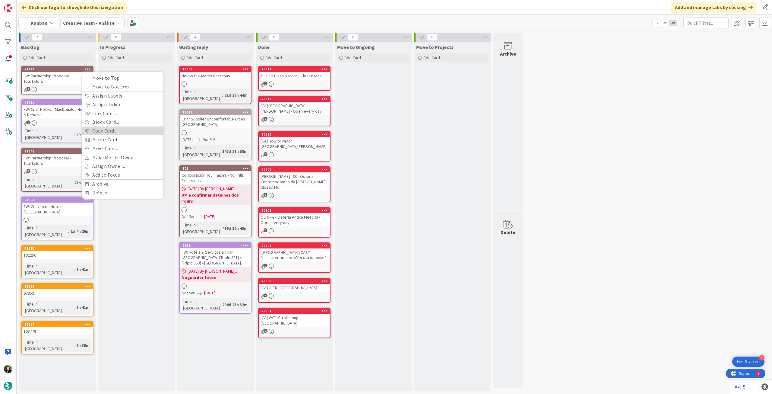
click at [100, 131] on link "Copy Card..." at bounding box center [122, 130] width 81 height 9
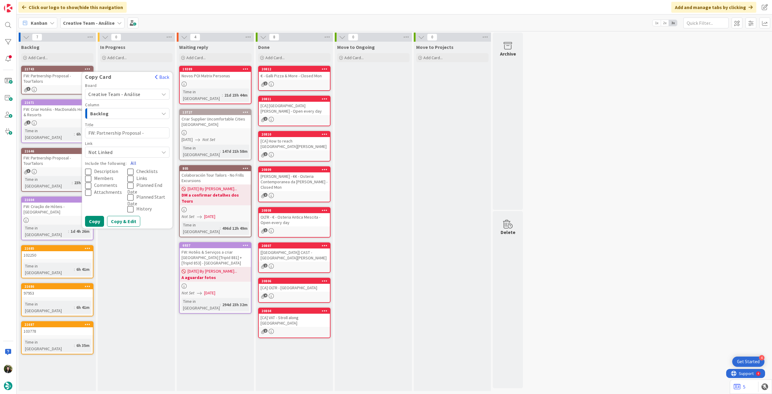
click at [135, 161] on button "All" at bounding box center [134, 162] width 14 height 11
click at [92, 221] on button "Copy" at bounding box center [94, 221] width 19 height 11
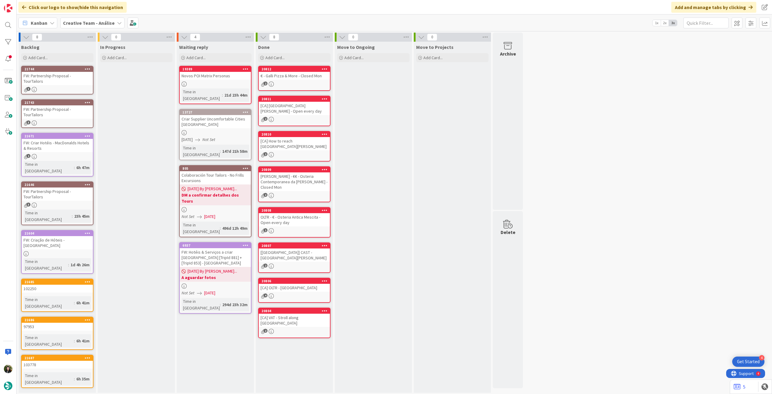
click at [52, 109] on link "21743 Copy Card Back Board Creative Team - Análise Column Backlog Title 38 / 12…" at bounding box center [57, 113] width 72 height 29
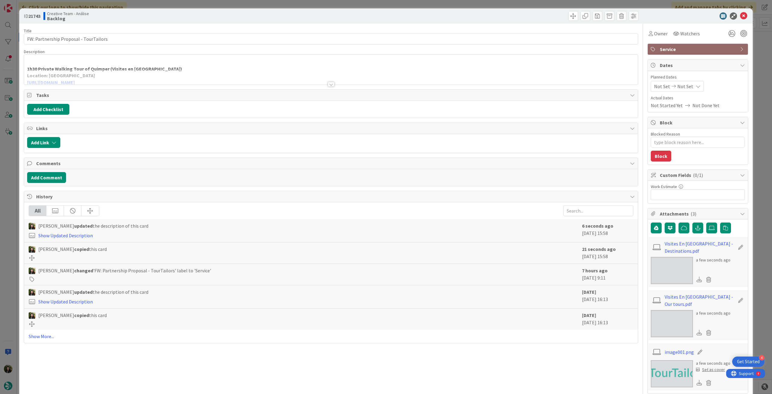
click at [79, 85] on div "Title 38 / 128 FW: Partnership Proposal - TourTailors Description 1h30 Private …" at bounding box center [331, 276] width 614 height 505
click at [82, 79] on div at bounding box center [331, 76] width 614 height 15
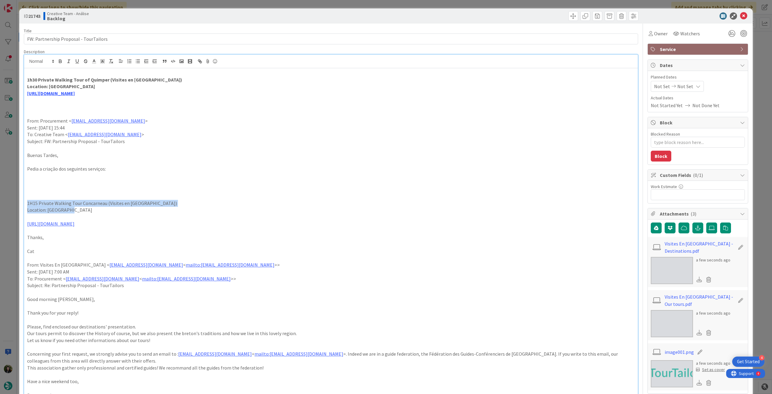
drag, startPoint x: 82, startPoint y: 208, endPoint x: 17, endPoint y: 200, distance: 65.9
click at [17, 200] on div "ID 21743 Creative Team - Análise Backlog Title 38 / 128 FW: Partnership Proposa…" at bounding box center [386, 197] width 772 height 394
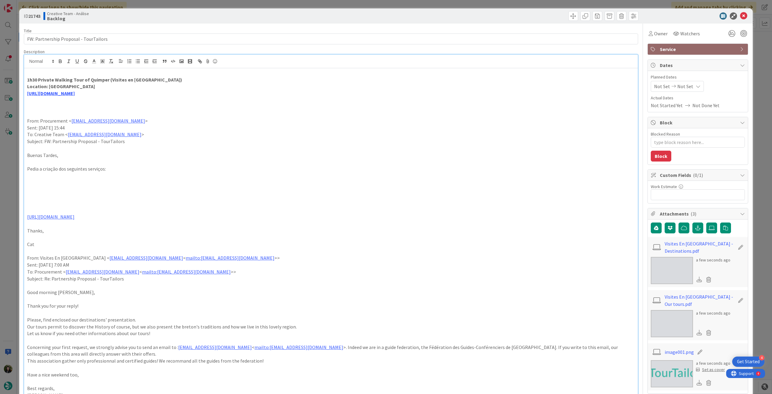
drag, startPoint x: 148, startPoint y: 91, endPoint x: 19, endPoint y: 82, distance: 129.1
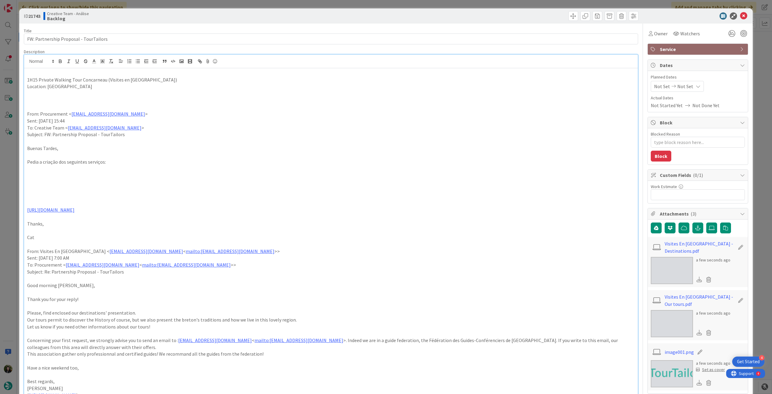
drag, startPoint x: 138, startPoint y: 208, endPoint x: 27, endPoint y: 182, distance: 113.3
click at [55, 95] on p at bounding box center [331, 93] width 608 height 7
paste div
click at [32, 79] on p "1H15 Private Walking Tour Concarneau (Visites en Bretagne)" at bounding box center [331, 79] width 608 height 7
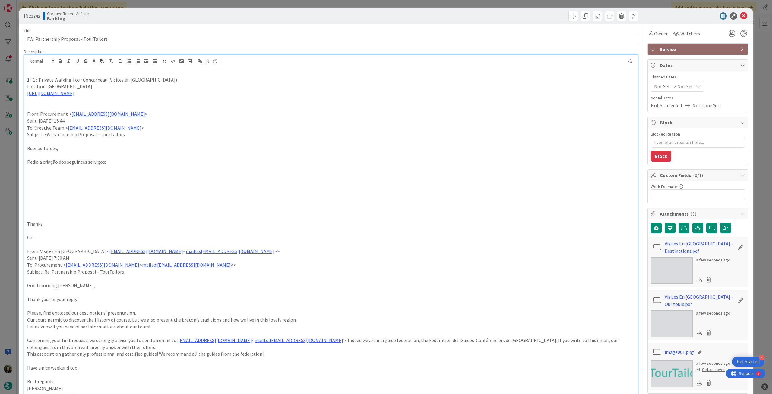
type textarea "x"
click at [80, 82] on p "1h15 Private Walking Tour Concarneau (Visites en Bretagne)" at bounding box center [331, 79] width 608 height 7
drag, startPoint x: 140, startPoint y: 91, endPoint x: 30, endPoint y: 74, distance: 112.1
drag, startPoint x: 59, startPoint y: 59, endPoint x: 55, endPoint y: 73, distance: 13.8
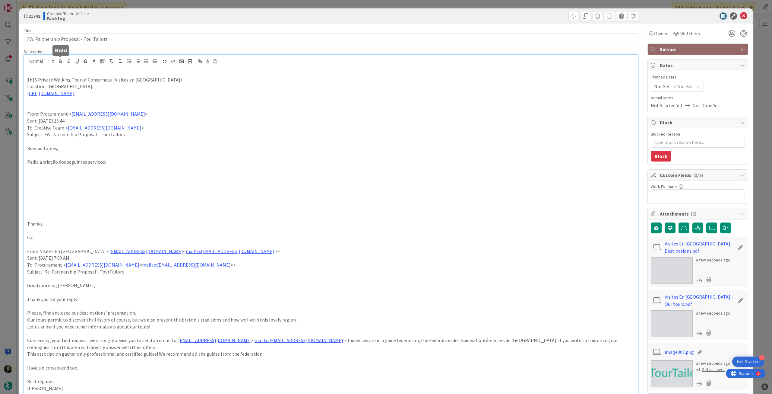
click at [59, 59] on icon "button" at bounding box center [60, 61] width 5 height 5
click at [53, 88] on strong "Location: Concarneau" at bounding box center [61, 86] width 68 height 6
click at [76, 85] on p "Location: Concarneau" at bounding box center [331, 86] width 608 height 7
drag, startPoint x: 70, startPoint y: 86, endPoint x: 53, endPoint y: 86, distance: 16.3
click at [53, 86] on p "Location: Concarneau" at bounding box center [331, 86] width 608 height 7
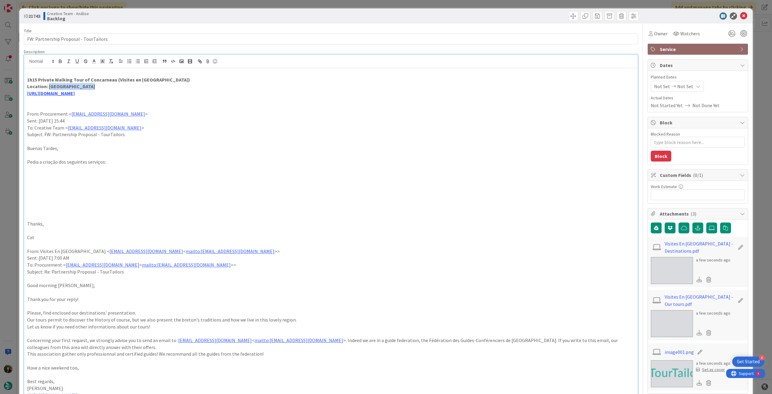
copy strong "Concarneau"
click at [740, 15] on icon at bounding box center [743, 15] width 7 height 7
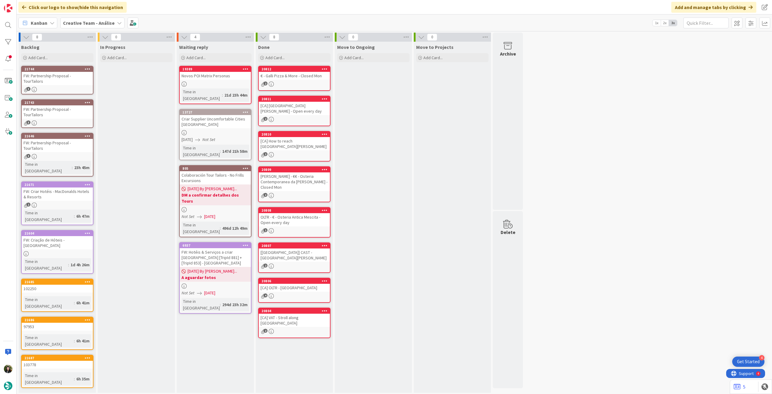
click at [55, 236] on div "FW: Criação de Hóteis - [GEOGRAPHIC_DATA]" at bounding box center [57, 242] width 71 height 13
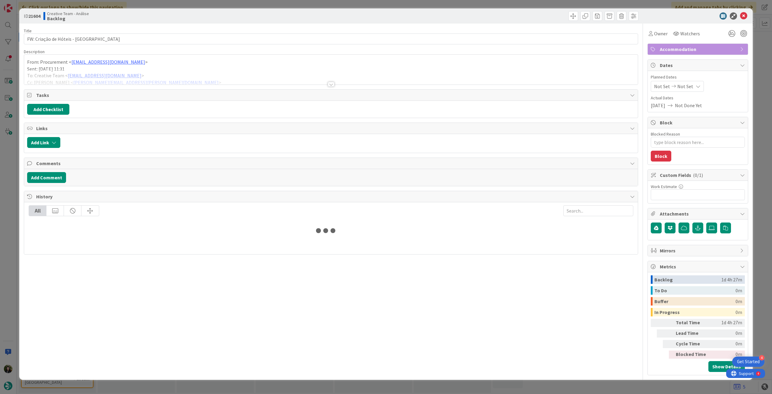
type textarea "x"
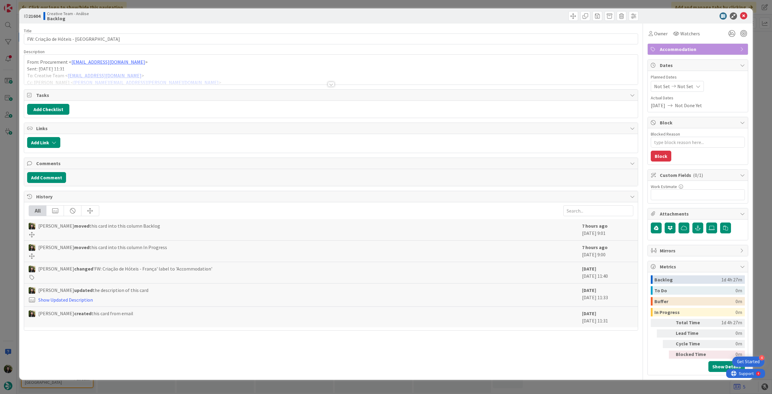
click at [139, 75] on div at bounding box center [331, 76] width 614 height 15
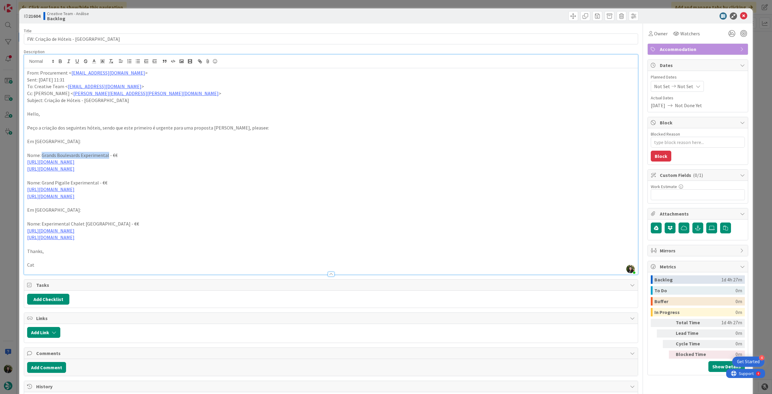
drag, startPoint x: 41, startPoint y: 156, endPoint x: 107, endPoint y: 155, distance: 65.8
click at [107, 155] on p "Nome: Grands Boulevards Experimental - €€" at bounding box center [331, 155] width 608 height 7
copy p "Grands Boulevards Experimental"
click at [161, 128] on p "Peço a criação dos seguintes hóteis, sendo que este primeiro é urgente para uma…" at bounding box center [331, 127] width 608 height 7
drag, startPoint x: 100, startPoint y: 128, endPoint x: 302, endPoint y: 129, distance: 202.1
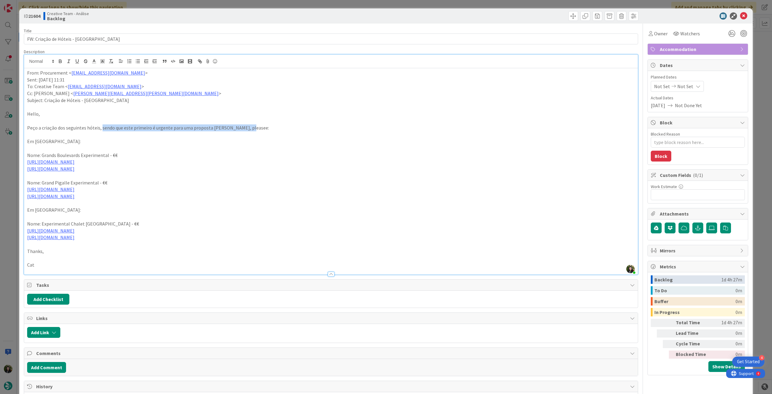
click at [302, 129] on p "Peço a criação dos seguintes hóteis, sendo que este primeiro é urgente para uma…" at bounding box center [331, 127] width 608 height 7
click at [299, 122] on p at bounding box center [331, 120] width 608 height 7
drag, startPoint x: 139, startPoint y: 167, endPoint x: 20, endPoint y: 144, distance: 121.6
click at [20, 144] on div "ID 21604 Creative Team - Análise Backlog Title 30 / 128 FW: Criação de Hóteis -…" at bounding box center [386, 266] width 734 height 516
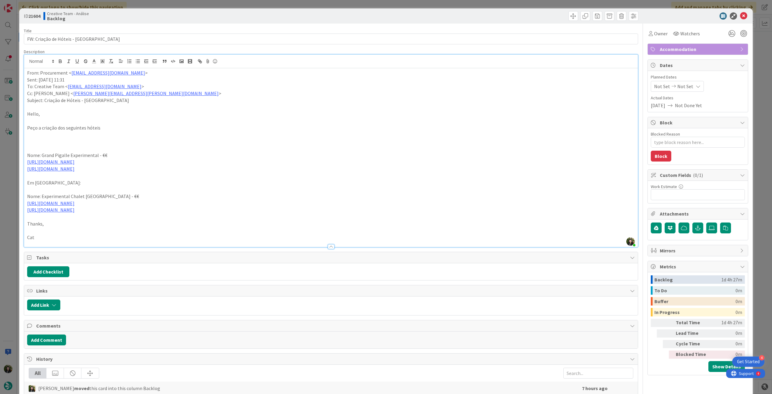
click at [26, 73] on div "From: Procurement < procurement@tourtailors.com > Sent: Monday, August 25, 2025…" at bounding box center [331, 157] width 614 height 179
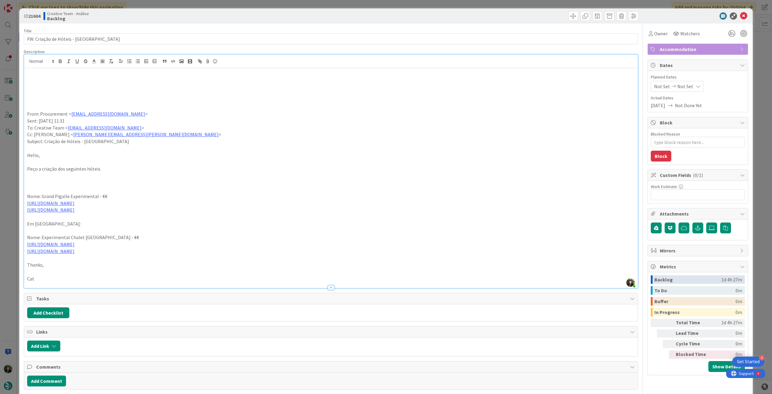
click at [35, 82] on p at bounding box center [331, 79] width 608 height 7
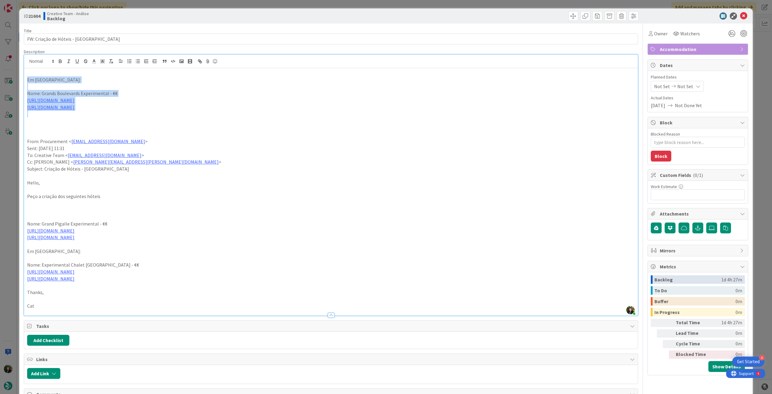
drag, startPoint x: 94, startPoint y: 100, endPoint x: 43, endPoint y: 68, distance: 59.7
click at [19, 81] on div "ID 21604 Creative Team - Análise Backlog Title 30 / 128 FW: Criação de Hóteis -…" at bounding box center [386, 286] width 734 height 557
click at [60, 64] on button "button" at bounding box center [60, 61] width 8 height 7
click at [158, 100] on p "https://www.grandsboulevardshotel.com/" at bounding box center [331, 100] width 608 height 7
click at [161, 100] on p "https://www.grandsboulevardshotel.com/" at bounding box center [331, 100] width 608 height 7
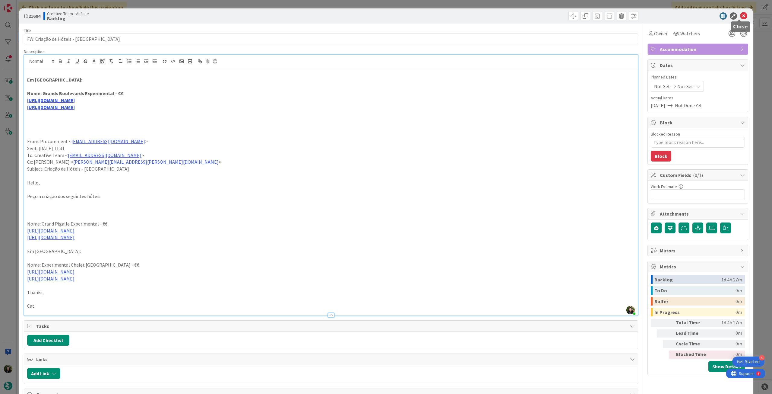
drag, startPoint x: 738, startPoint y: 16, endPoint x: 420, endPoint y: 95, distance: 328.0
click at [740, 16] on icon at bounding box center [743, 15] width 7 height 7
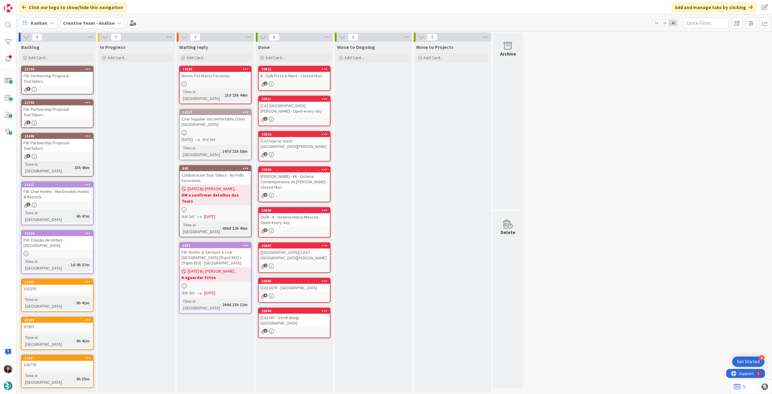
click at [87, 231] on icon at bounding box center [88, 233] width 6 height 4
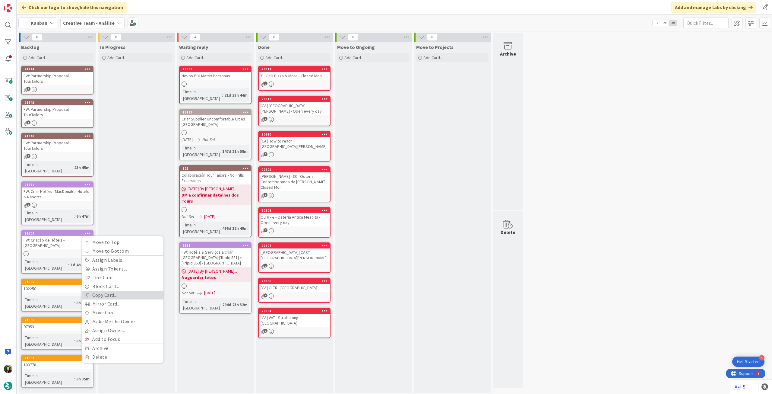
click at [106, 290] on link "Copy Card..." at bounding box center [122, 294] width 81 height 9
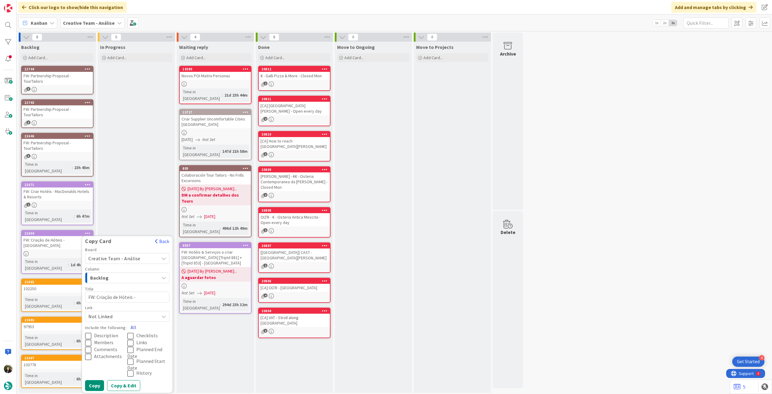
click at [135, 322] on button "All" at bounding box center [134, 327] width 14 height 11
drag, startPoint x: 98, startPoint y: 357, endPoint x: 95, endPoint y: 352, distance: 5.3
click at [98, 380] on button "Copy" at bounding box center [94, 385] width 19 height 11
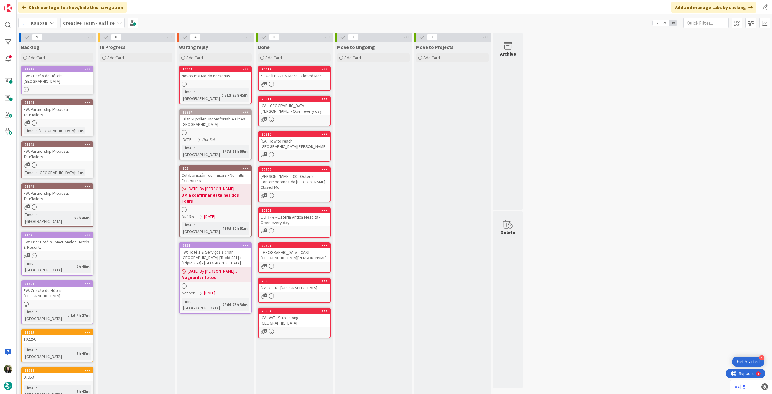
click at [84, 87] on div at bounding box center [57, 89] width 71 height 5
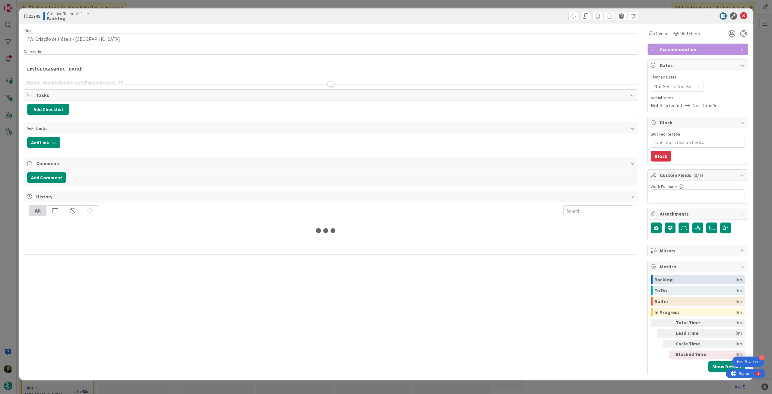
click at [88, 68] on p "Em Paris:" at bounding box center [331, 68] width 608 height 7
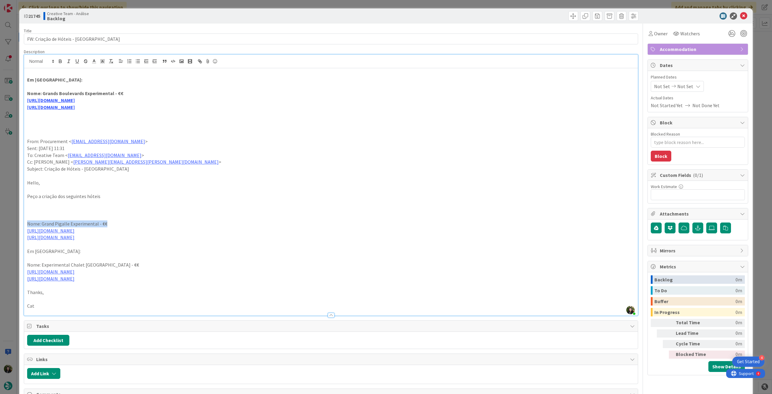
drag, startPoint x: 115, startPoint y: 243, endPoint x: 20, endPoint y: 228, distance: 96.4
click at [20, 228] on div "ID 21745 Creative Team - Análise Backlog Title 30 / 128 FW: Criação de Hóteis -…" at bounding box center [386, 292] width 734 height 568
drag, startPoint x: 126, startPoint y: 243, endPoint x: 141, endPoint y: 240, distance: 14.5
click at [127, 243] on p at bounding box center [331, 244] width 608 height 7
drag, startPoint x: 121, startPoint y: 236, endPoint x: 22, endPoint y: 227, distance: 100.0
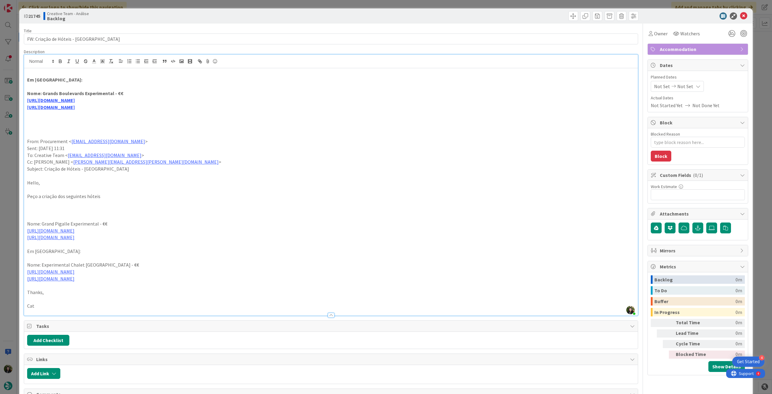
click at [22, 227] on div "ID 21745 Creative Team - Análise Backlog Title 30 / 128 FW: Criação de Hóteis -…" at bounding box center [386, 292] width 734 height 568
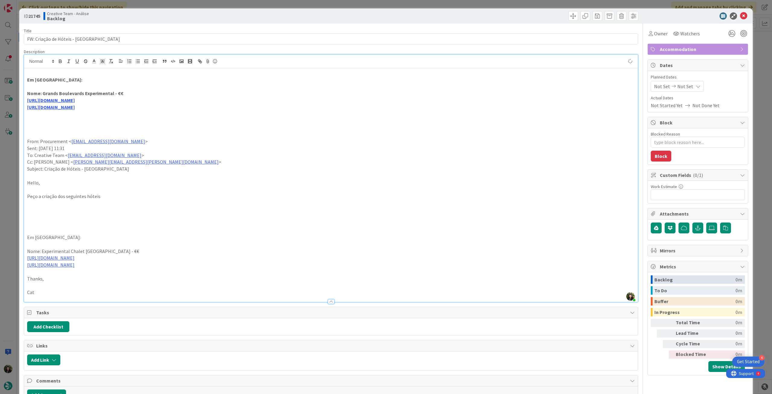
drag, startPoint x: 142, startPoint y: 109, endPoint x: 19, endPoint y: 93, distance: 124.1
click at [19, 92] on div "ID 21745 Creative Team - Análise Backlog Title 30 / 128 FW: Criação de Hóteis -…" at bounding box center [386, 197] width 772 height 394
drag, startPoint x: 102, startPoint y: 103, endPoint x: 17, endPoint y: 95, distance: 85.1
click at [17, 95] on div "ID 21745 Creative Team - Análise Backlog Title 30 / 128 FW: Criação de Hóteis -…" at bounding box center [386, 197] width 772 height 394
click at [59, 63] on icon "button" at bounding box center [60, 61] width 5 height 5
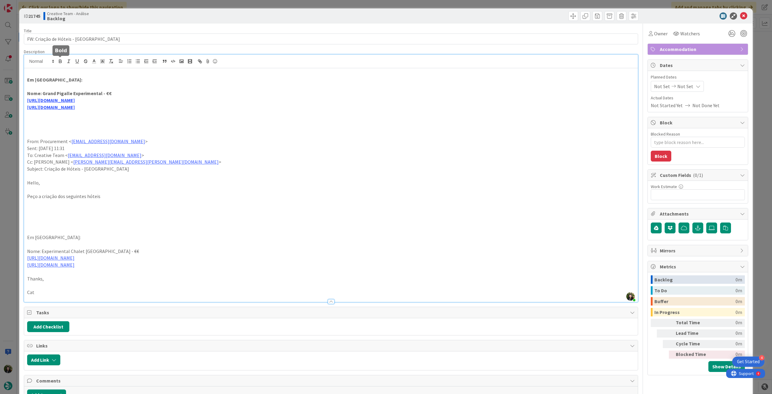
click at [208, 102] on p "https://www.grandpigalle.com/" at bounding box center [331, 100] width 608 height 7
click at [740, 16] on icon at bounding box center [743, 15] width 7 height 7
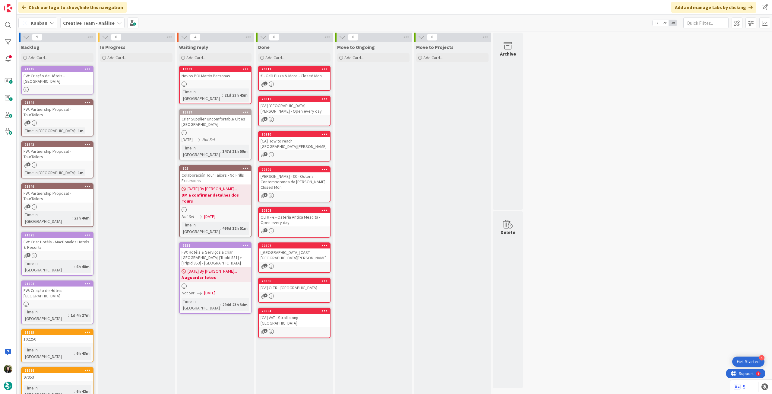
click at [86, 67] on icon at bounding box center [88, 69] width 6 height 4
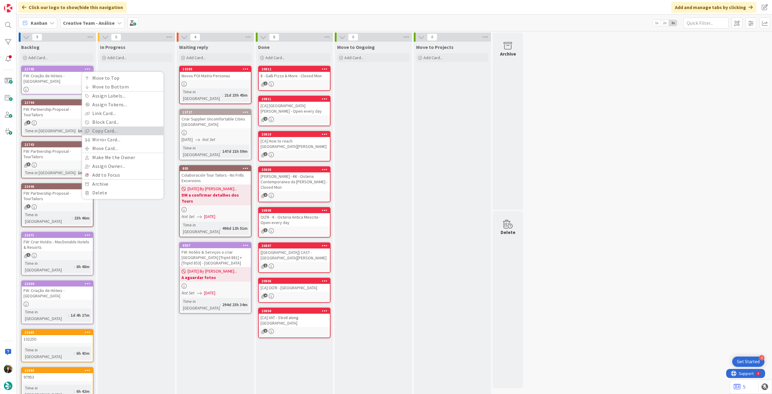
click at [107, 133] on link "Copy Card..." at bounding box center [122, 130] width 81 height 9
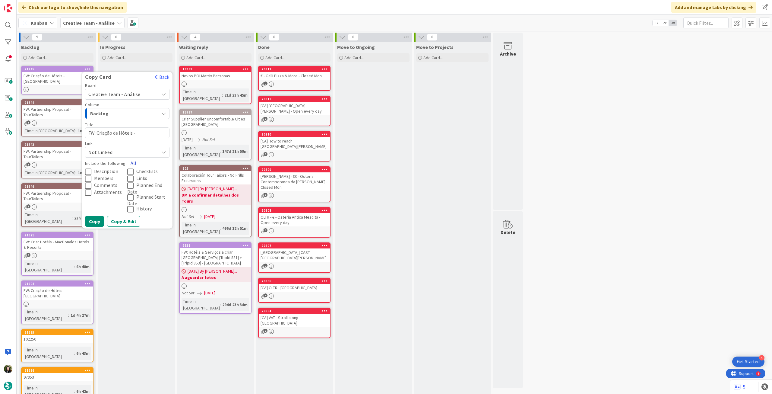
click at [132, 163] on button "All" at bounding box center [134, 162] width 14 height 11
click at [97, 220] on button "Copy" at bounding box center [94, 221] width 19 height 11
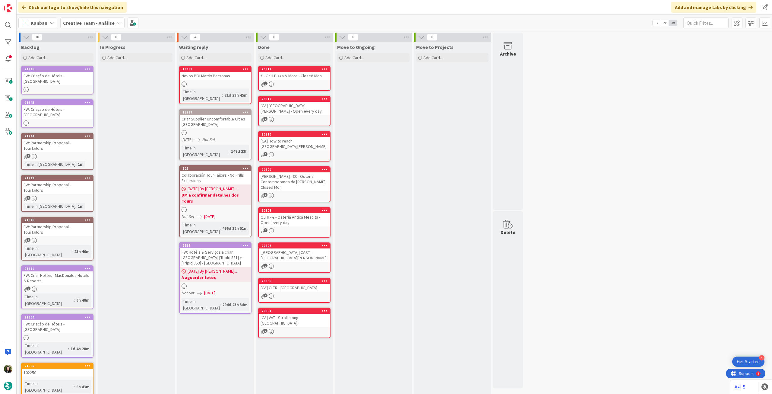
click at [68, 105] on div "FW: Criação de Hóteis - [GEOGRAPHIC_DATA]" at bounding box center [57, 111] width 71 height 13
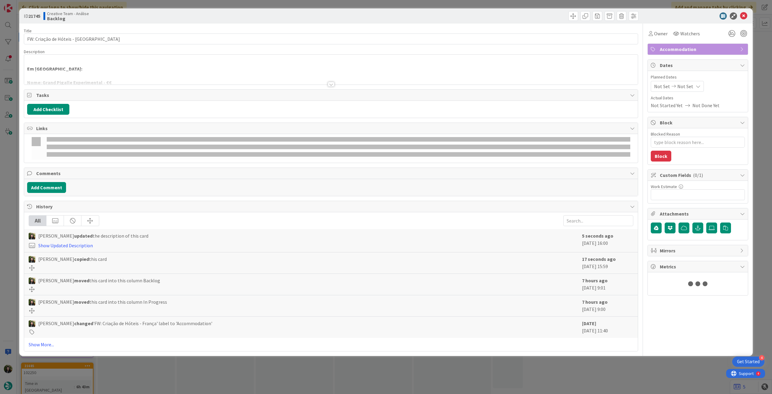
click at [89, 79] on div at bounding box center [331, 76] width 614 height 15
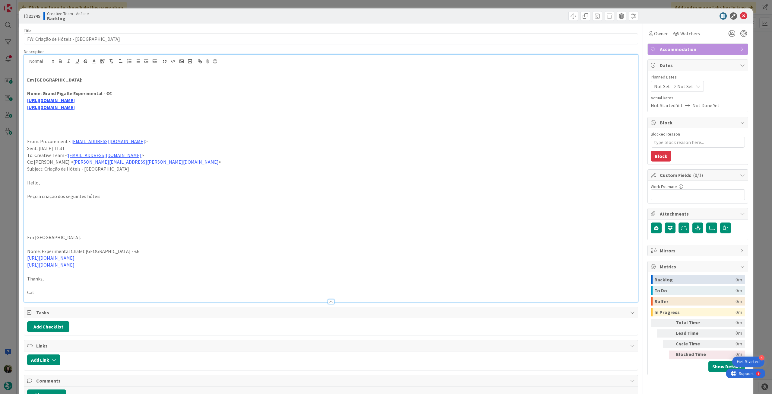
drag, startPoint x: 144, startPoint y: 263, endPoint x: 23, endPoint y: 253, distance: 121.4
click at [23, 253] on div "ID 21745 Creative Team - Análise Backlog Title 30 / 128 FW: Criação de Hóteis -…" at bounding box center [386, 285] width 734 height 554
drag, startPoint x: 144, startPoint y: 266, endPoint x: 20, endPoint y: 239, distance: 127.0
click at [20, 239] on div "ID 21745 Creative Team - Análise Backlog Title 30 / 128 FW: Criação de Hóteis -…" at bounding box center [386, 285] width 734 height 554
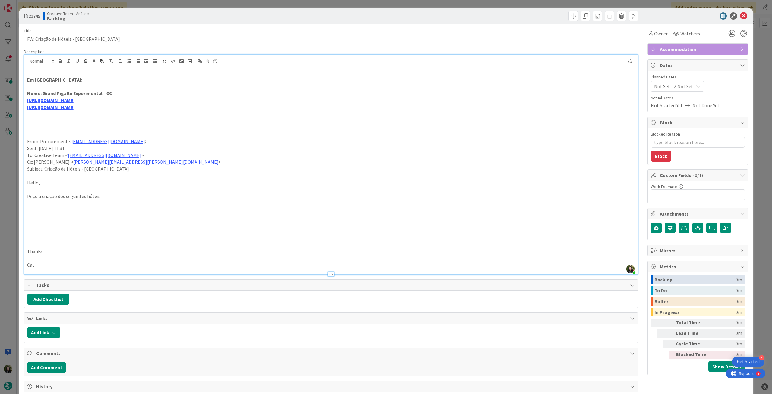
drag, startPoint x: 123, startPoint y: 106, endPoint x: 17, endPoint y: 80, distance: 108.9
click at [17, 80] on div "ID 21745 Creative Team - Análise Backlog Title 30 / 128 FW: Criação de Hóteis -…" at bounding box center [386, 197] width 772 height 394
drag, startPoint x: 83, startPoint y: 95, endPoint x: 45, endPoint y: 70, distance: 44.8
click at [17, 78] on div "ID 21745 Creative Team - Análise Backlog Title 30 / 128 FW: Criação de Hóteis -…" at bounding box center [386, 197] width 772 height 394
click at [56, 61] on button "button" at bounding box center [60, 61] width 8 height 7
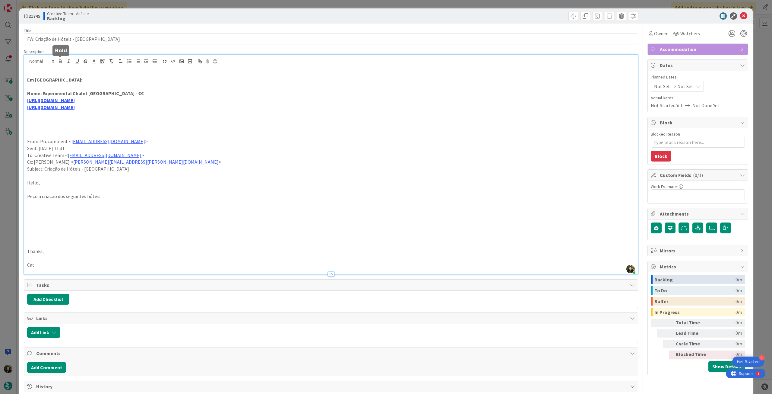
click at [194, 93] on p "Nome: Experimental Chalet Val D'Isère - €€" at bounding box center [331, 93] width 608 height 7
click at [740, 14] on icon at bounding box center [743, 15] width 7 height 7
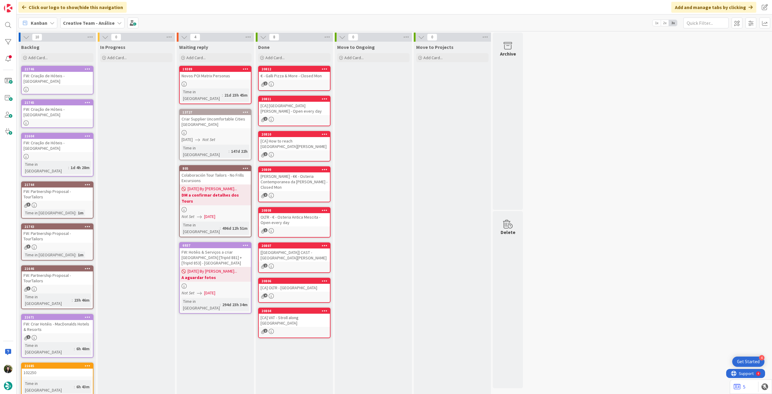
click at [87, 20] on b "Creative Team - Análise" at bounding box center [89, 23] width 52 height 6
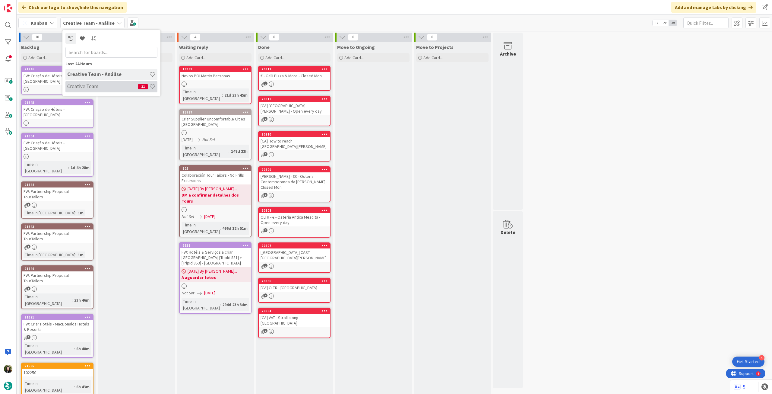
click at [93, 85] on h4 "Creative Team" at bounding box center [102, 86] width 71 height 6
type textarea "x"
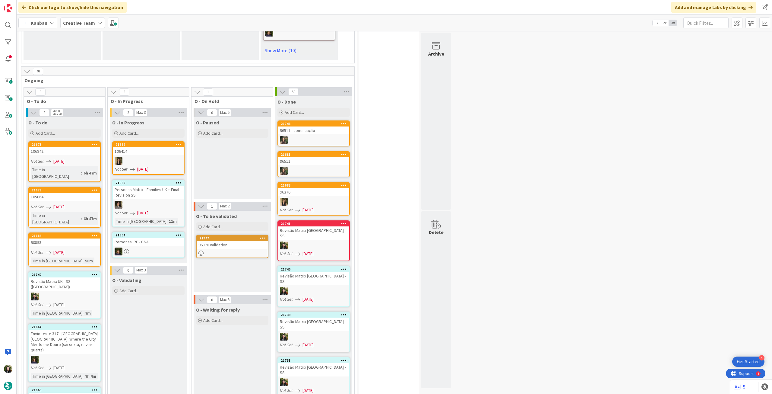
scroll to position [281, 0]
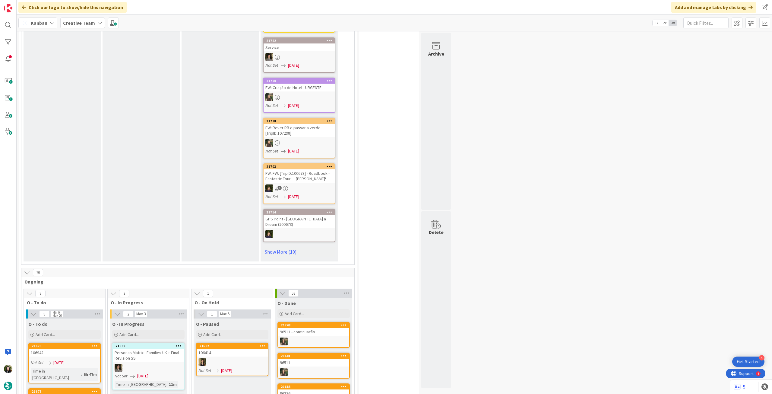
click at [70, 20] on span "Creative Team" at bounding box center [79, 22] width 32 height 7
click at [86, 81] on div "Creative Team - Análise" at bounding box center [111, 86] width 92 height 11
